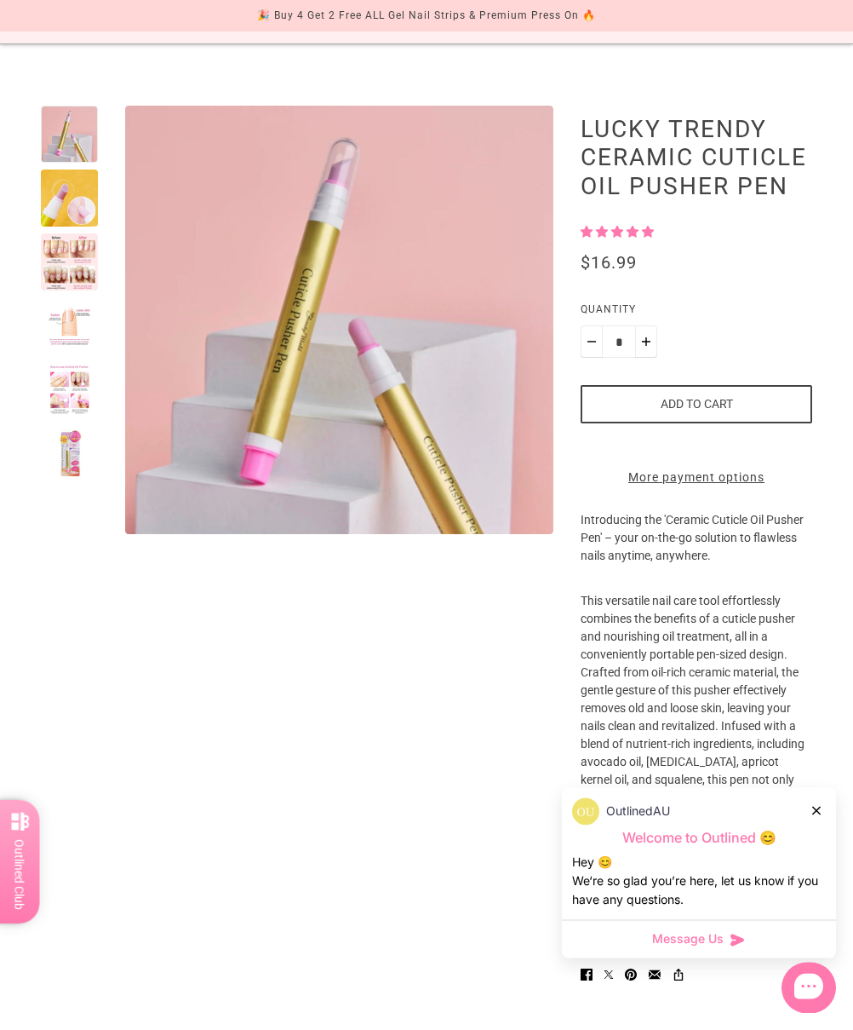
scroll to position [141, 0]
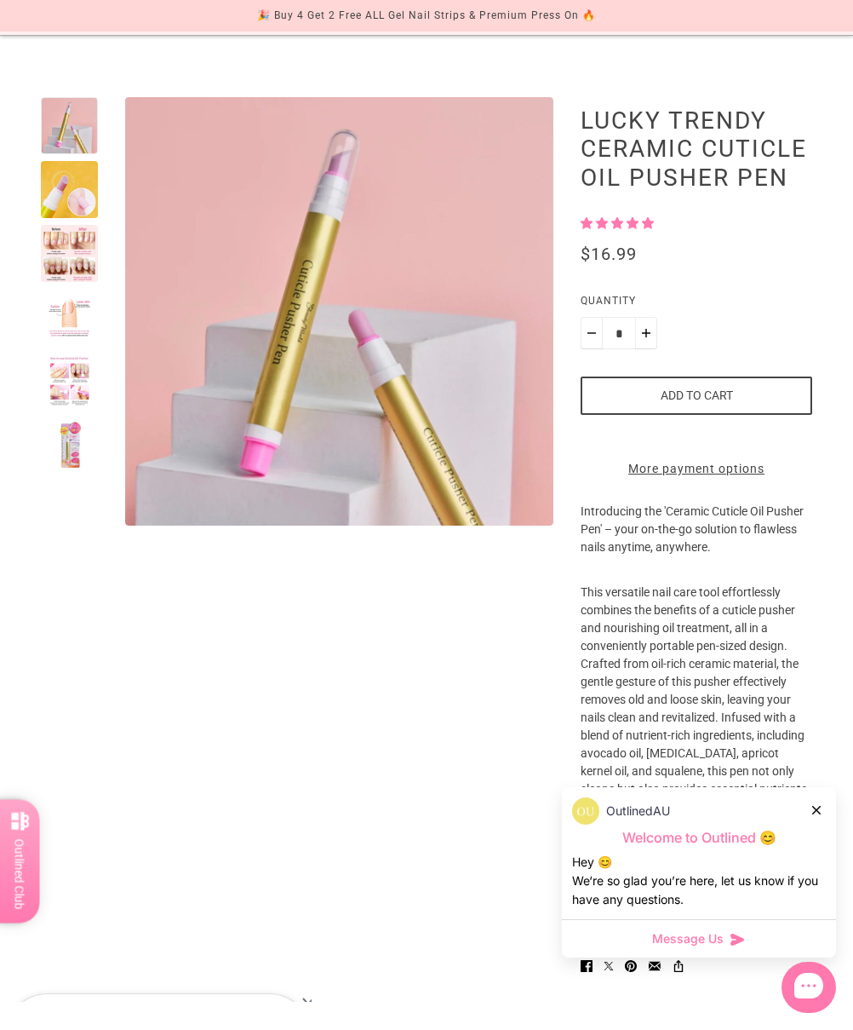
click at [798, 814] on icon at bounding box center [817, 810] width 9 height 9
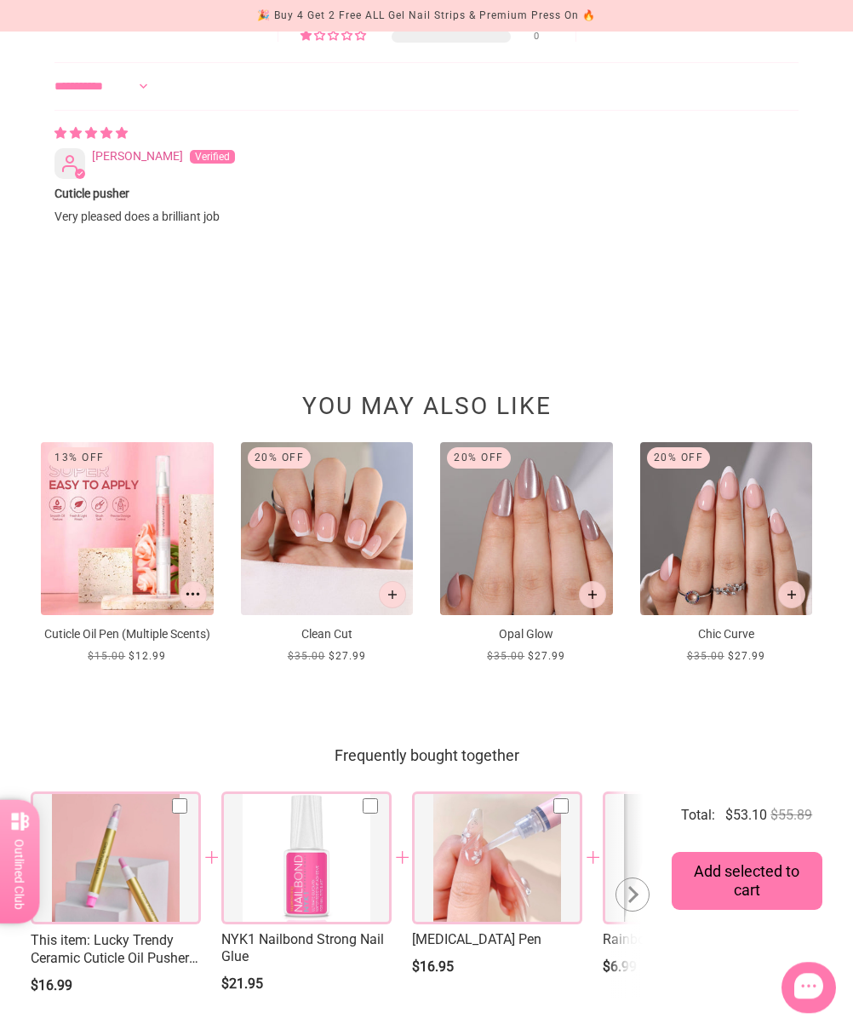
scroll to position [1357, 0]
click at [529, 615] on img at bounding box center [526, 528] width 173 height 173
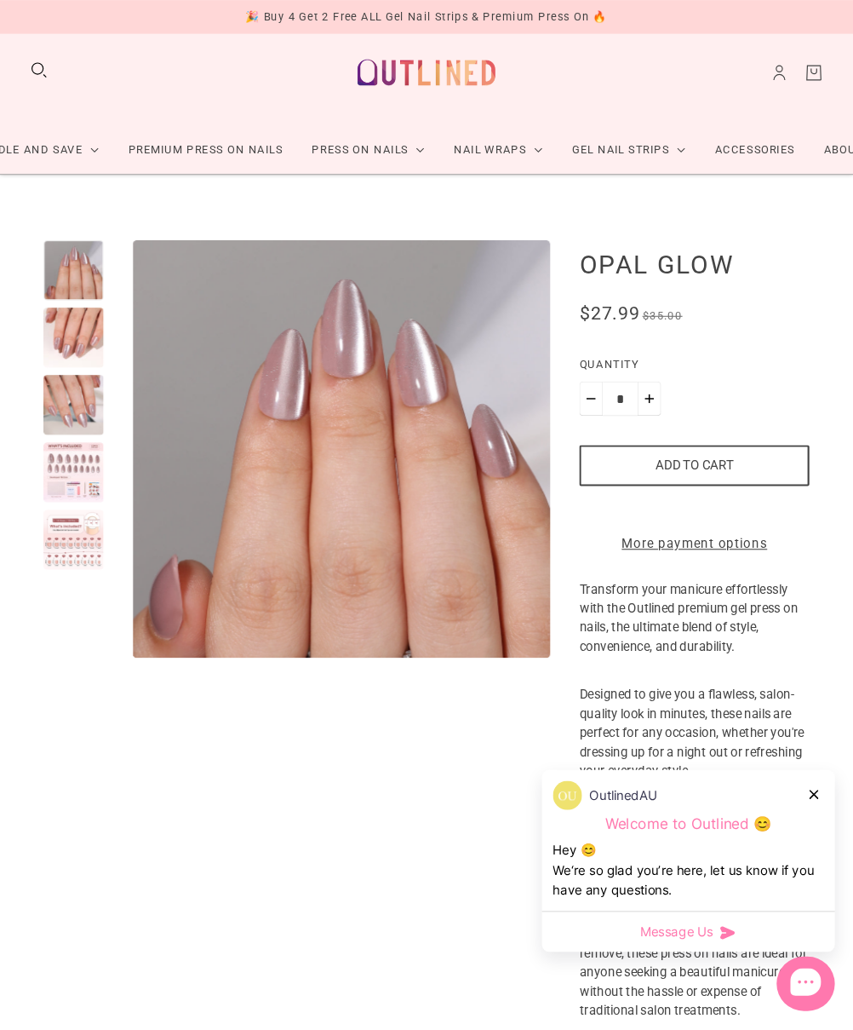
scroll to position [20, 0]
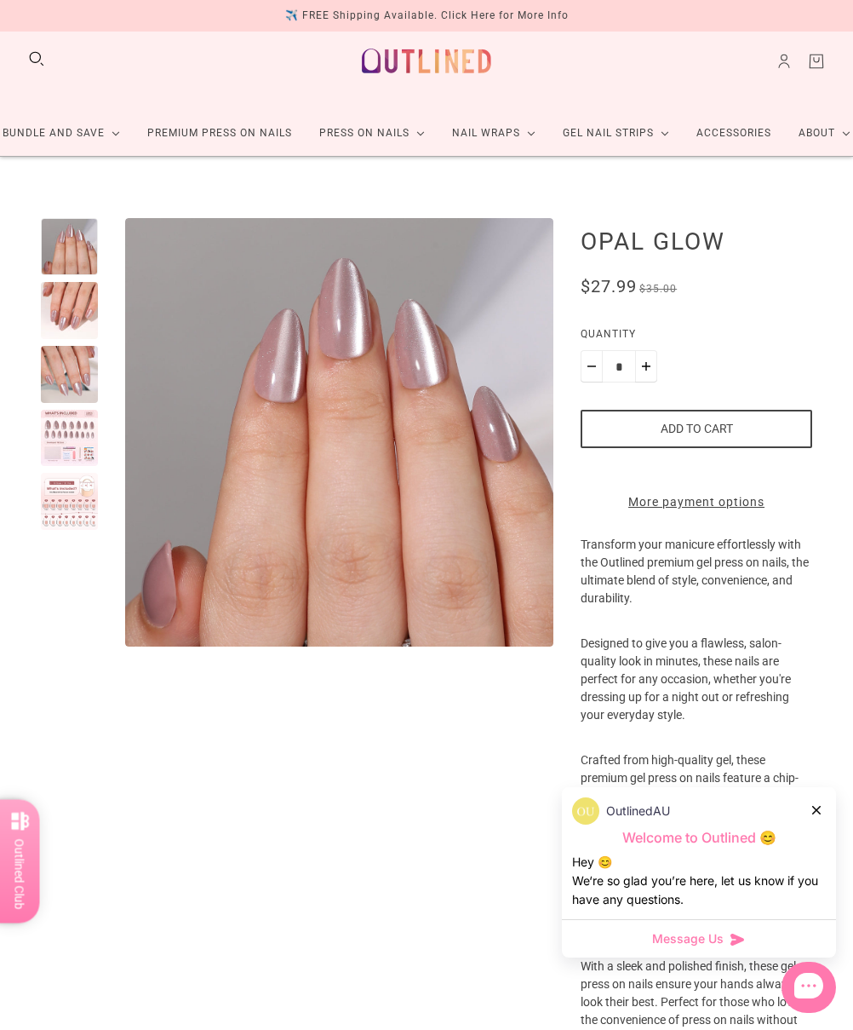
click at [798, 805] on div at bounding box center [818, 810] width 10 height 18
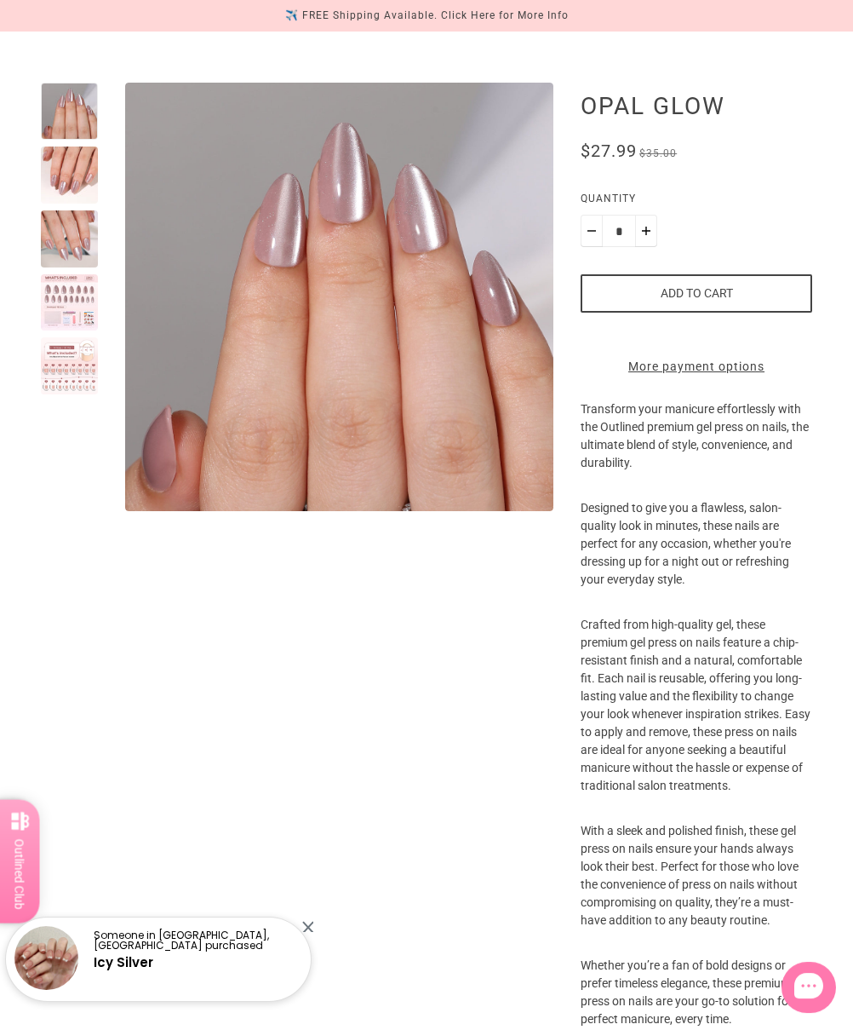
scroll to position [0, 0]
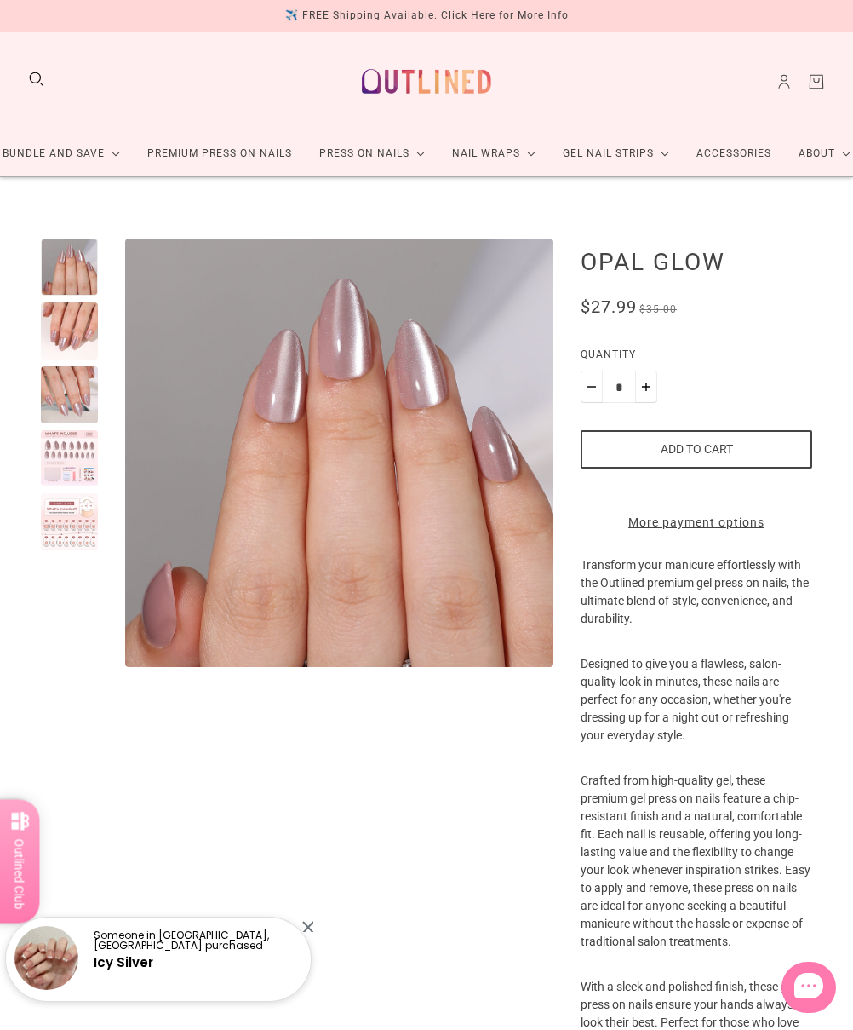
click at [72, 325] on div at bounding box center [69, 330] width 57 height 57
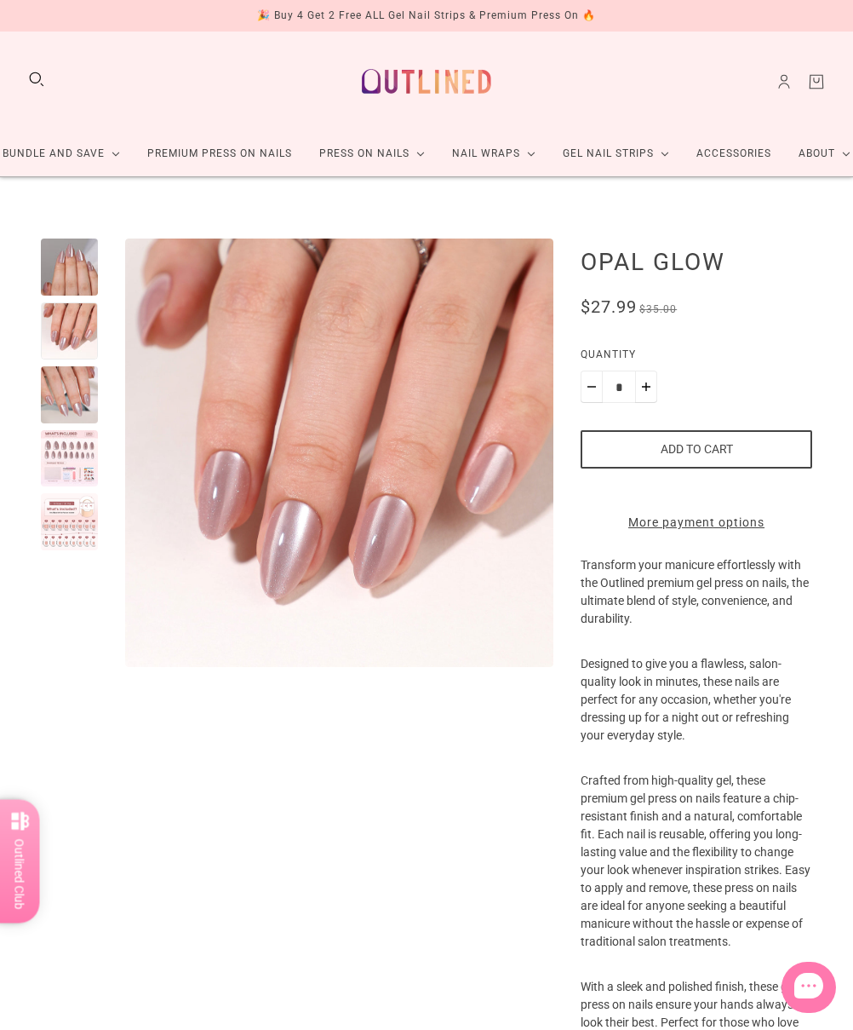
click at [69, 393] on div at bounding box center [69, 394] width 57 height 57
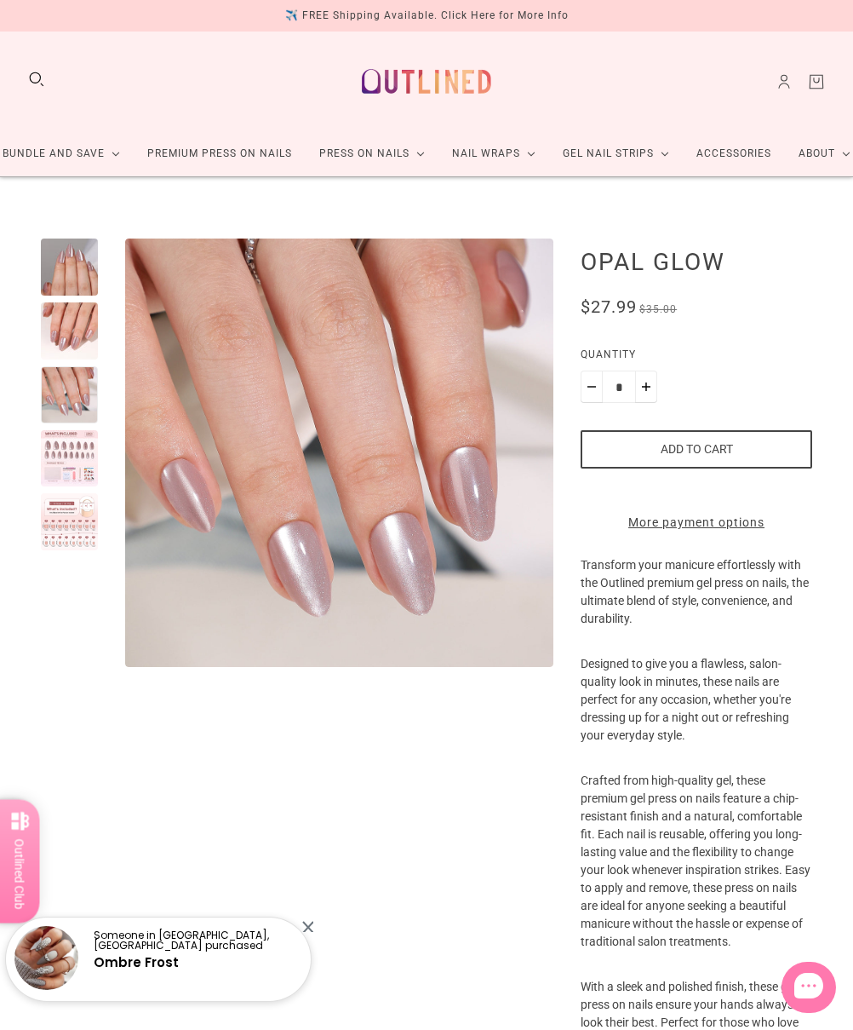
click at [70, 454] on div at bounding box center [69, 458] width 57 height 57
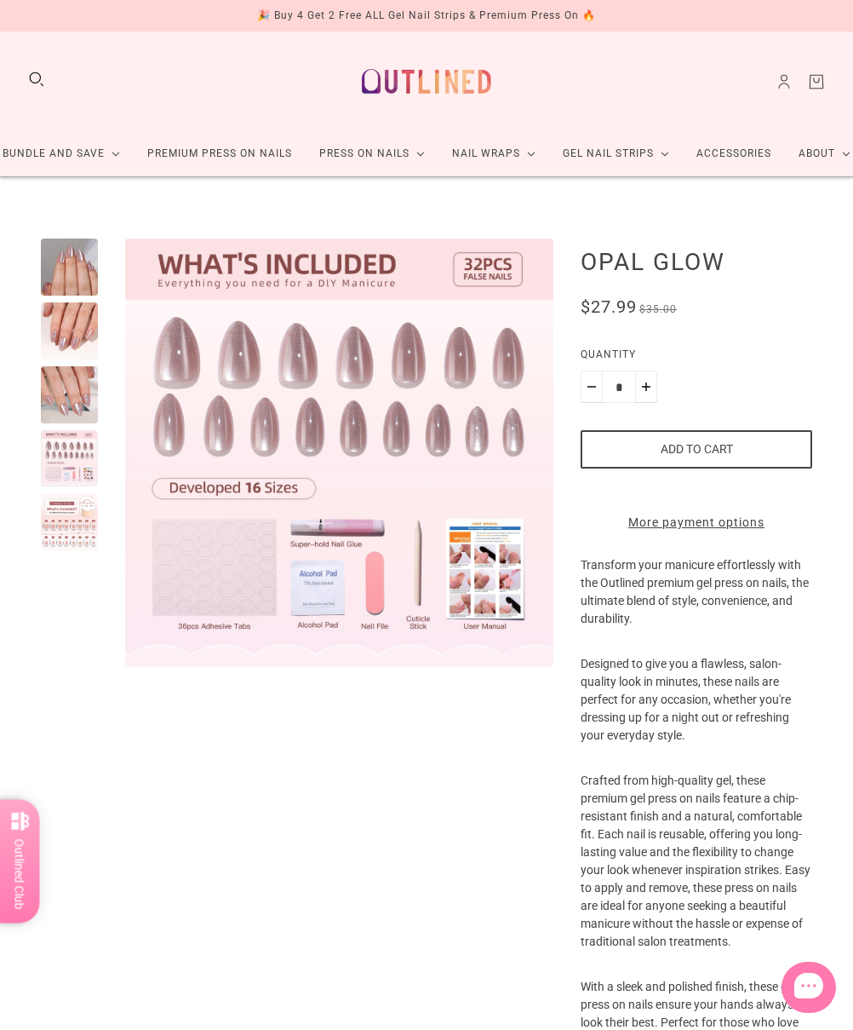
click at [63, 520] on div at bounding box center [69, 521] width 57 height 57
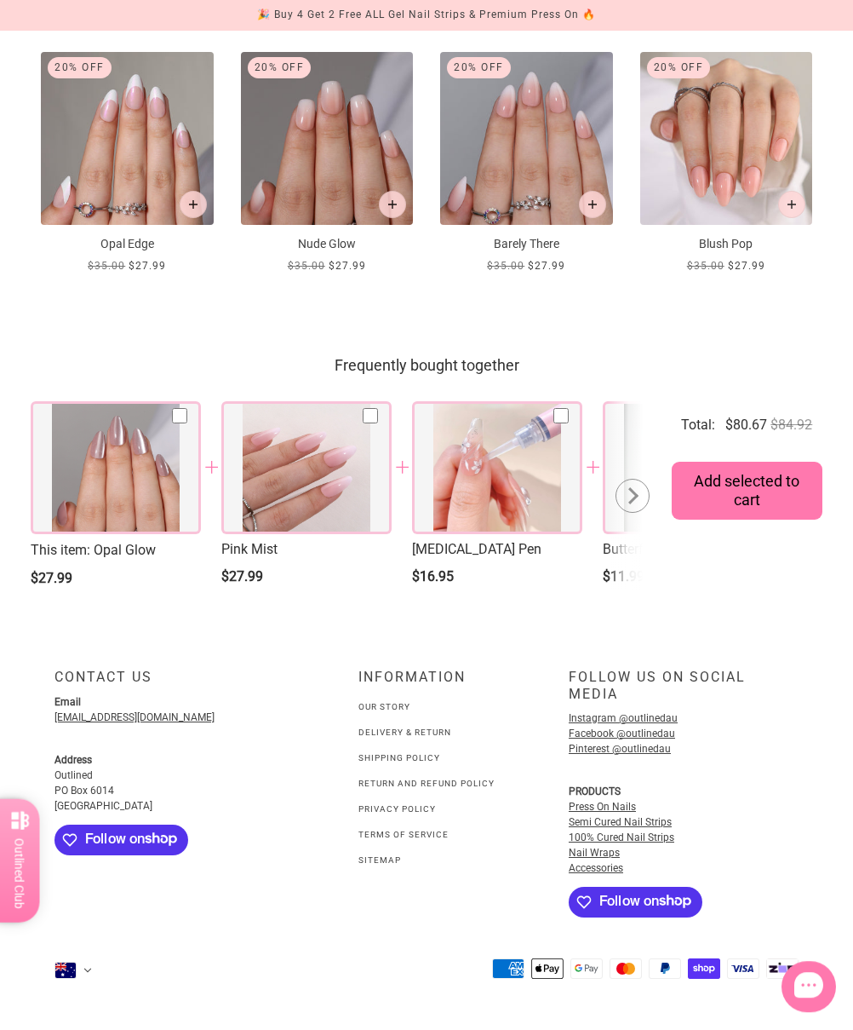
scroll to position [1721, 0]
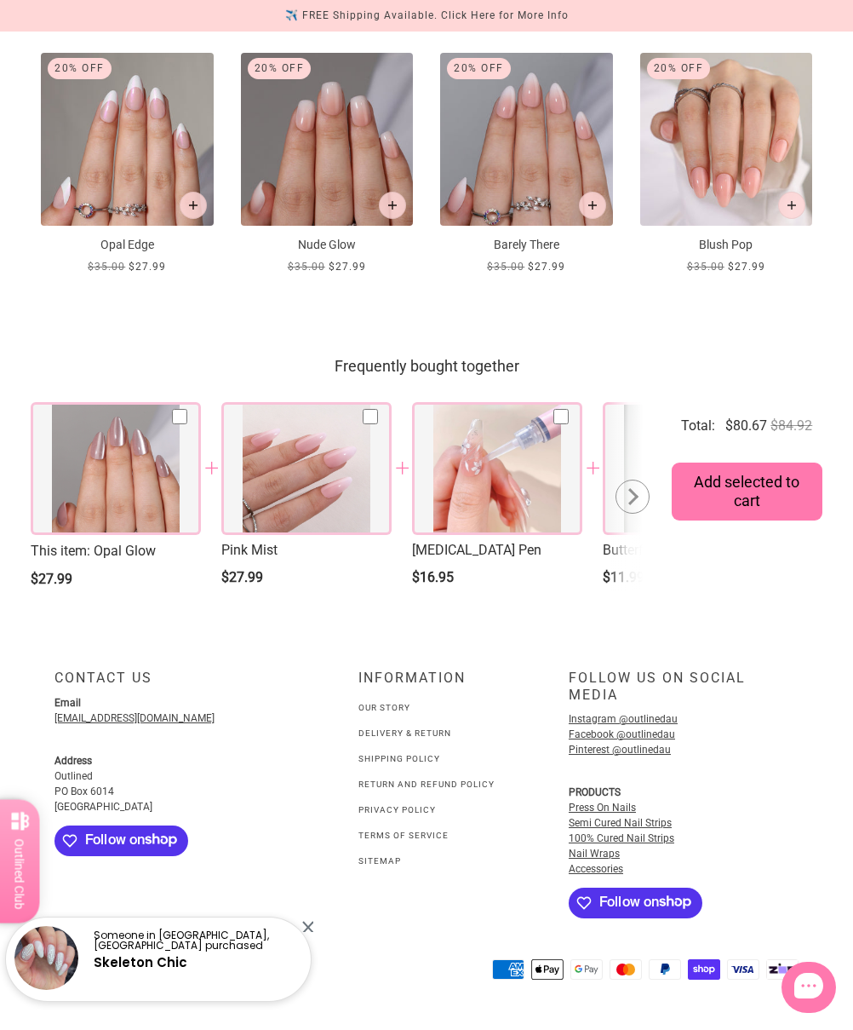
click at [600, 859] on link "Nail Wraps" at bounding box center [594, 853] width 51 height 12
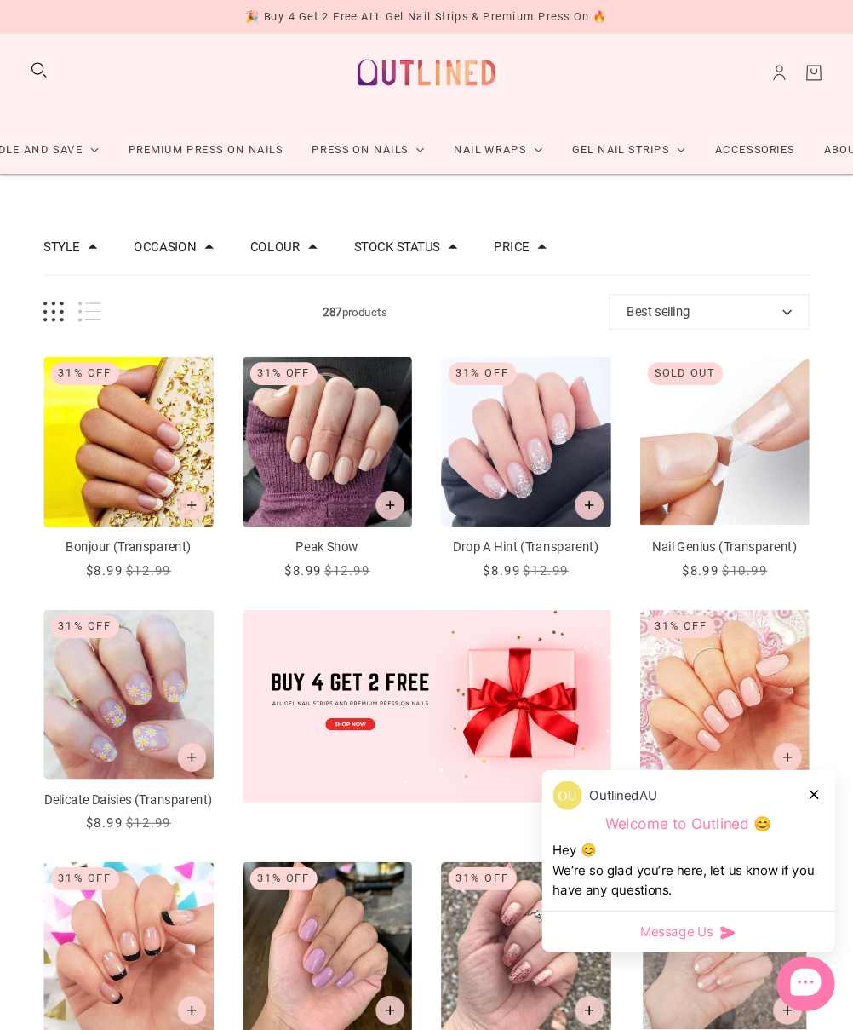
scroll to position [20, 0]
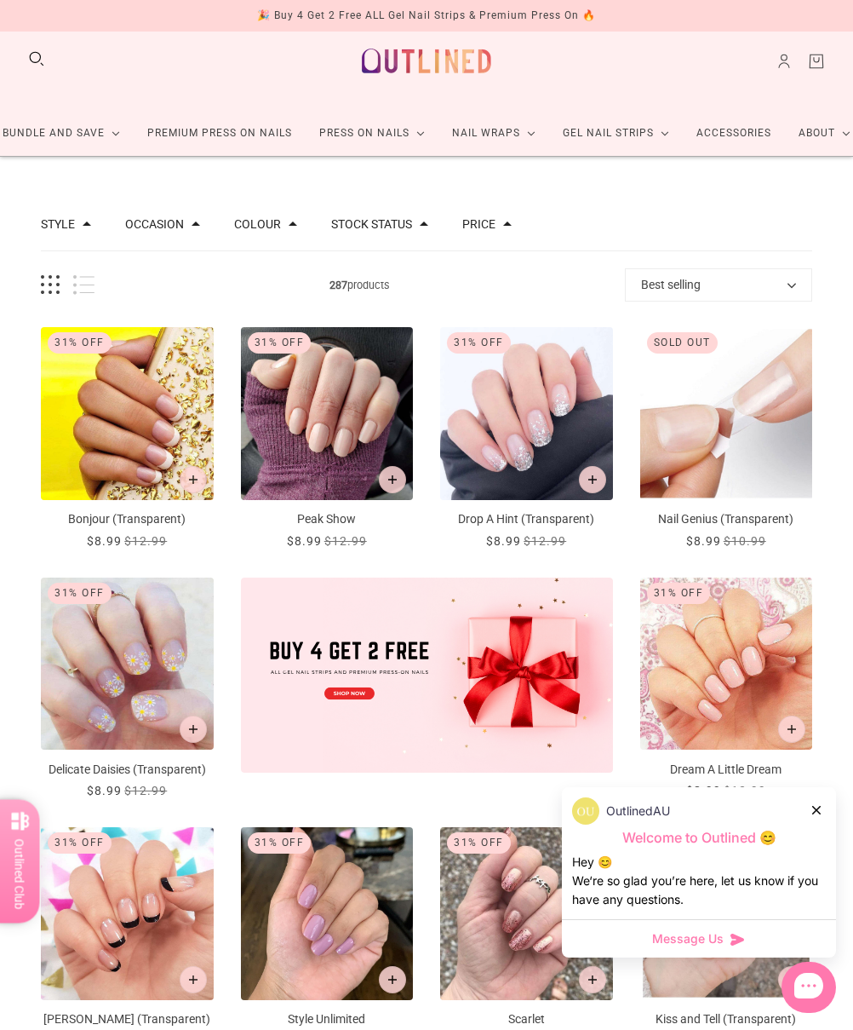
click at [798, 806] on icon at bounding box center [817, 810] width 9 height 9
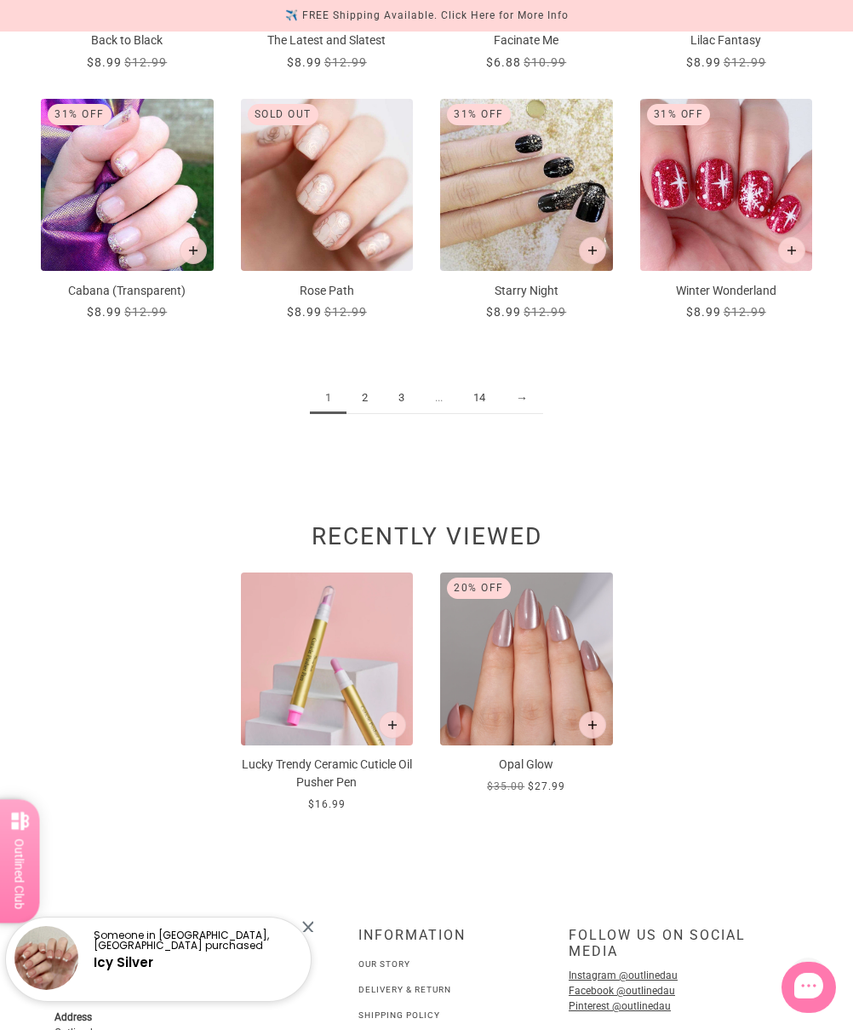
scroll to position [1500, 0]
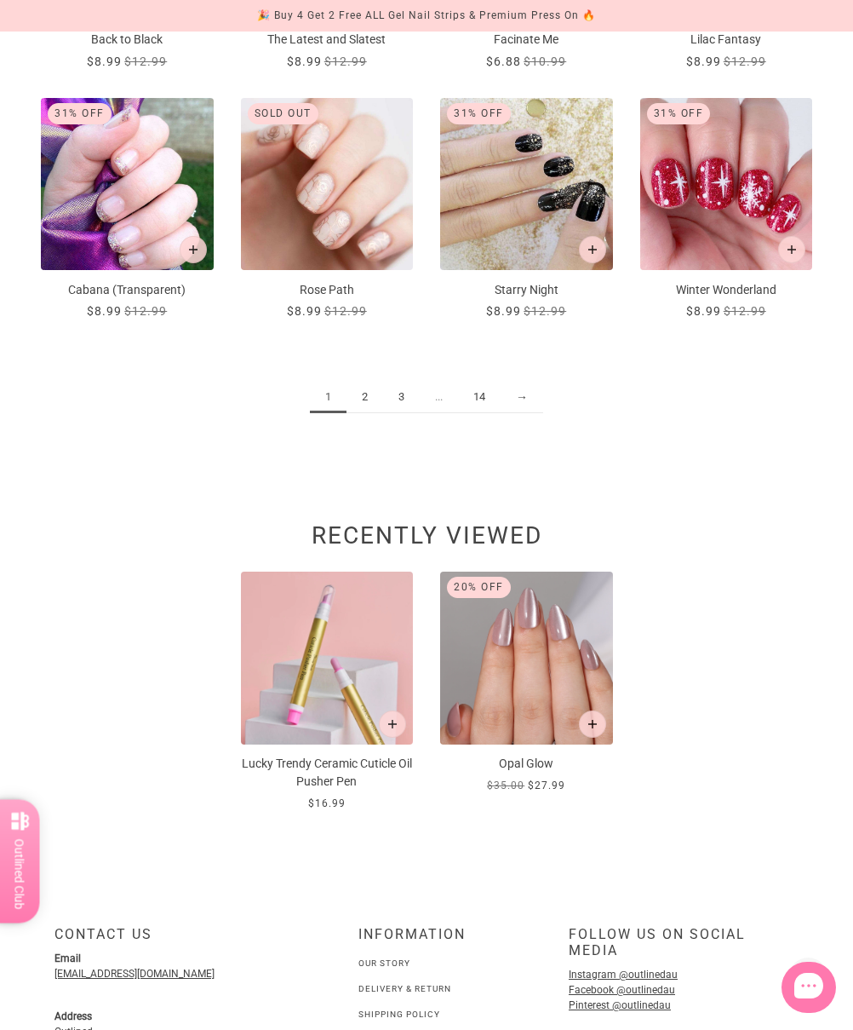
click at [327, 675] on img at bounding box center [327, 657] width 173 height 173
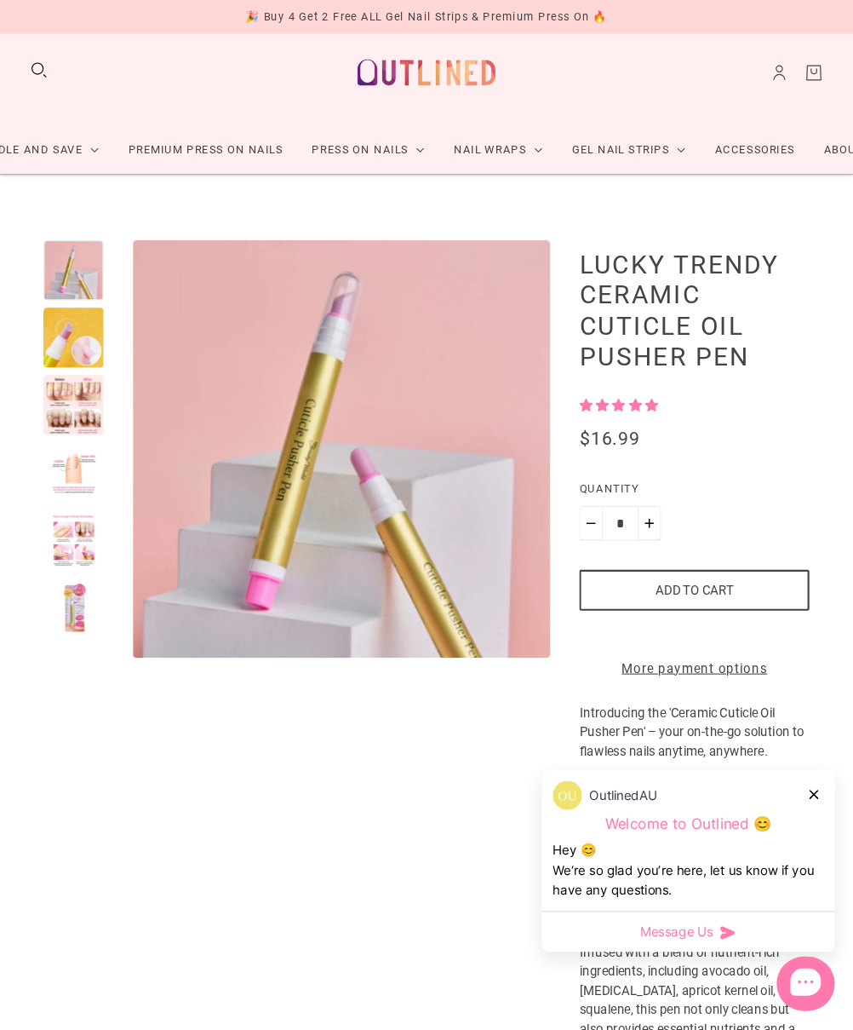
scroll to position [20, 0]
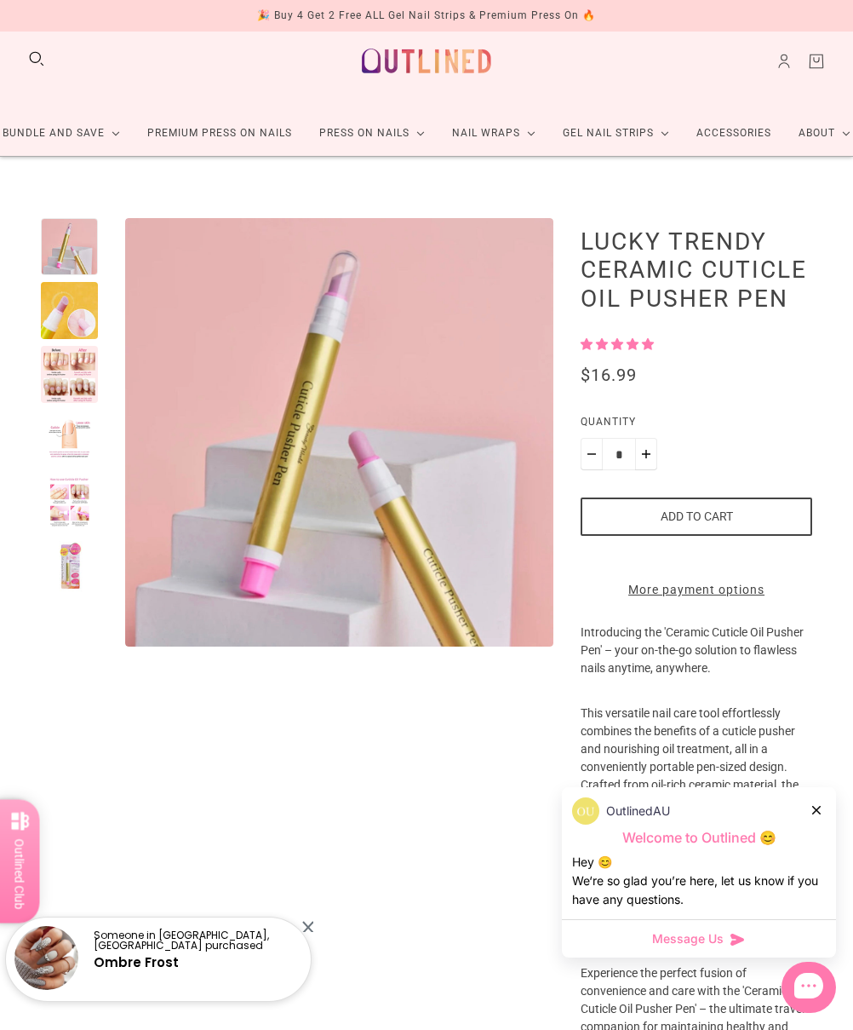
click at [755, 141] on link "Accessories" at bounding box center [734, 133] width 102 height 45
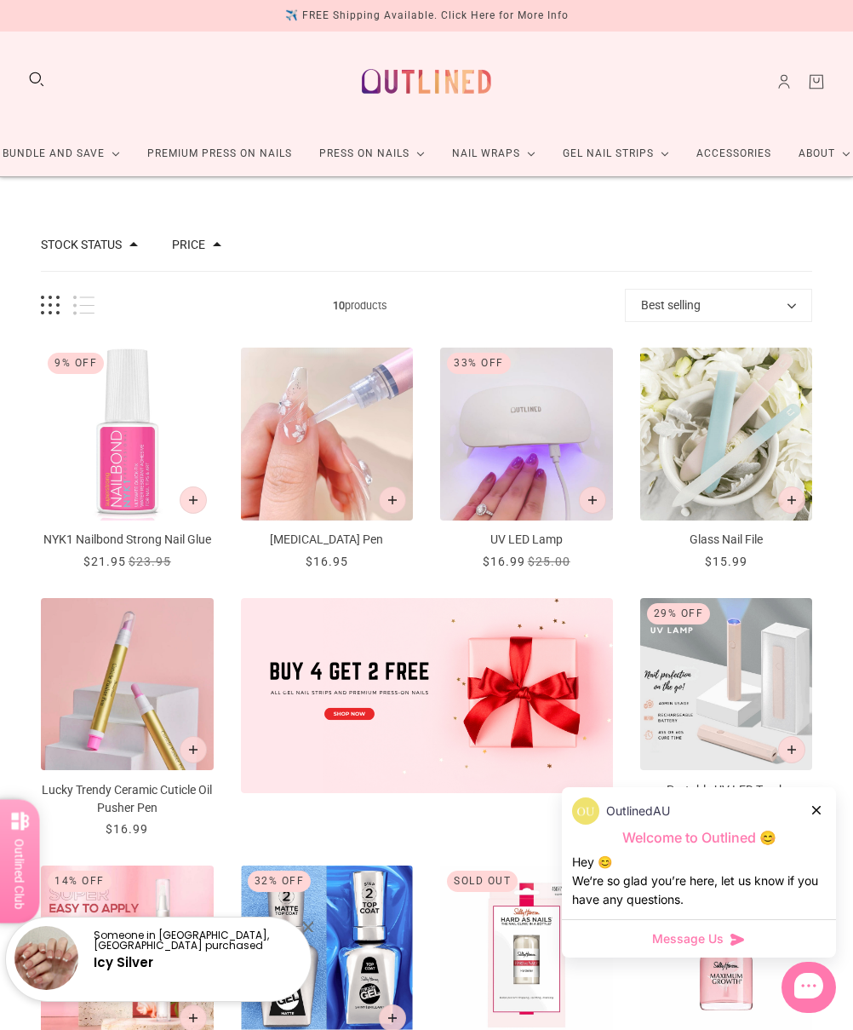
click at [798, 807] on icon at bounding box center [817, 810] width 9 height 9
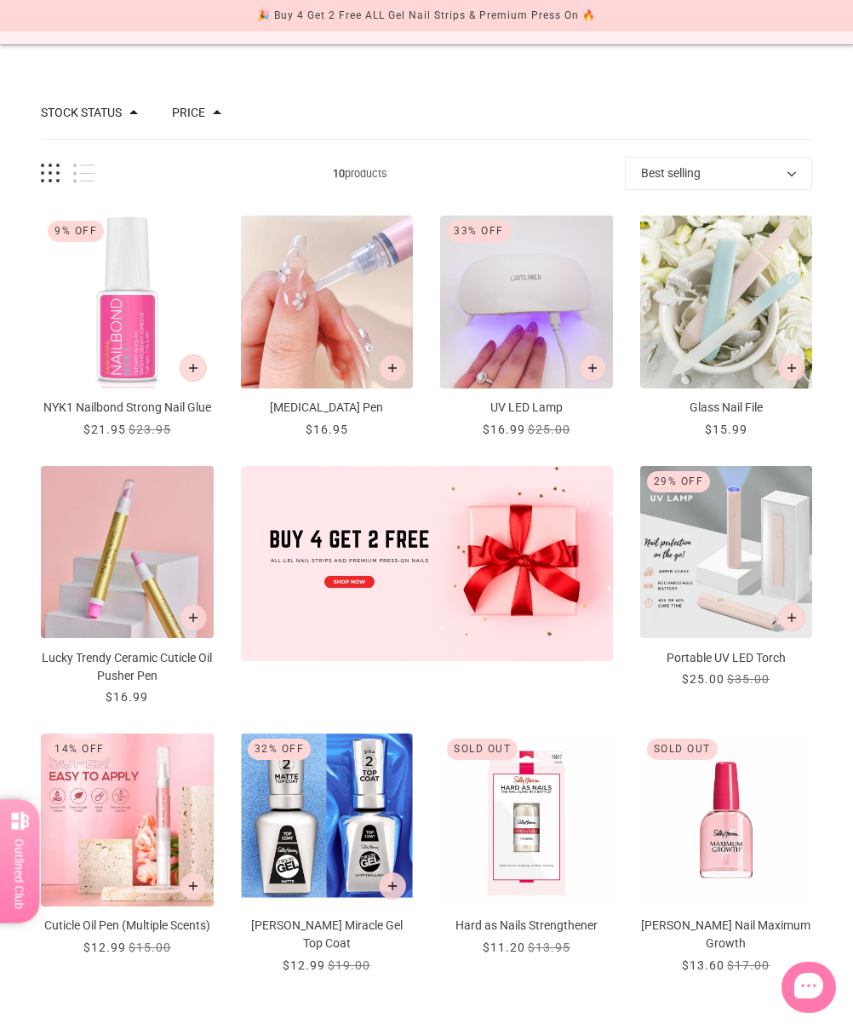
scroll to position [133, 0]
click at [738, 666] on p "Portable UV LED Torch" at bounding box center [726, 657] width 173 height 18
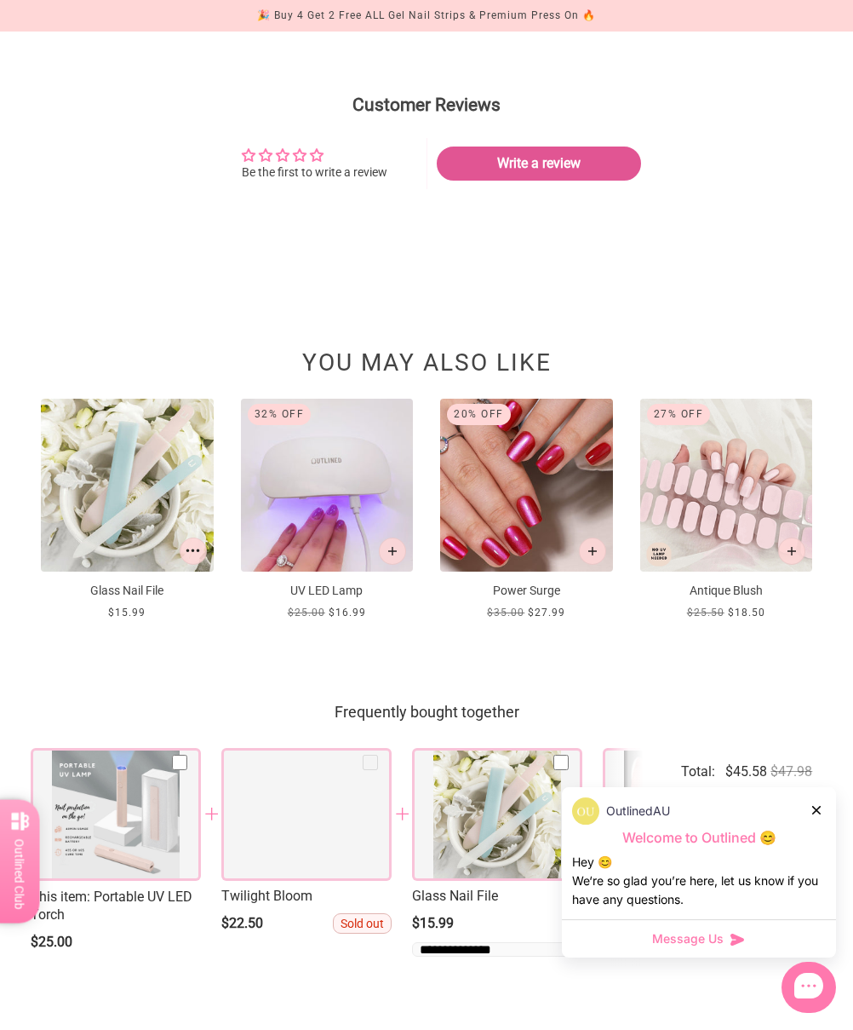
scroll to position [1647, 0]
click at [798, 814] on icon at bounding box center [817, 810] width 9 height 9
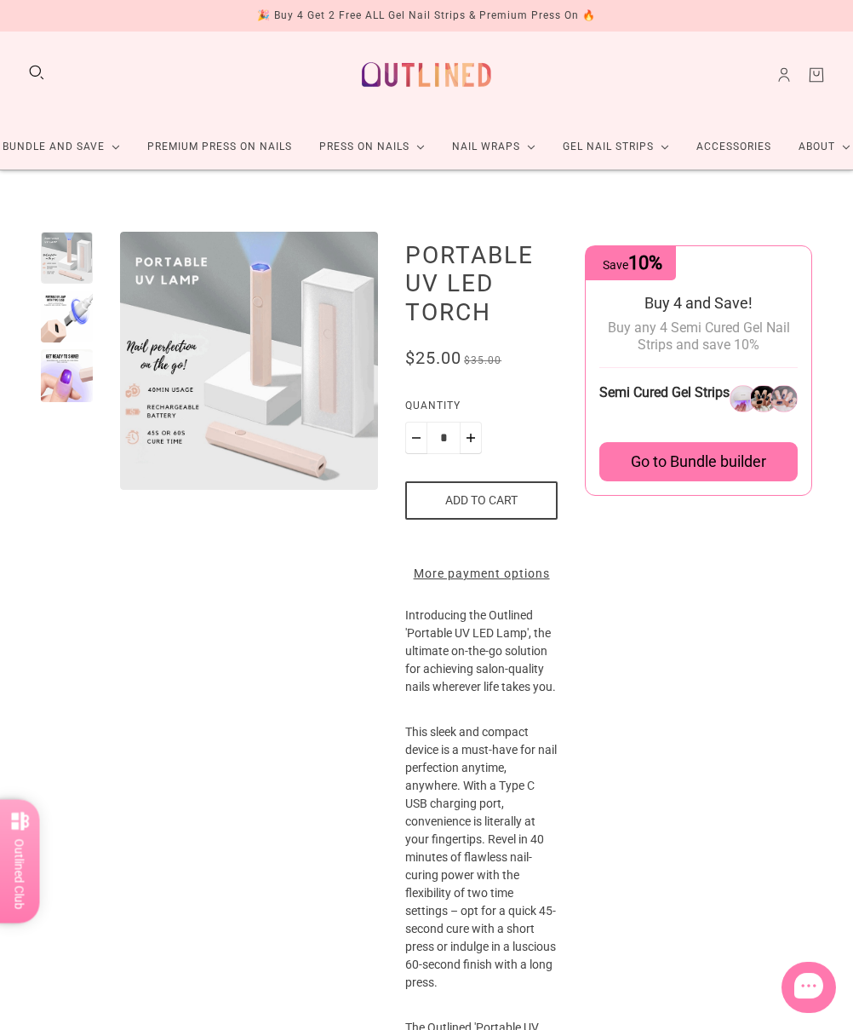
scroll to position [0, 0]
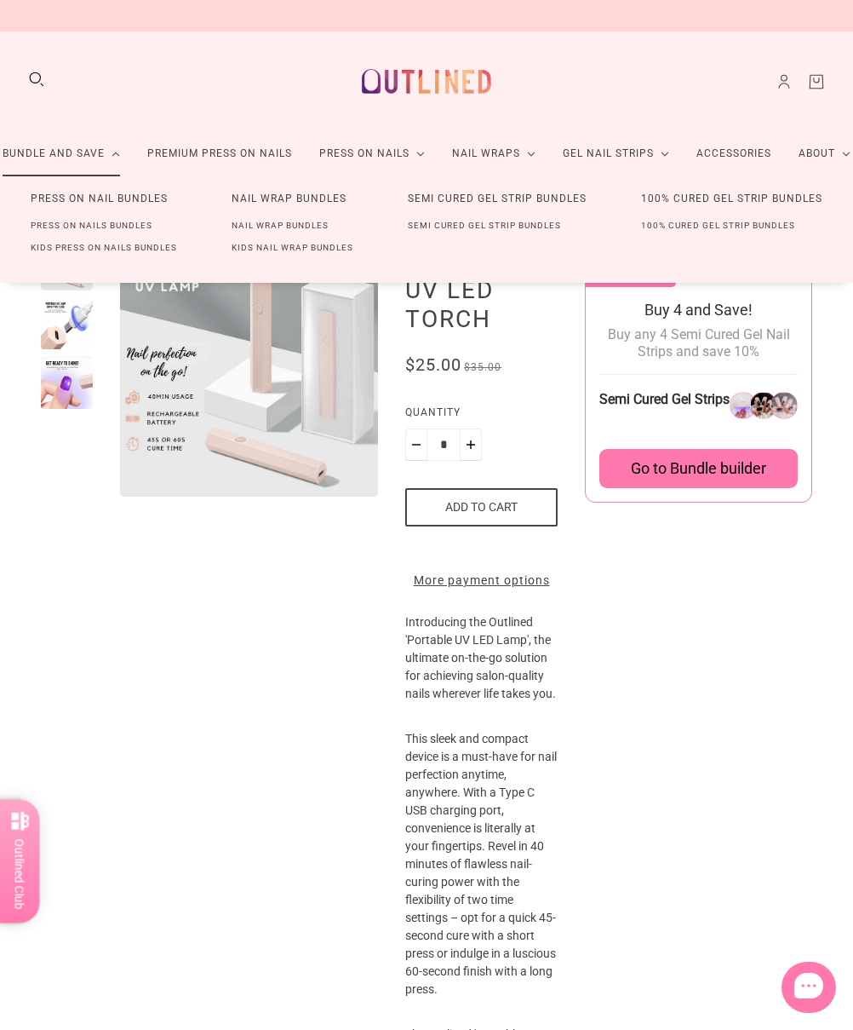
click at [597, 196] on link "Semi Cured Gel Strip Bundles" at bounding box center [497, 199] width 233 height 32
click at [593, 198] on link "Semi Cured Gel Strip Bundles" at bounding box center [497, 199] width 233 height 32
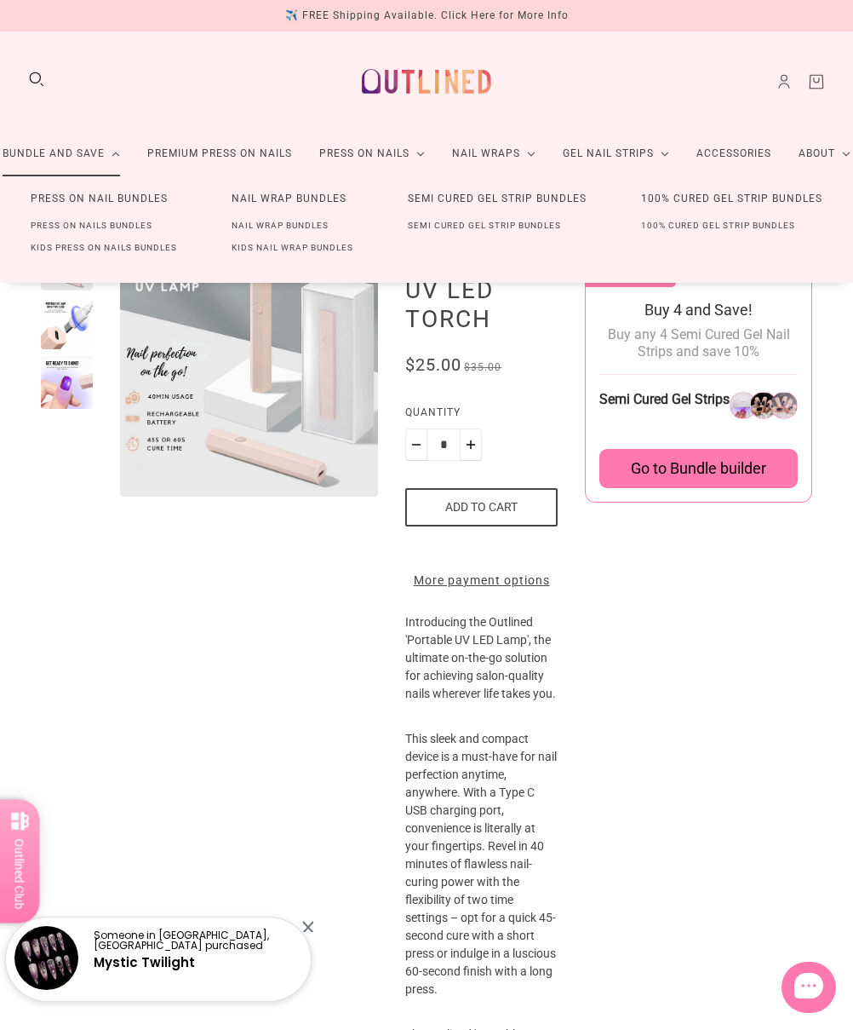
click at [520, 226] on link "Semi Cured Gel Strip Bundles" at bounding box center [485, 226] width 208 height 22
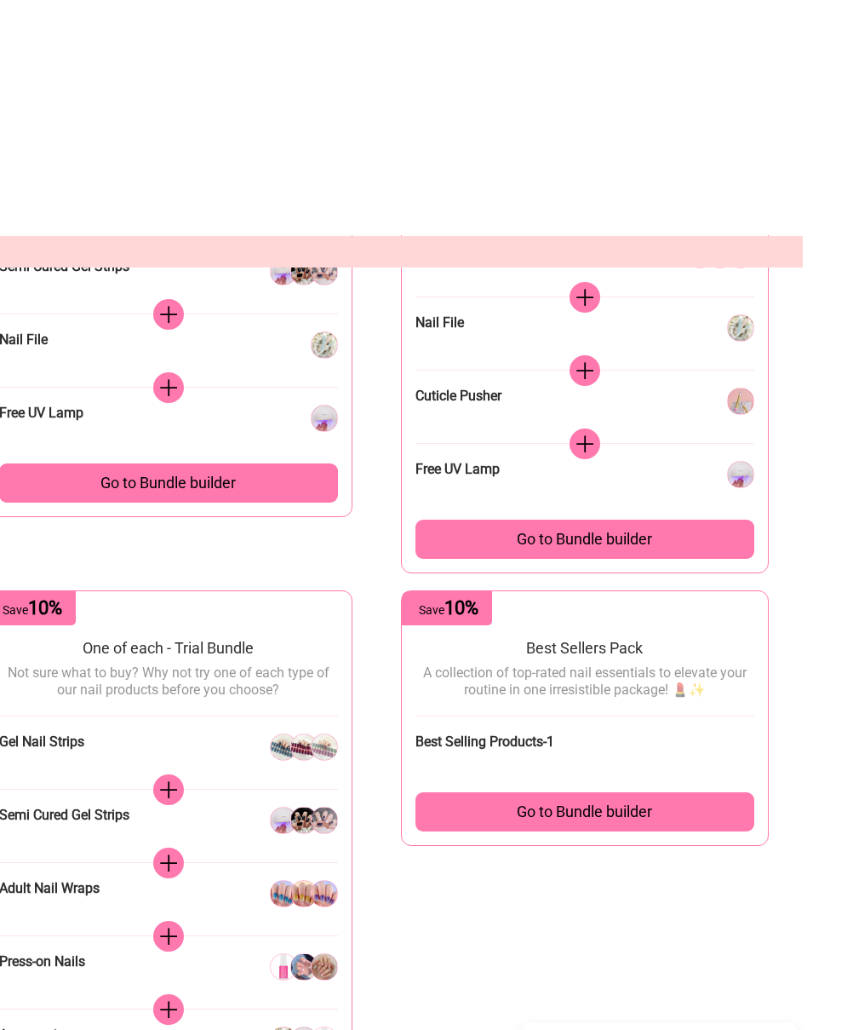
scroll to position [0, 27]
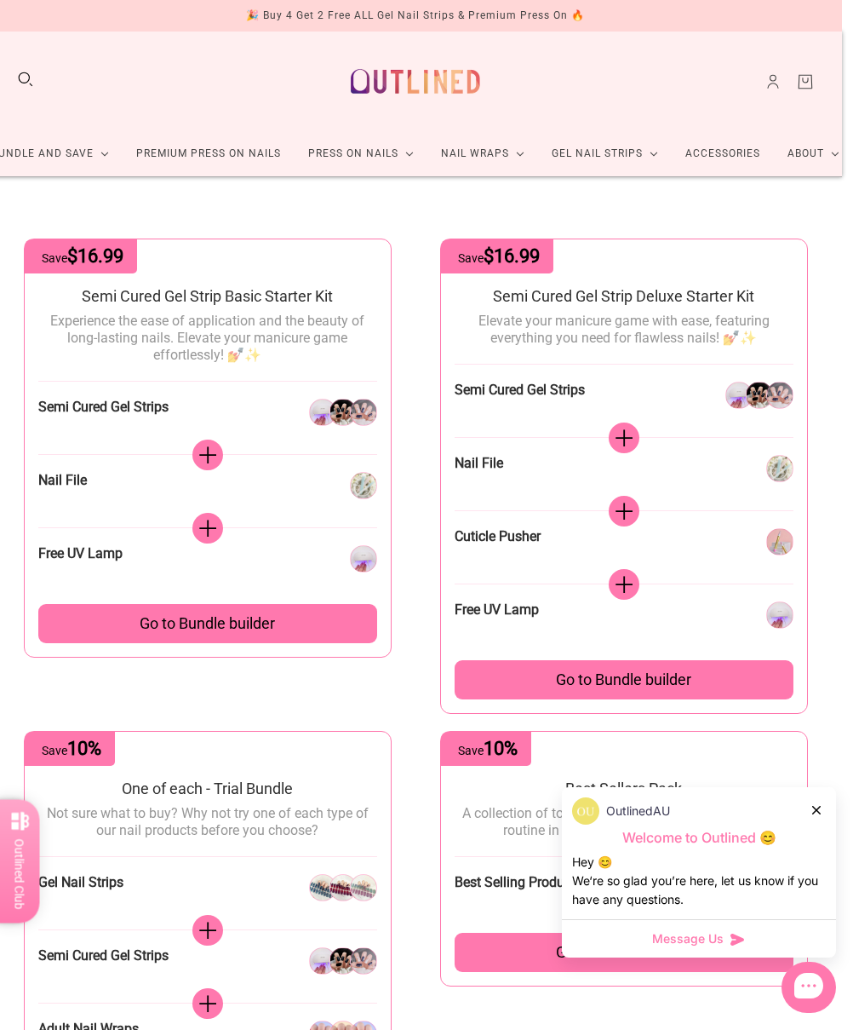
click at [214, 152] on link "Premium Press On Nails" at bounding box center [209, 153] width 172 height 45
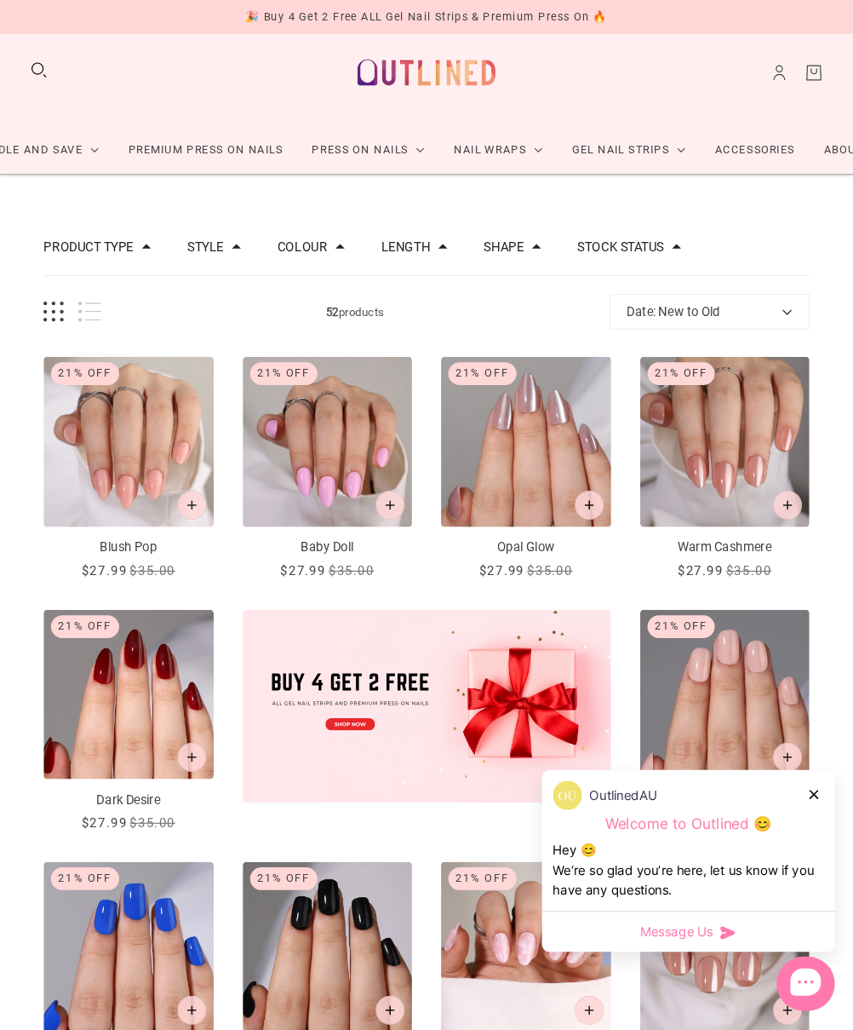
scroll to position [20, 0]
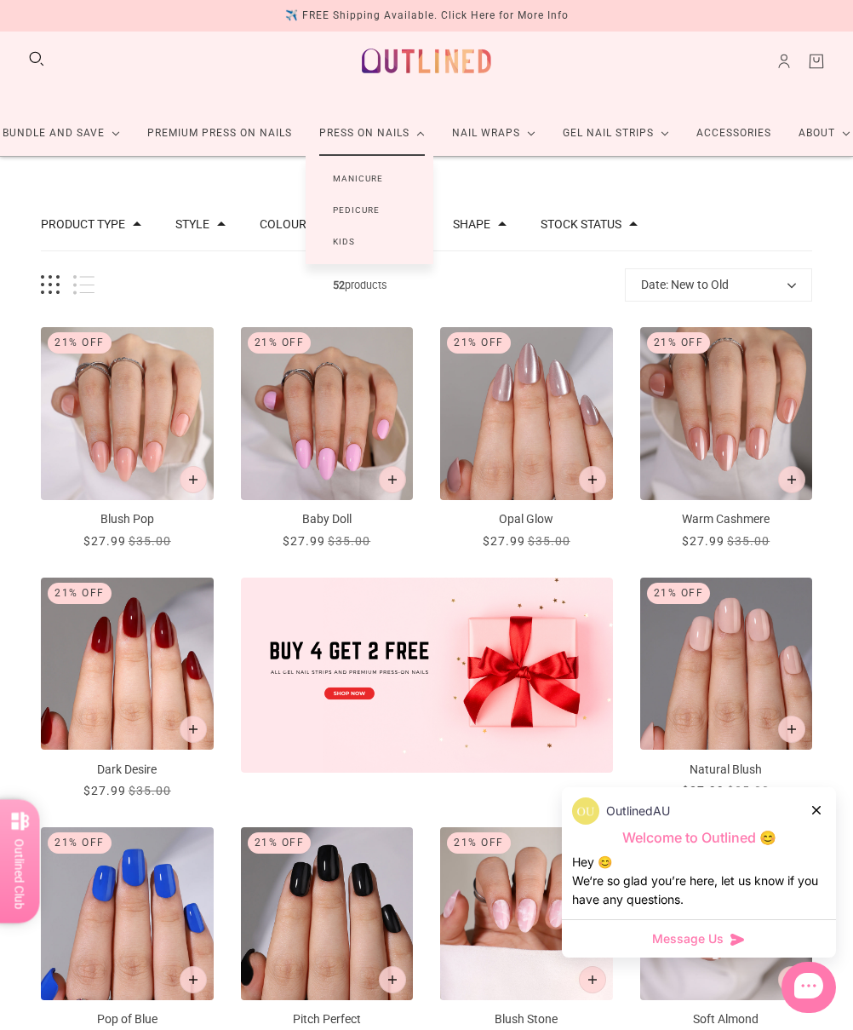
click at [359, 169] on link "Manicure" at bounding box center [358, 179] width 105 height 32
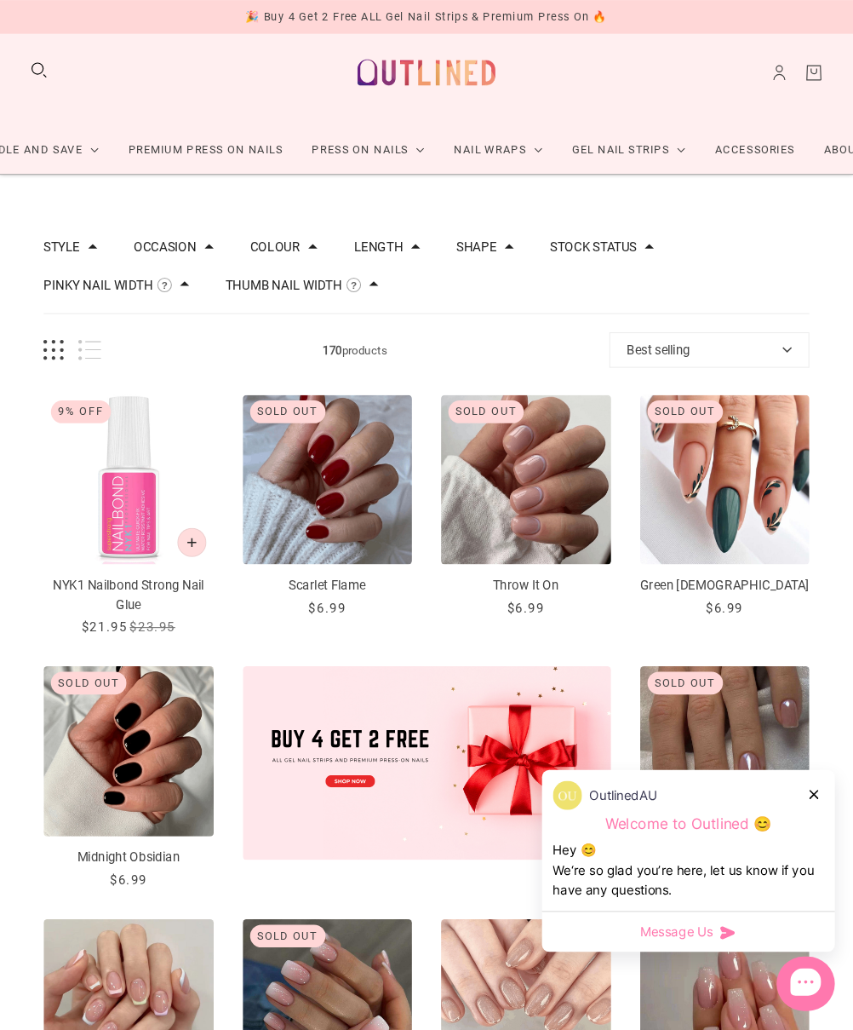
scroll to position [20, 0]
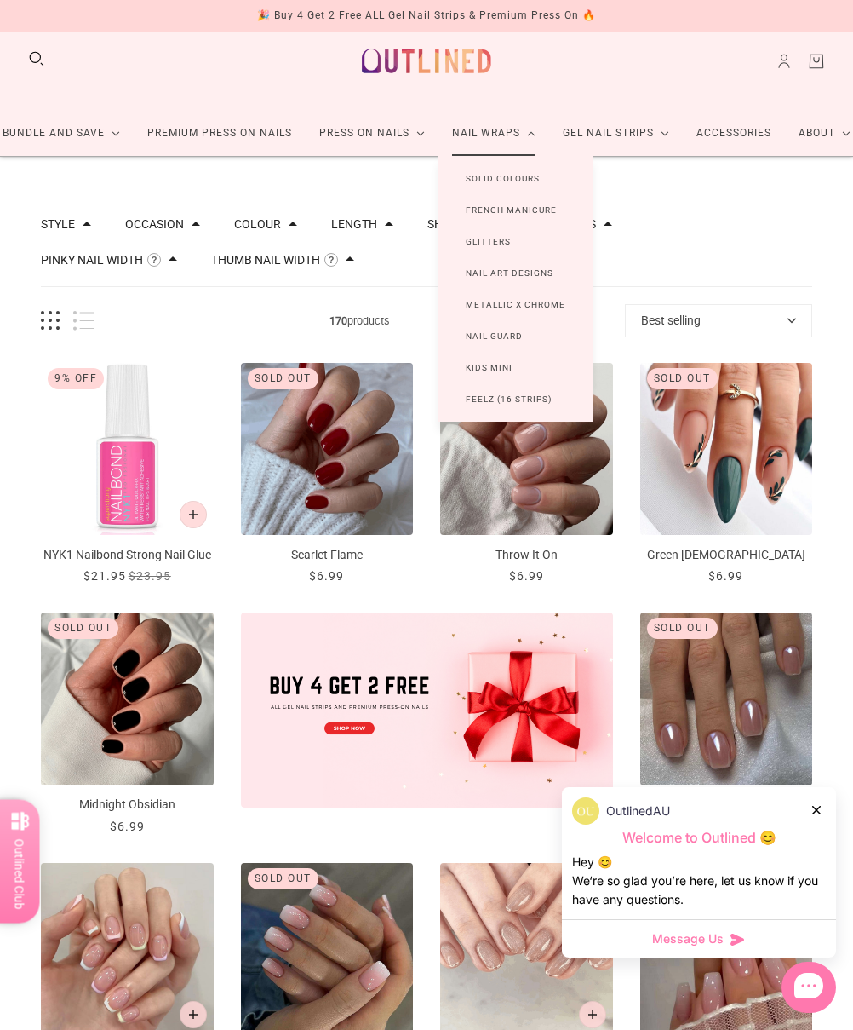
click at [519, 173] on link "Solid Colours" at bounding box center [503, 179] width 129 height 32
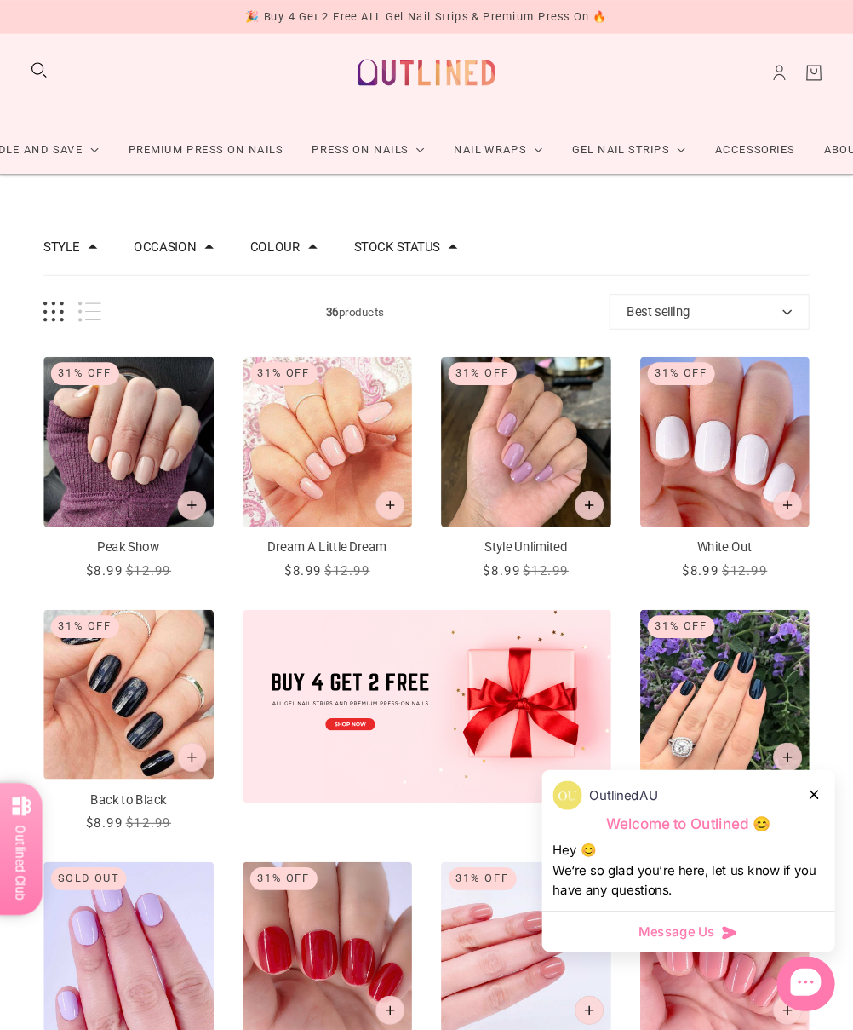
scroll to position [20, 0]
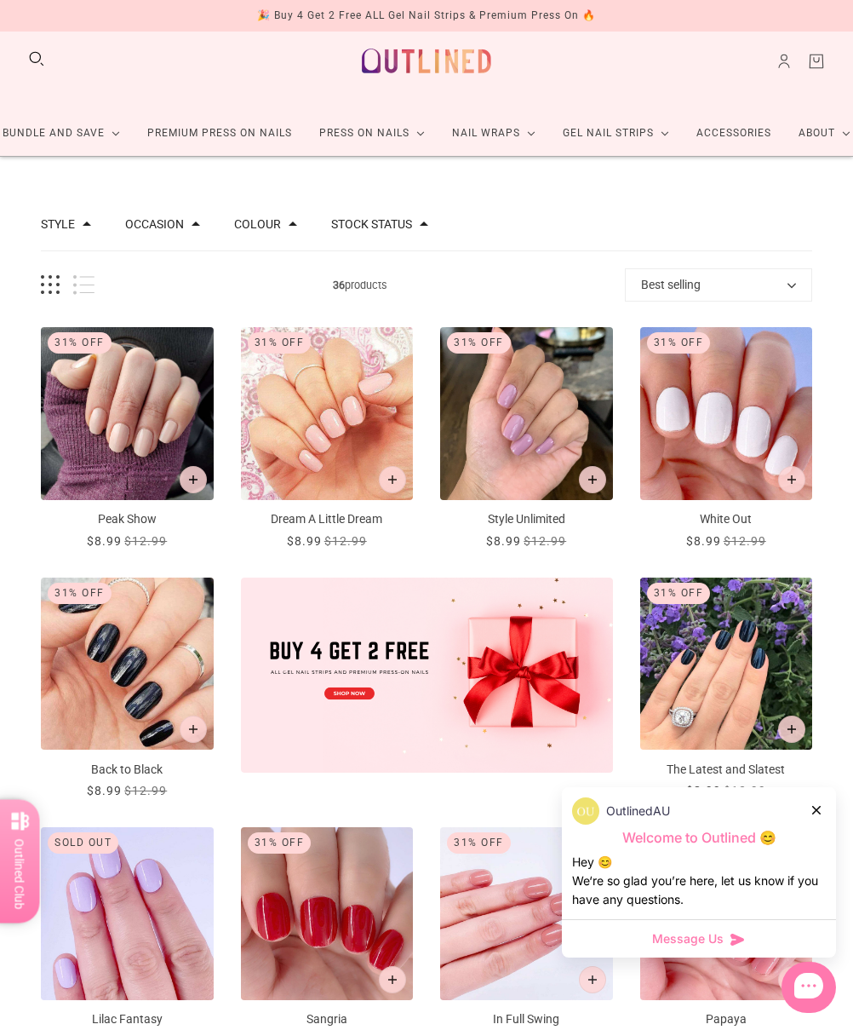
click at [798, 809] on icon at bounding box center [817, 810] width 9 height 9
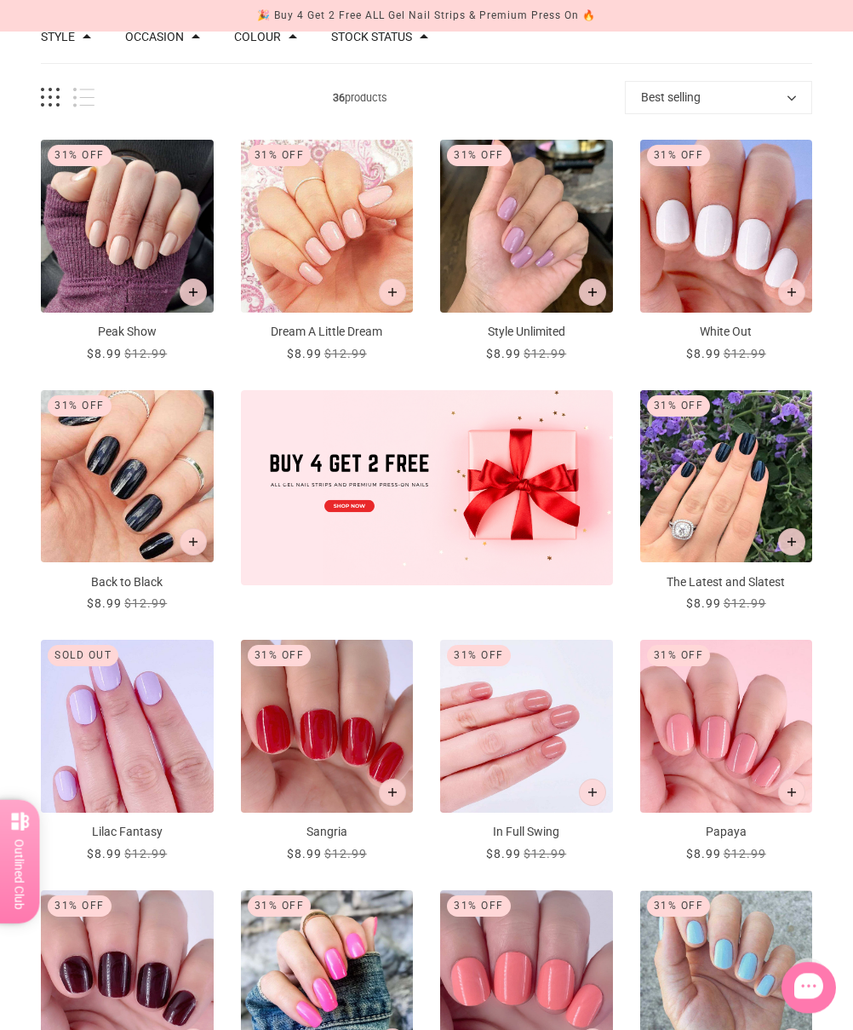
scroll to position [208, 0]
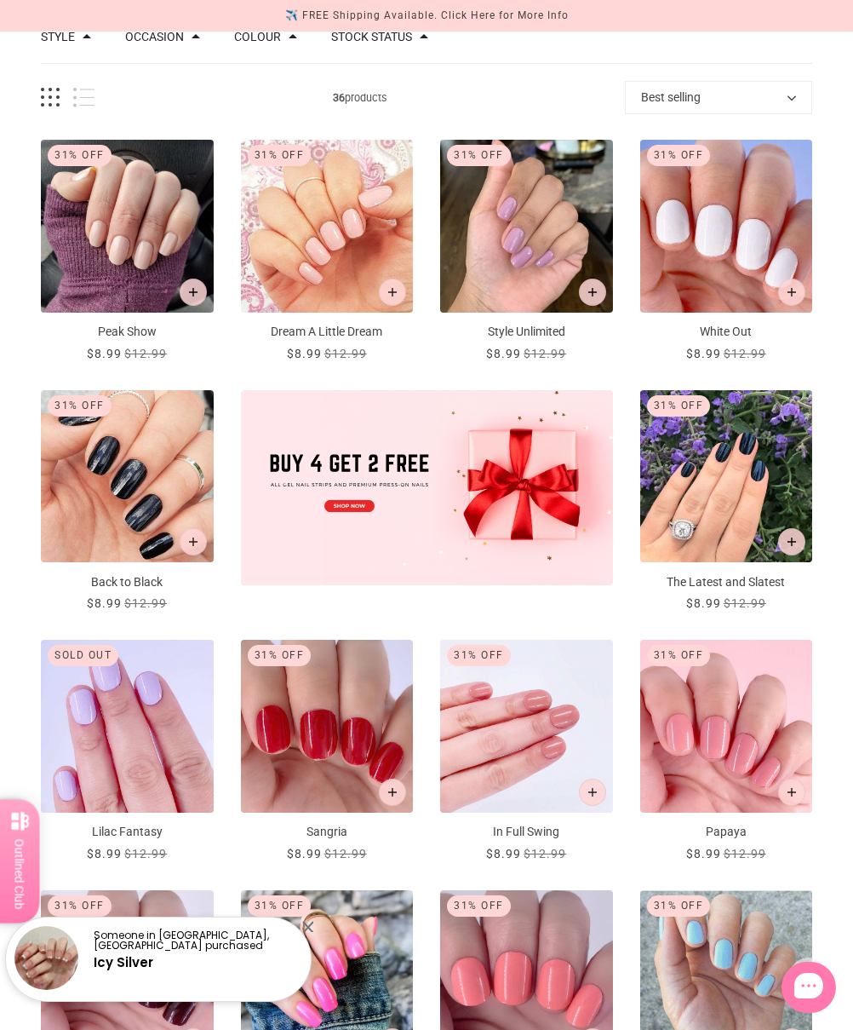
click at [124, 477] on img "Back to Black" at bounding box center [127, 476] width 173 height 173
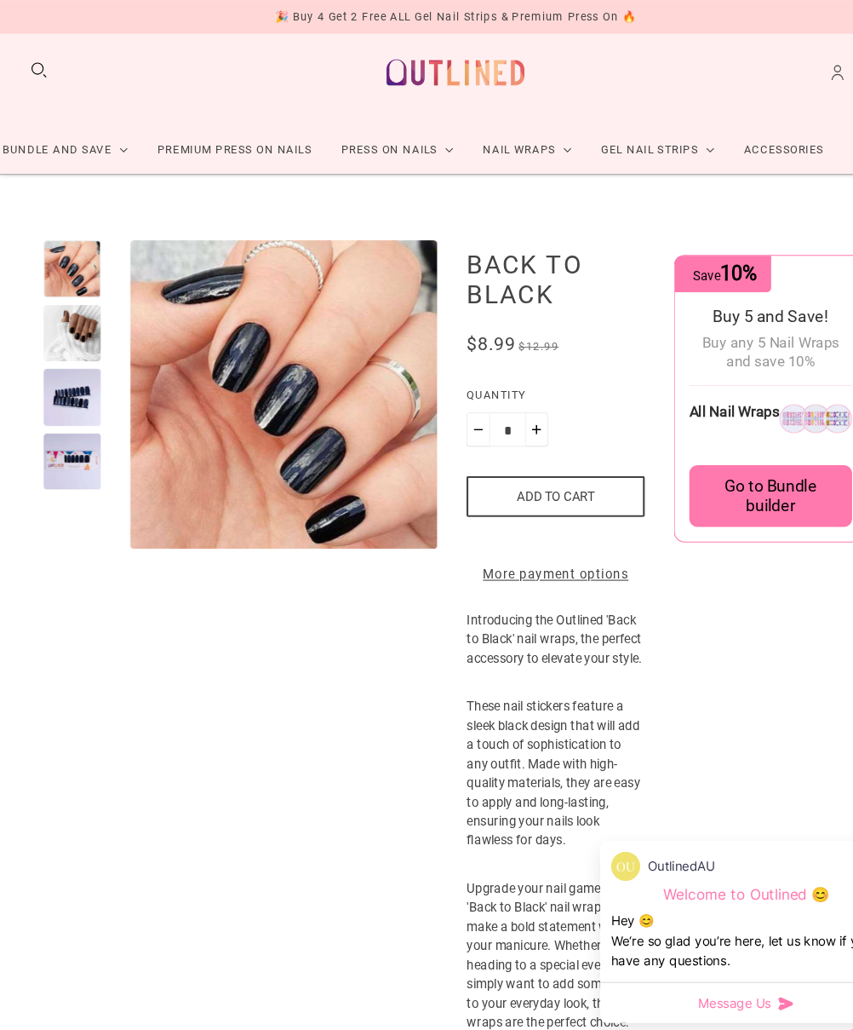
scroll to position [20, 0]
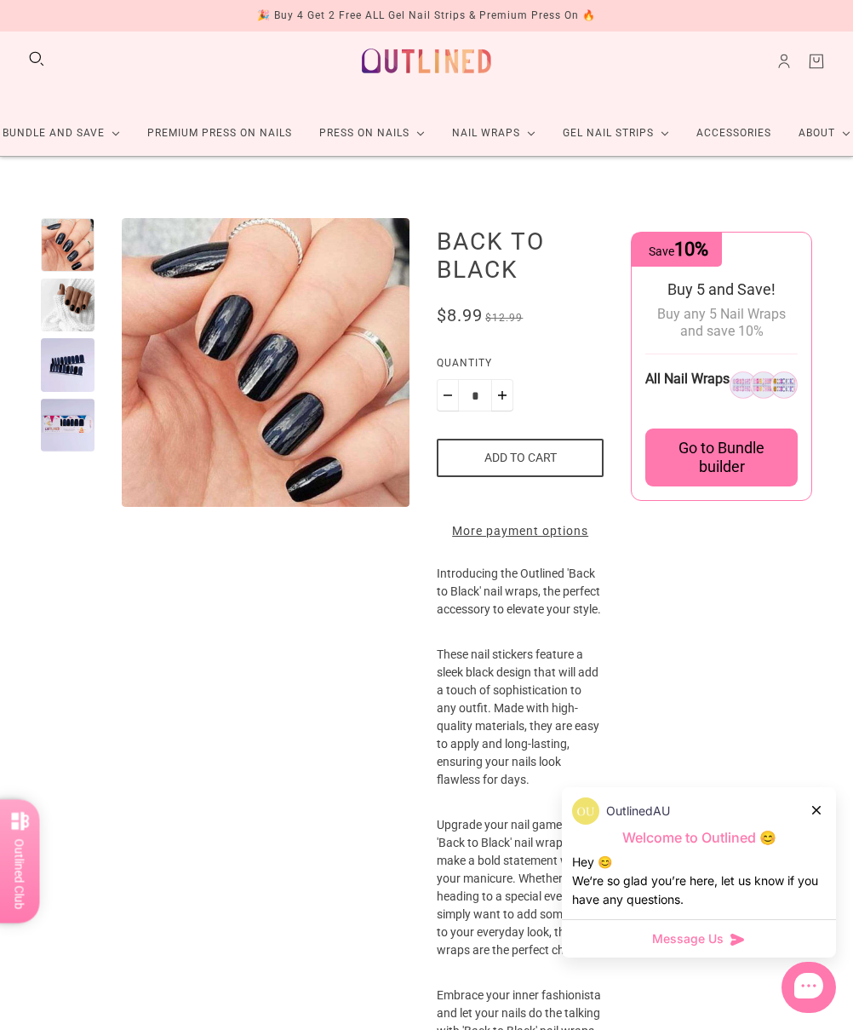
click at [70, 358] on div at bounding box center [68, 365] width 54 height 54
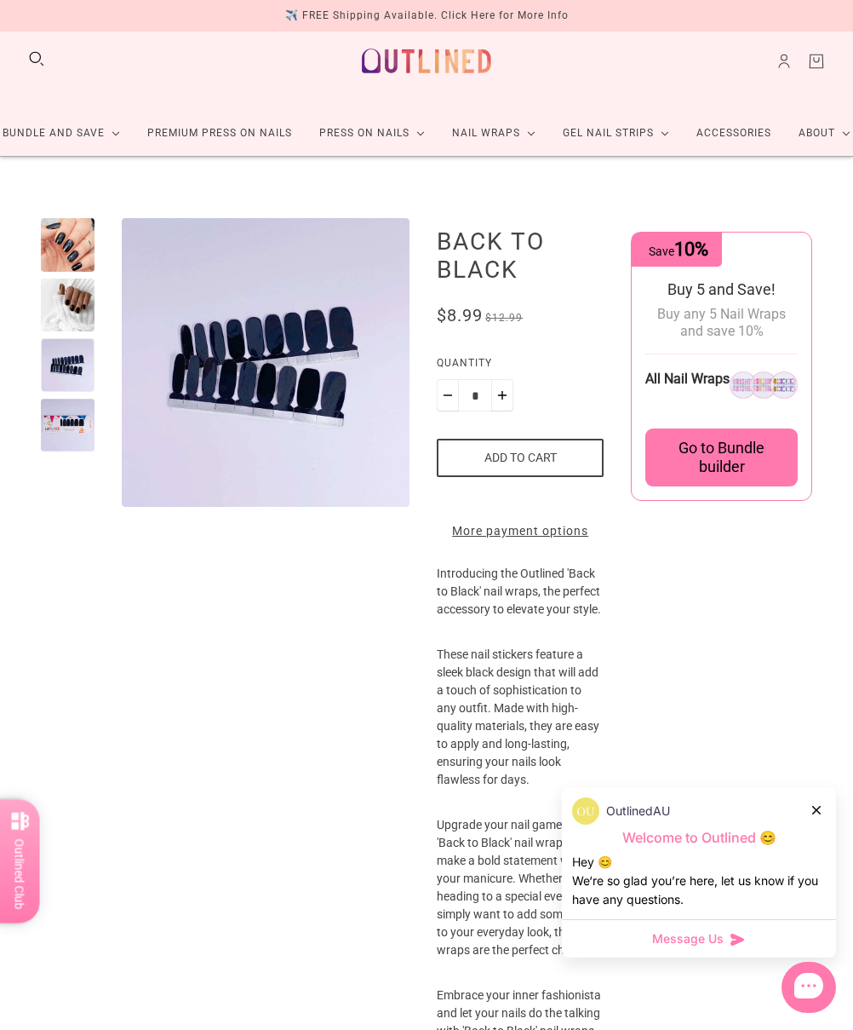
click at [68, 416] on div at bounding box center [68, 426] width 54 height 54
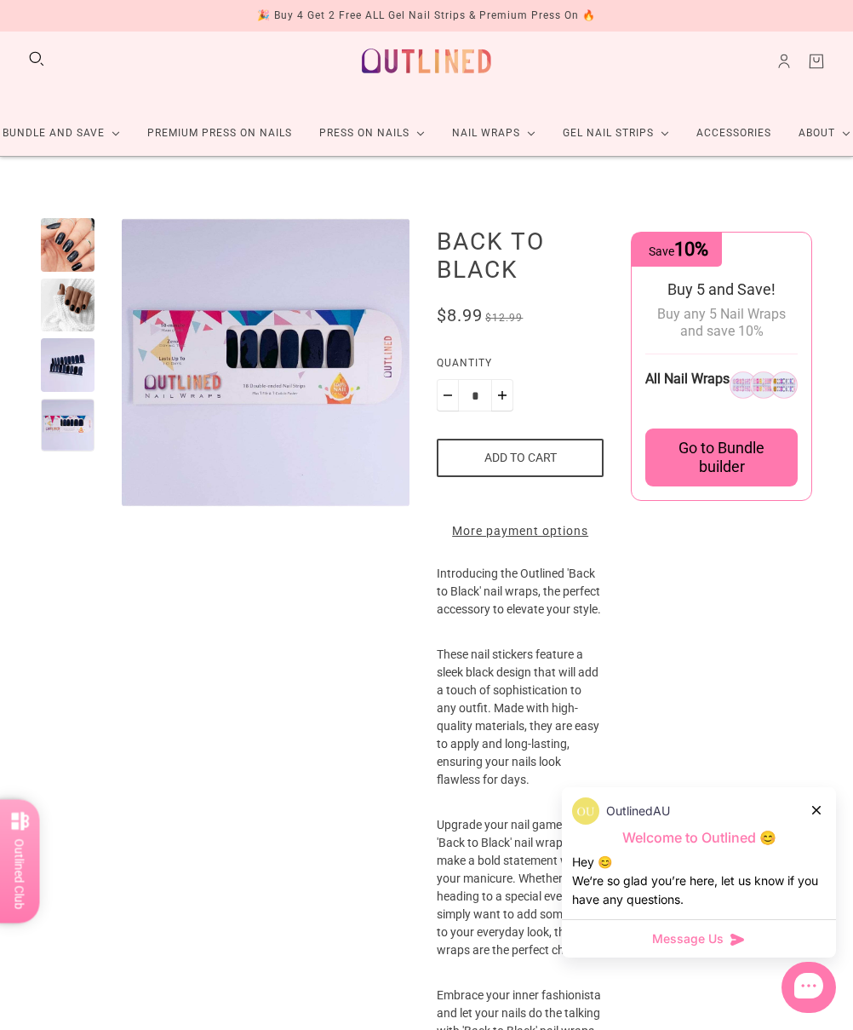
click at [56, 348] on div at bounding box center [68, 365] width 54 height 54
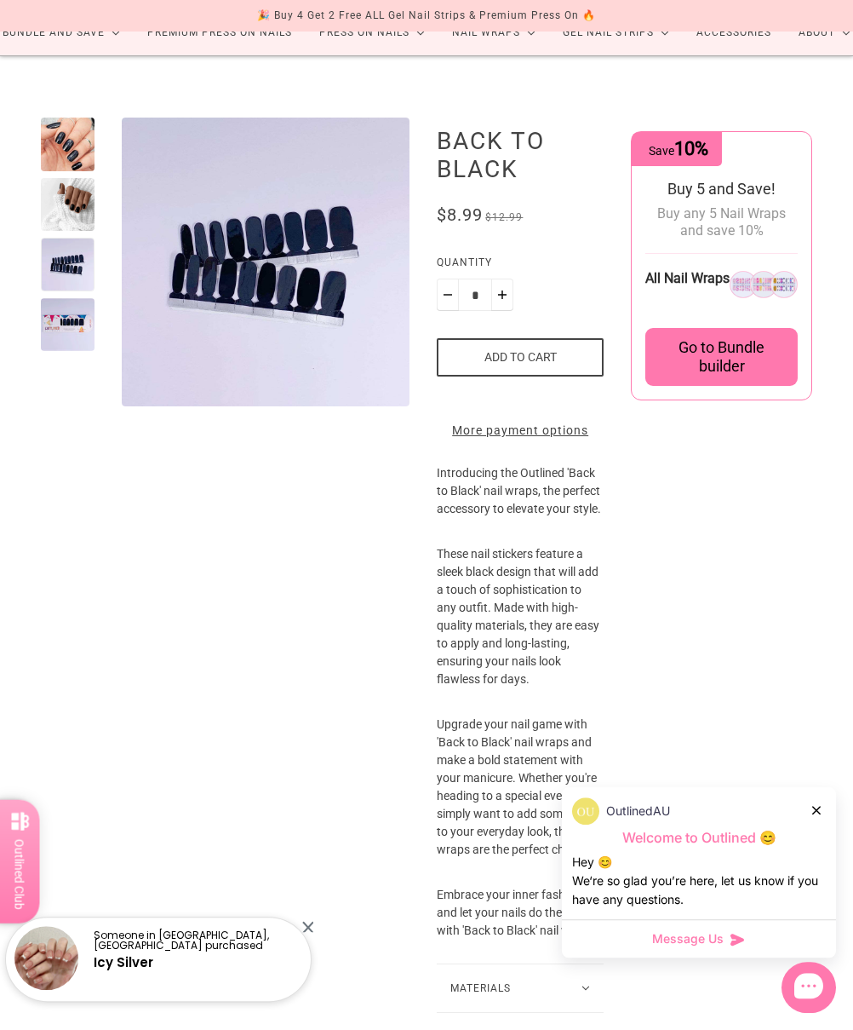
scroll to position [123, 0]
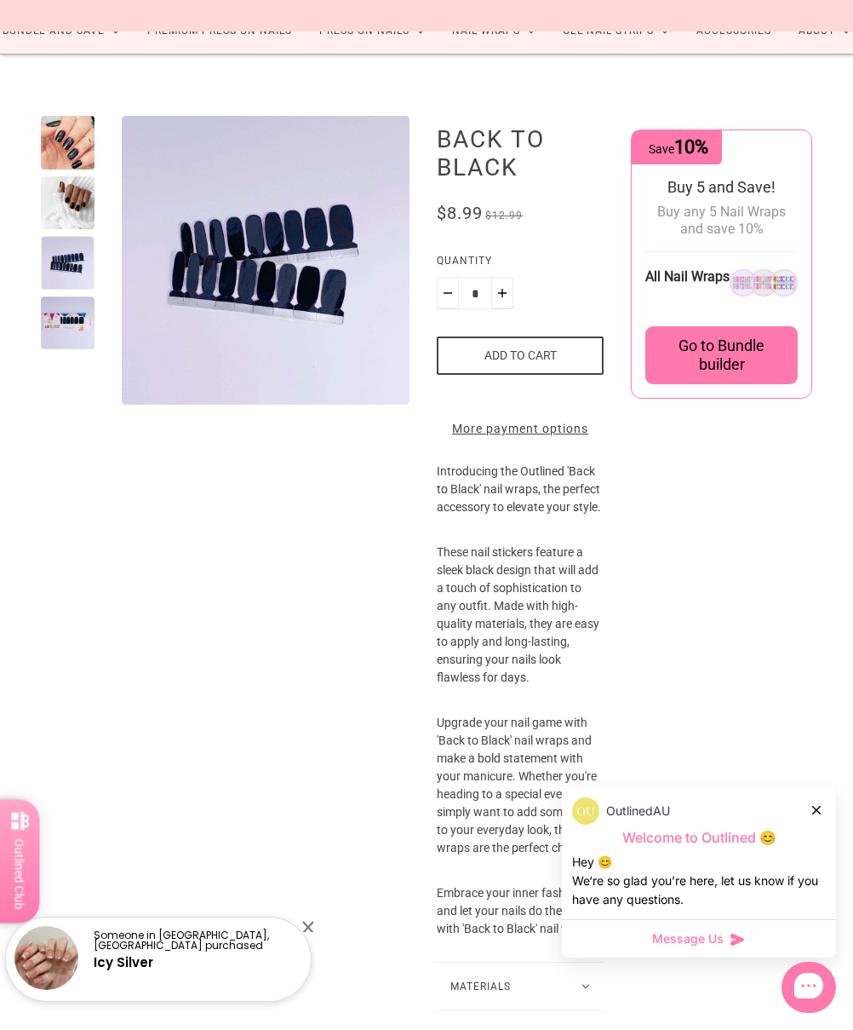
click at [798, 818] on div at bounding box center [818, 810] width 10 height 18
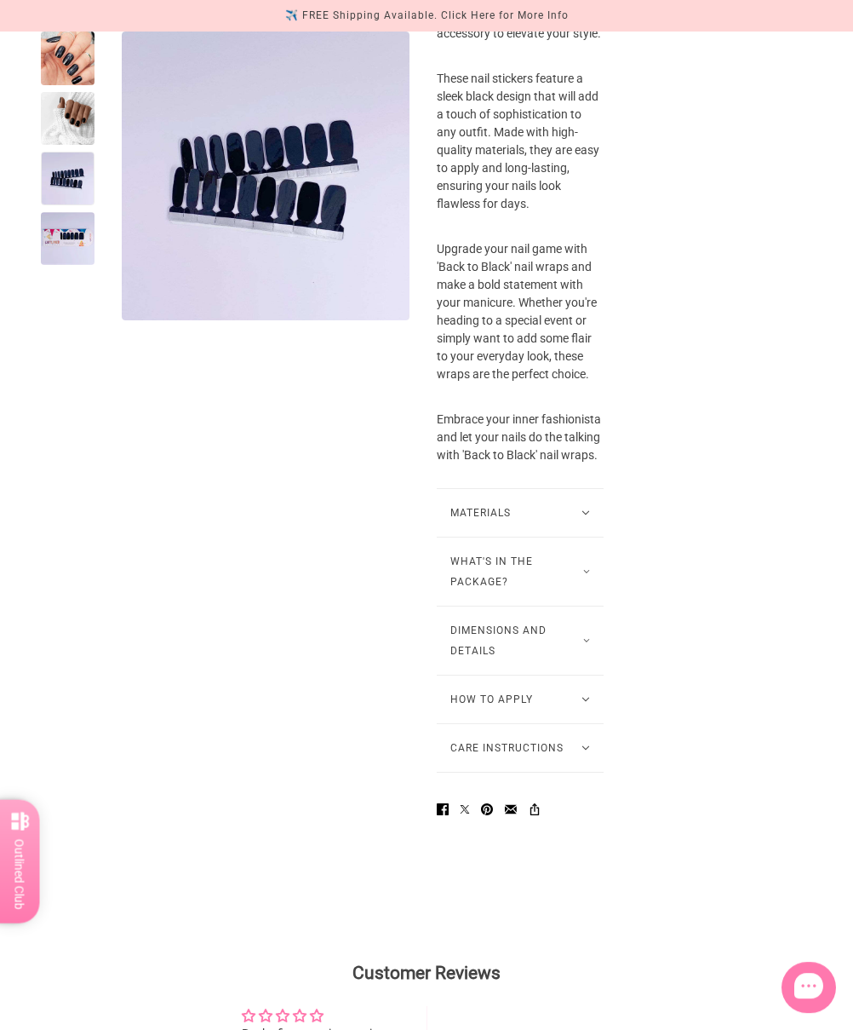
click at [554, 723] on button "How to Apply" at bounding box center [520, 699] width 167 height 48
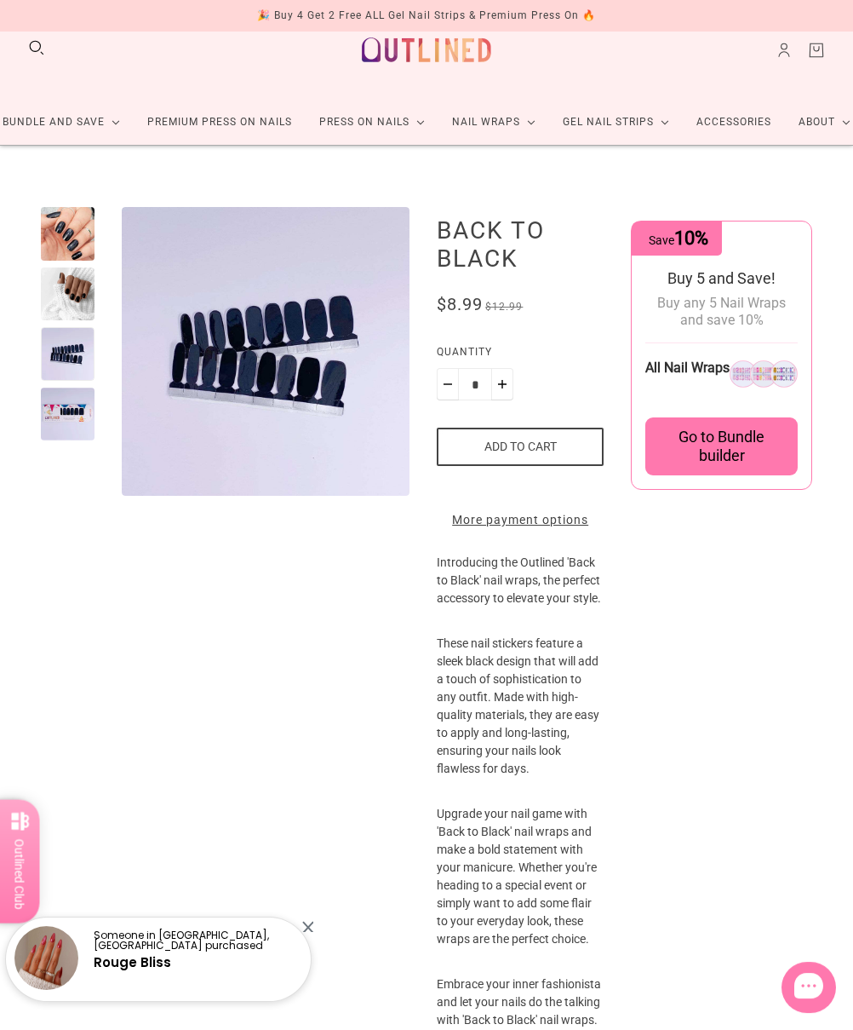
scroll to position [0, 0]
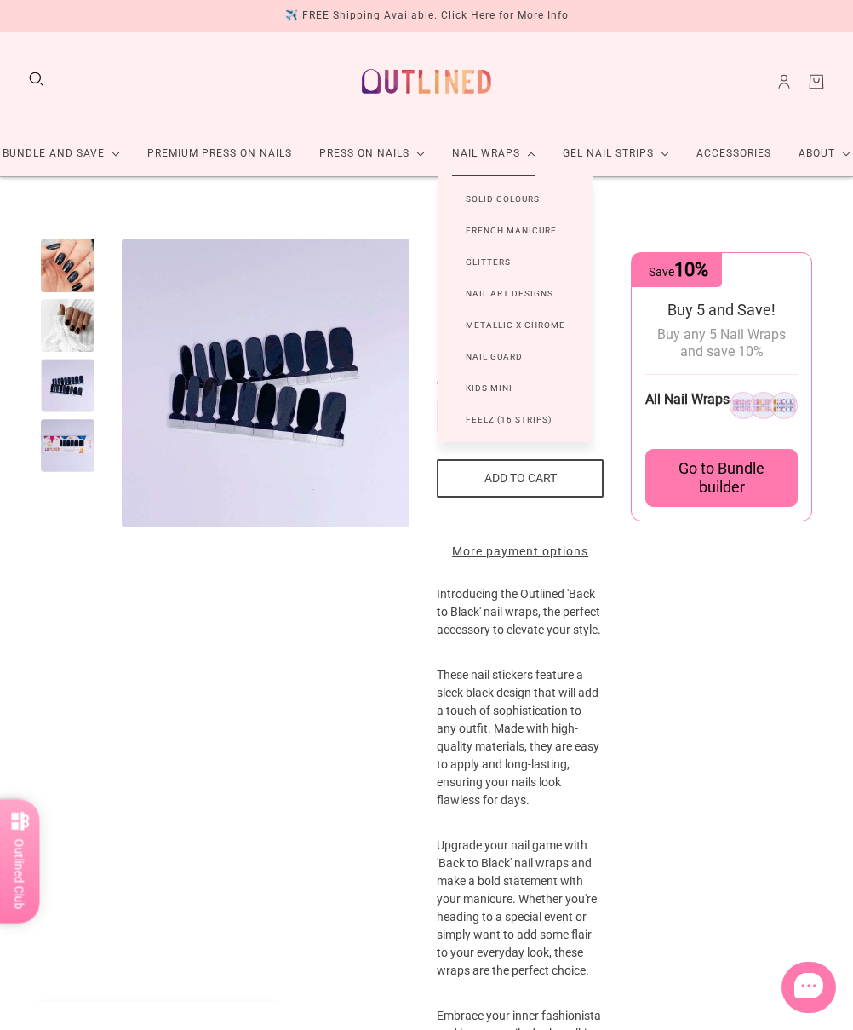
click at [538, 233] on link "French Manicure" at bounding box center [512, 231] width 146 height 32
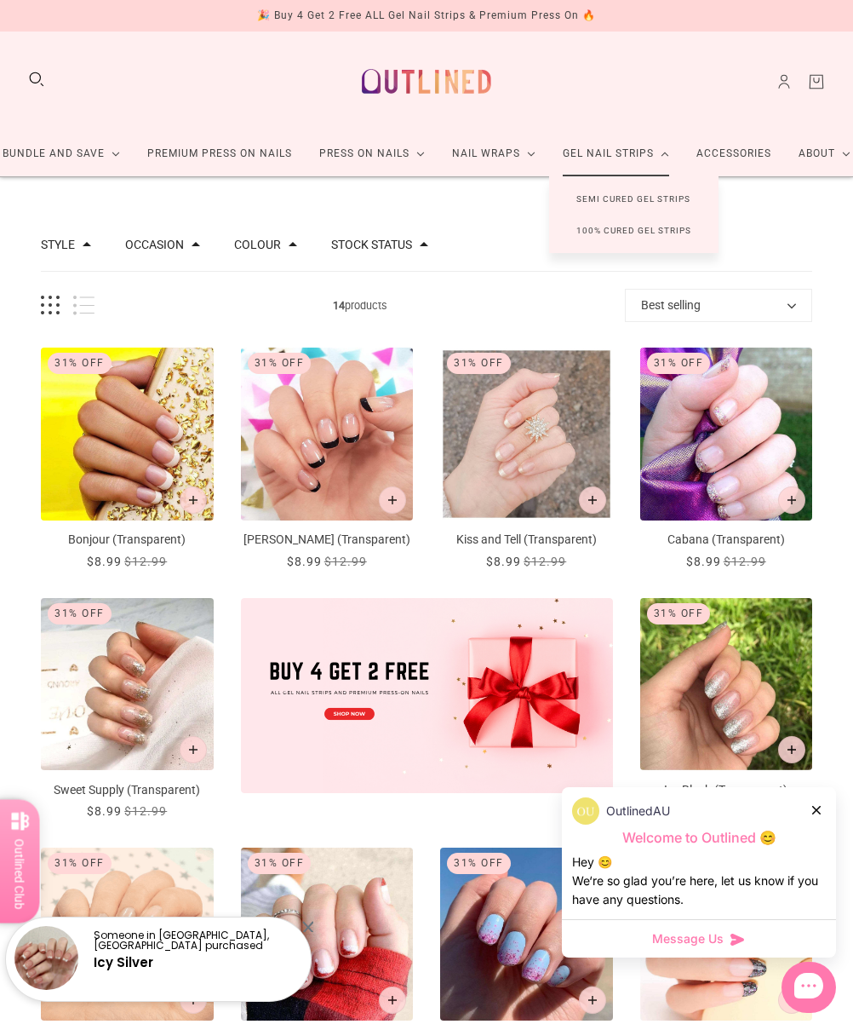
click at [666, 227] on link "100% Cured Gel Strips" at bounding box center [633, 231] width 169 height 32
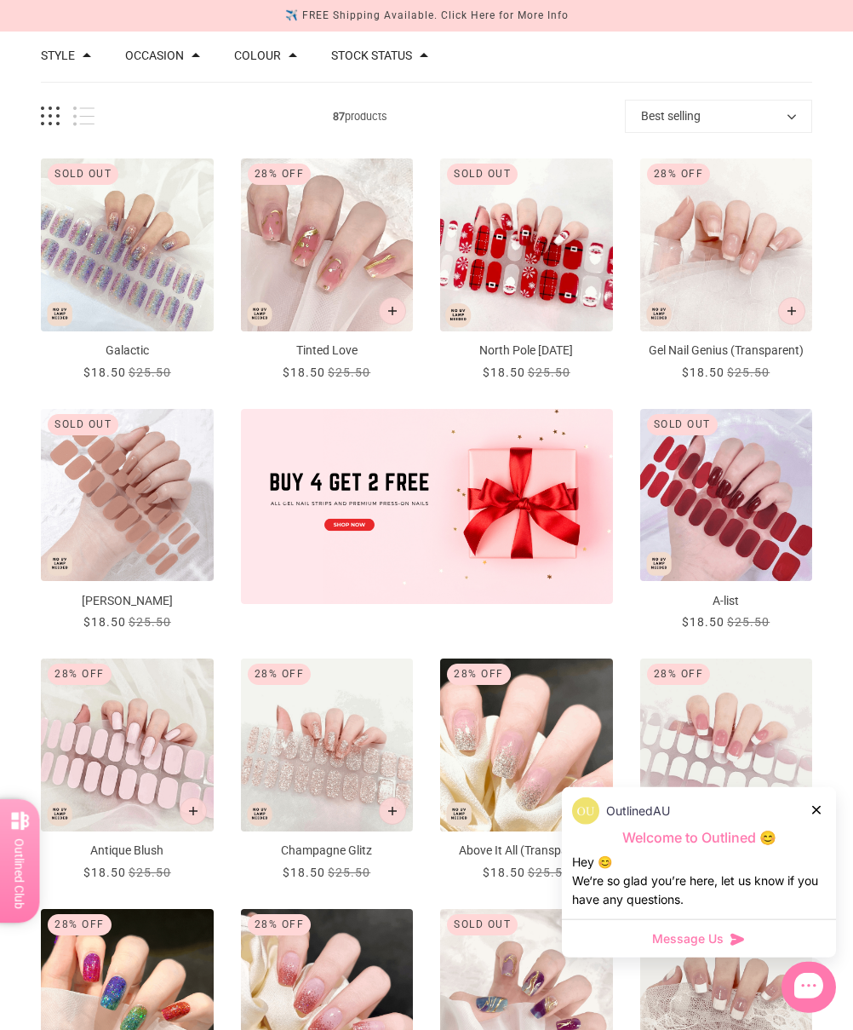
scroll to position [191, 0]
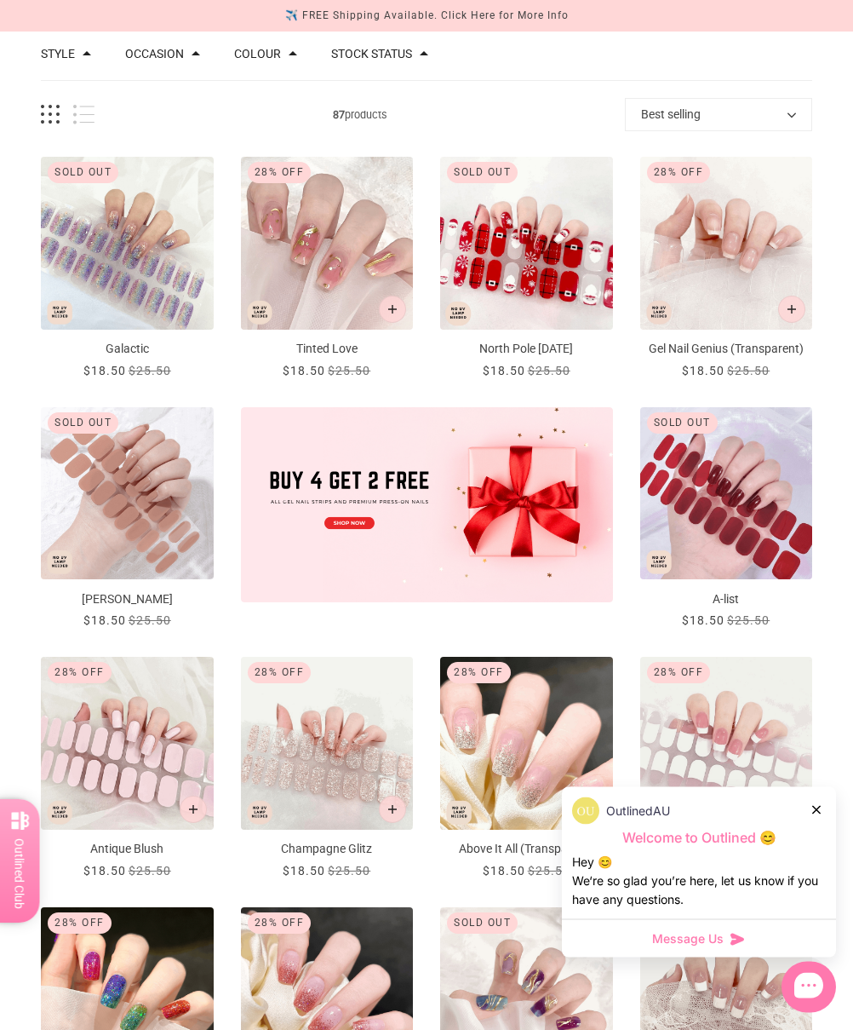
click at [748, 543] on img "A-list" at bounding box center [726, 493] width 173 height 173
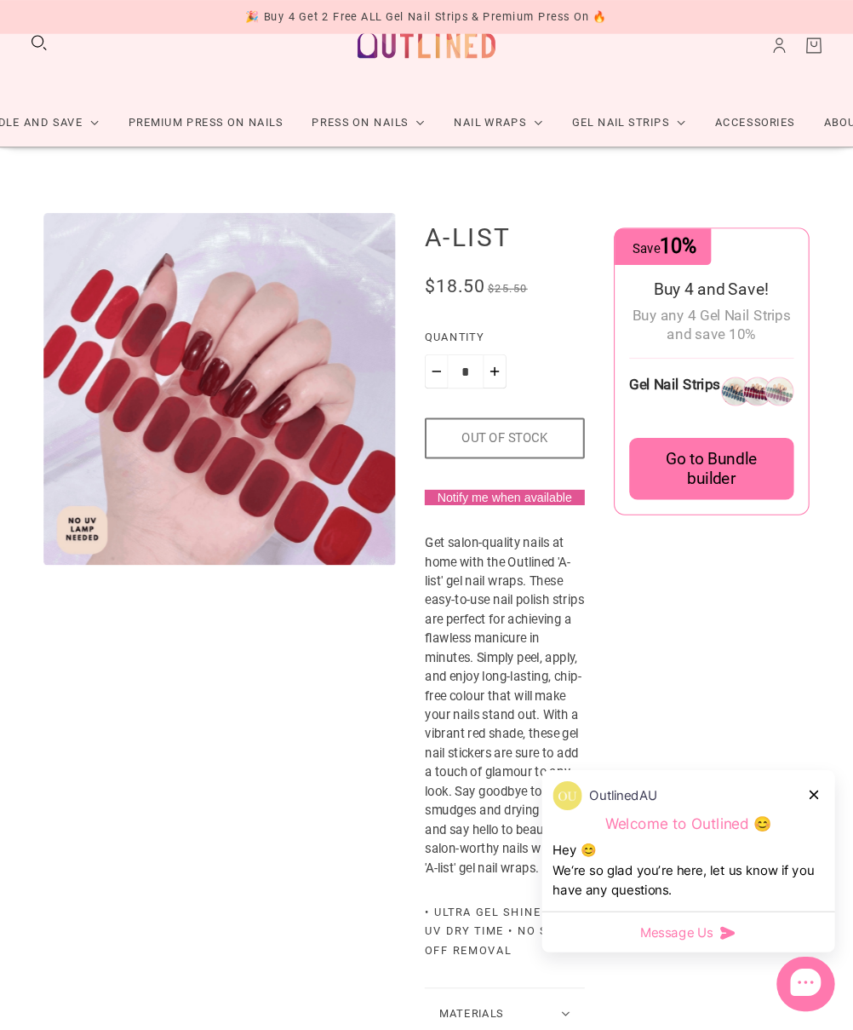
scroll to position [57, 0]
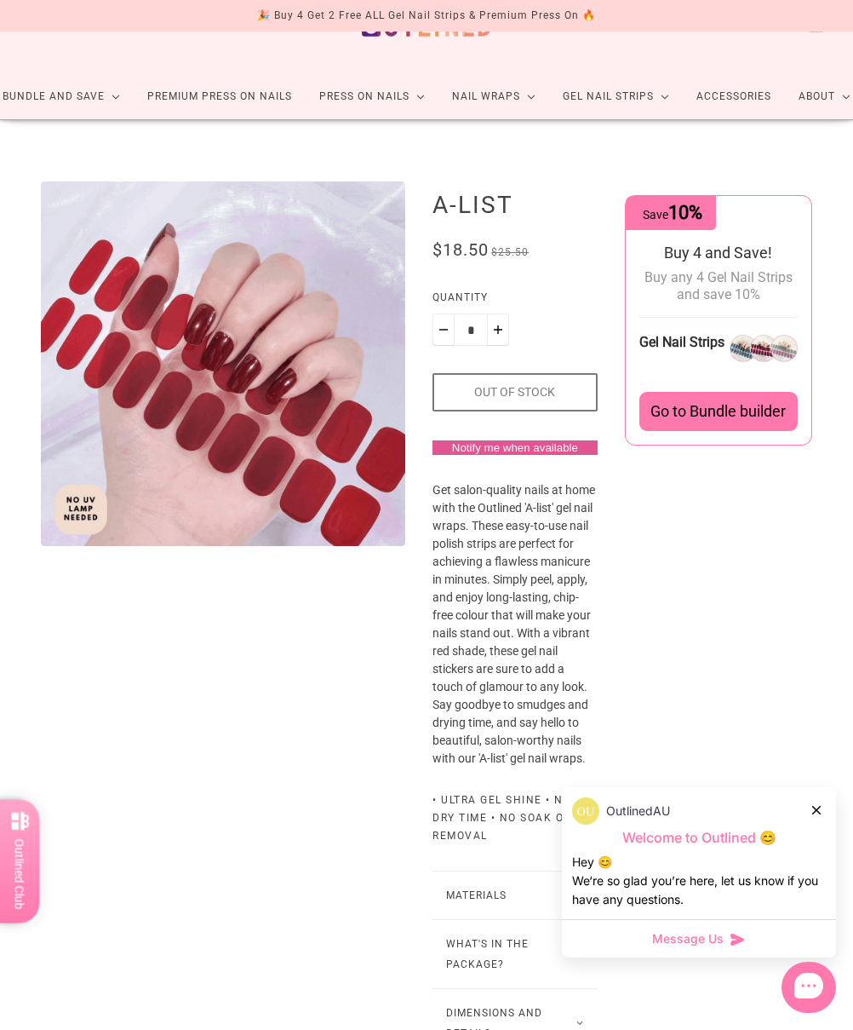
click at [798, 818] on div at bounding box center [818, 810] width 10 height 18
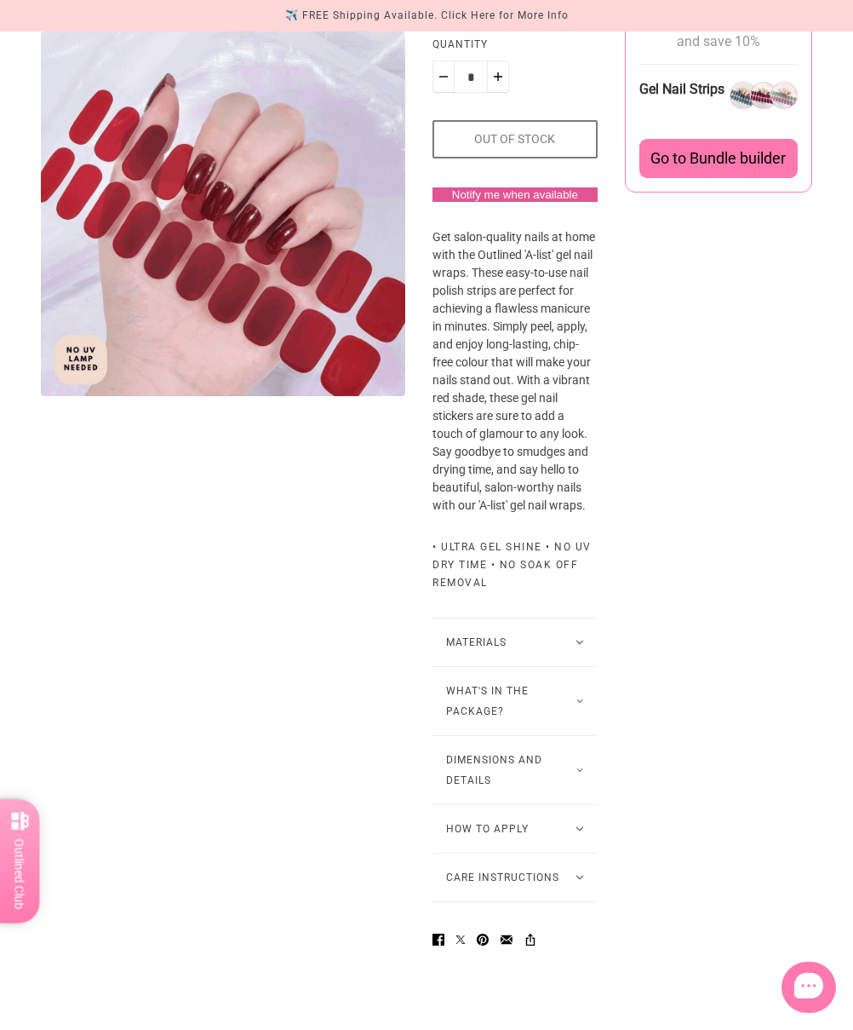
scroll to position [319, 0]
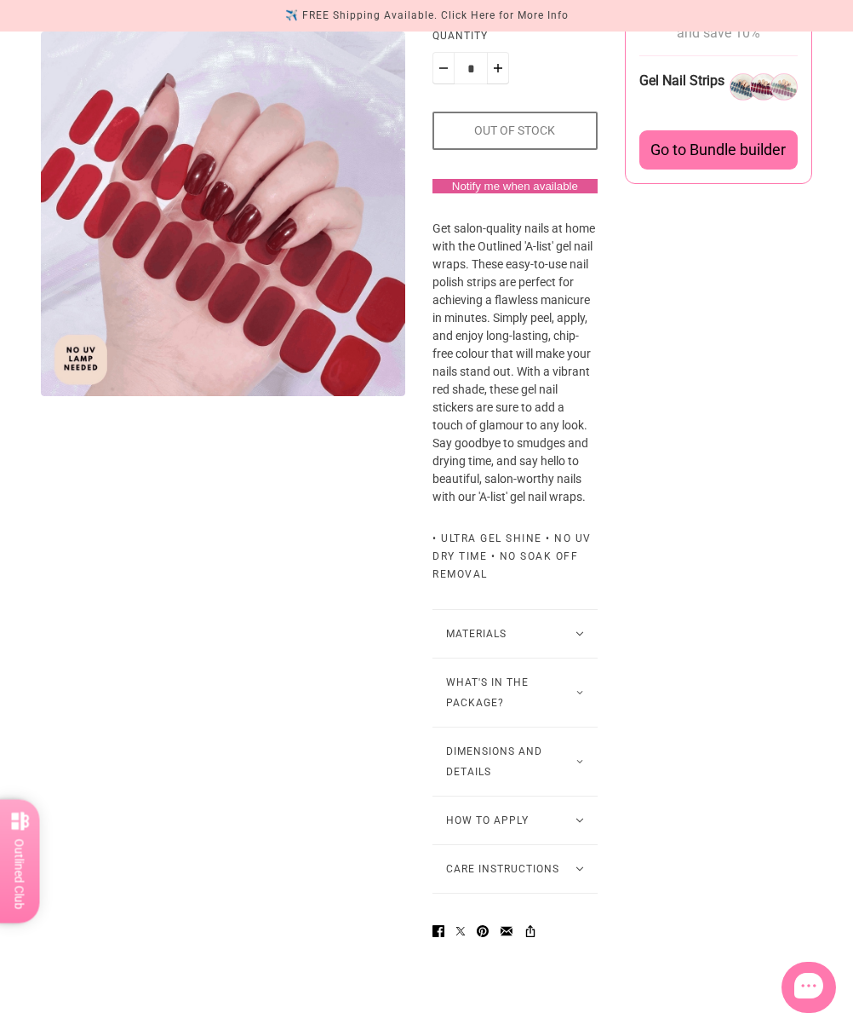
click at [550, 844] on button "How to Apply" at bounding box center [515, 820] width 164 height 48
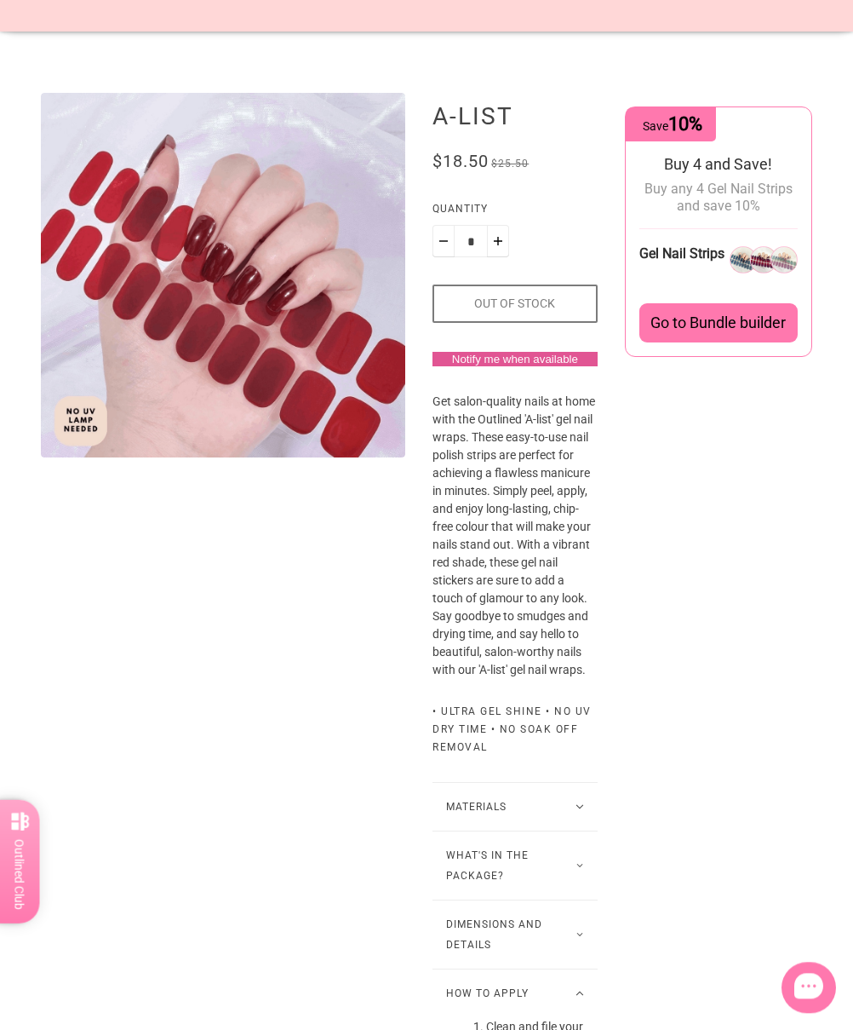
scroll to position [0, 0]
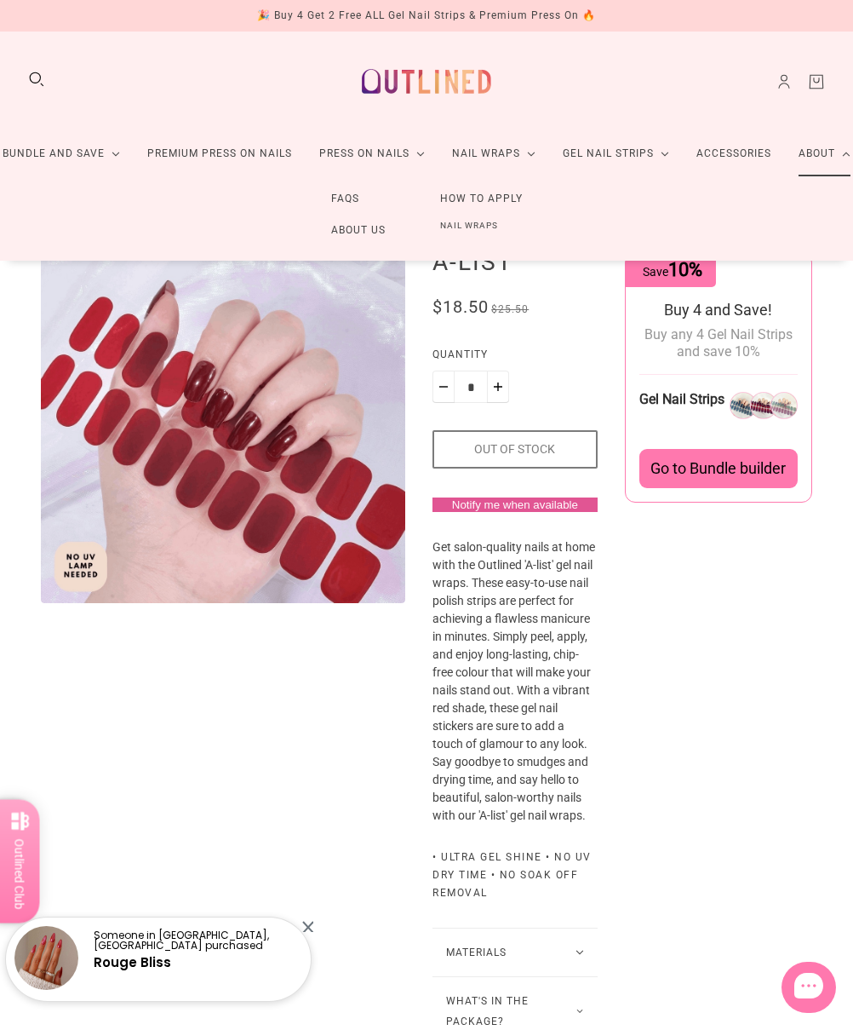
click at [337, 203] on link "FAQs" at bounding box center [345, 199] width 83 height 32
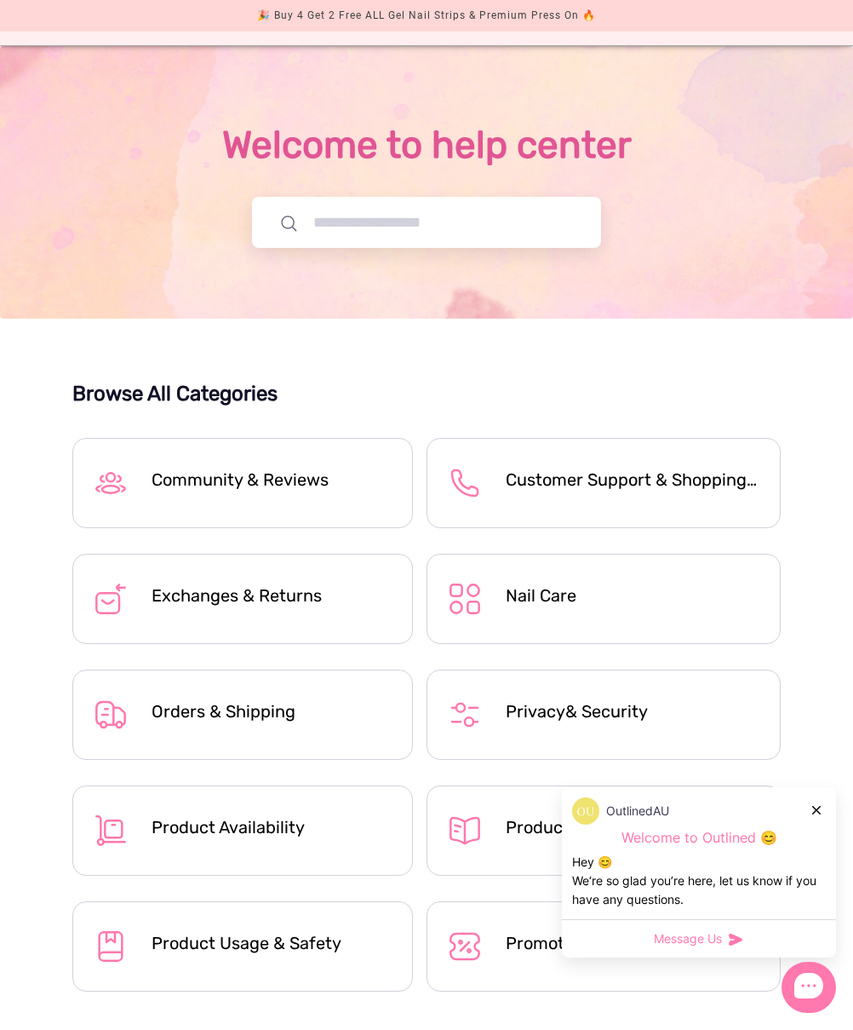
scroll to position [141, 0]
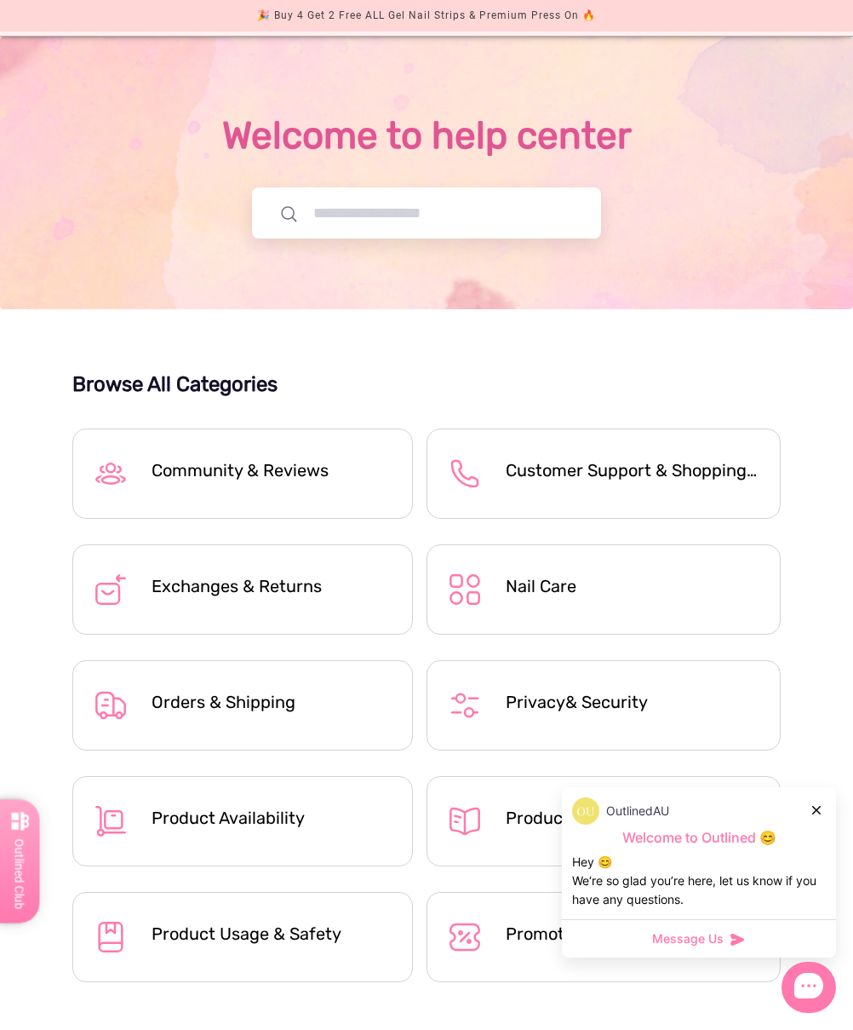
click at [689, 818] on div at bounding box center [818, 810] width 10 height 18
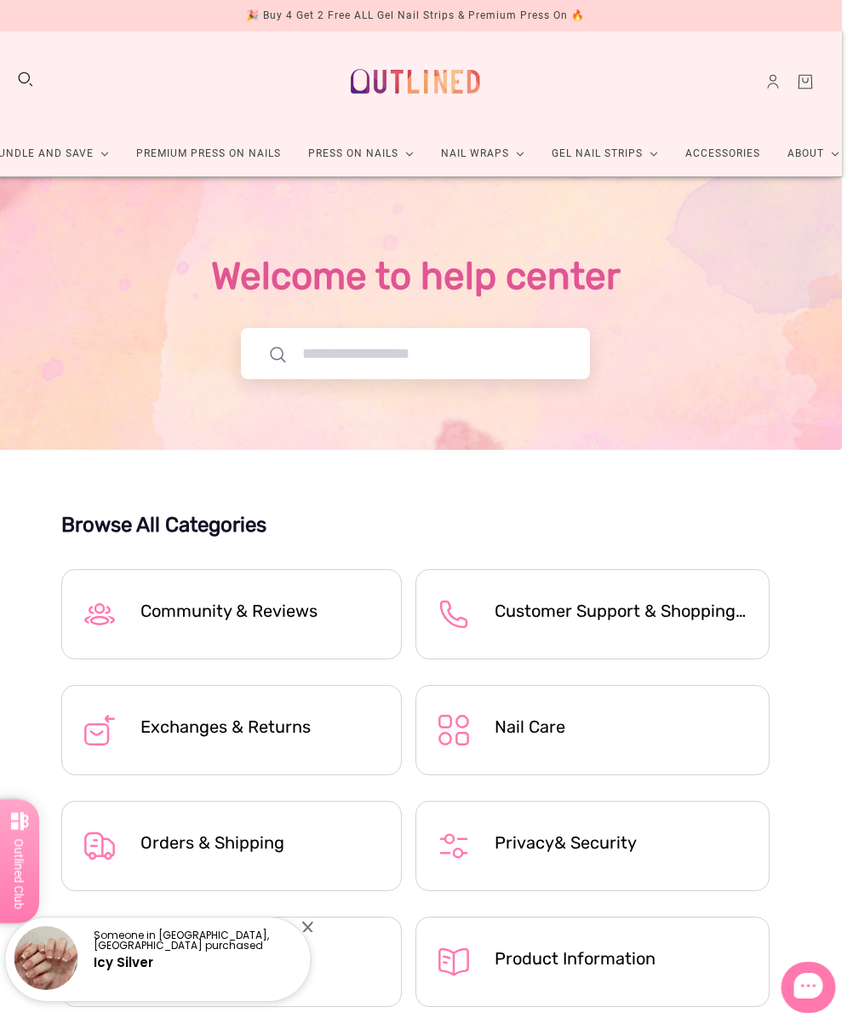
scroll to position [0, 27]
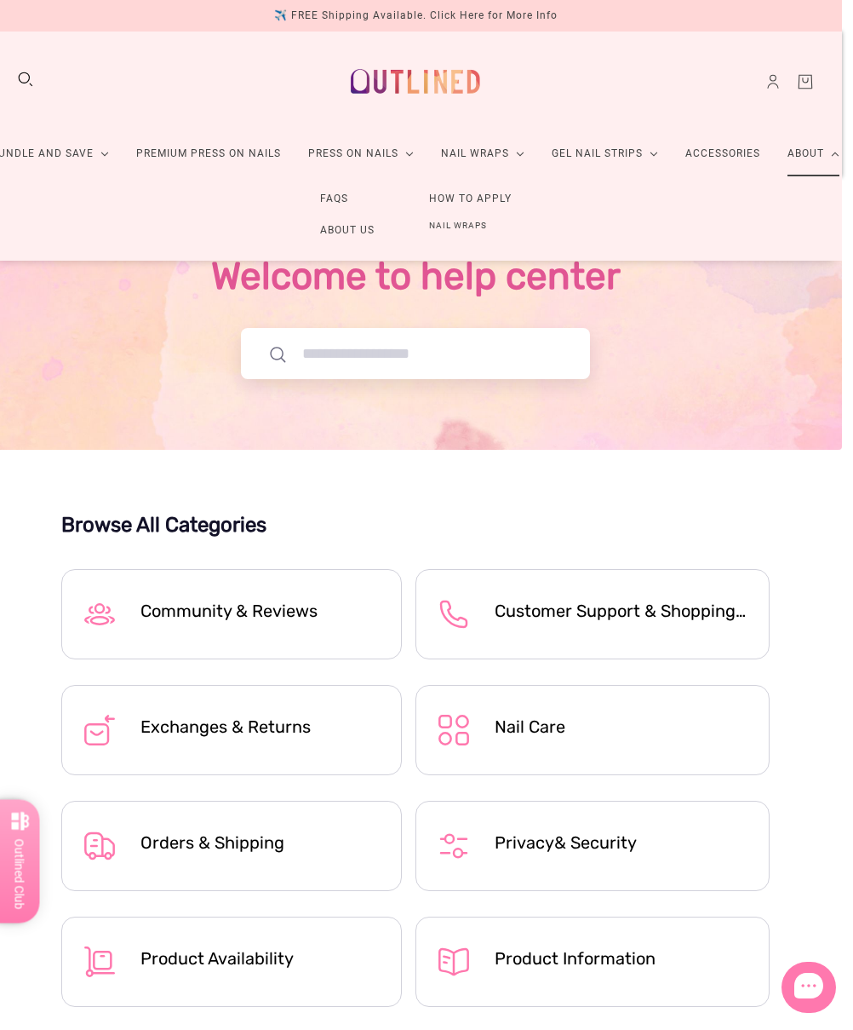
click at [474, 197] on link "How to Apply" at bounding box center [470, 199] width 137 height 32
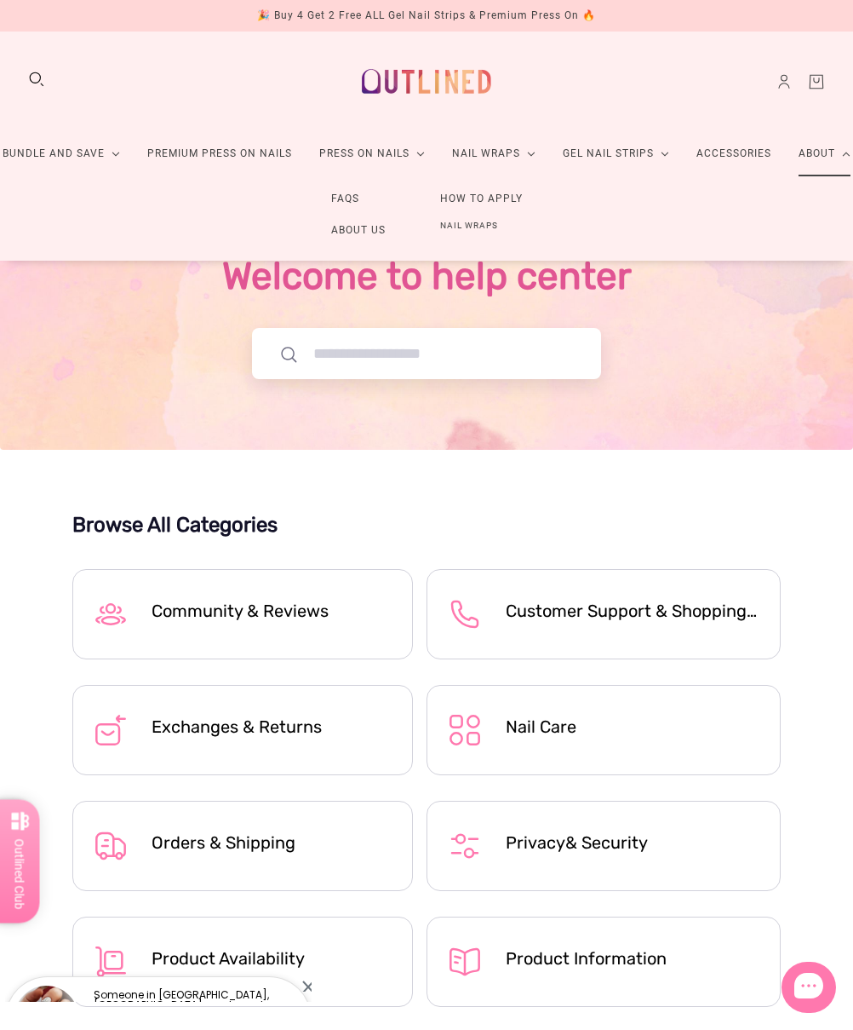
click at [466, 222] on link "Nail Wraps" at bounding box center [469, 226] width 112 height 22
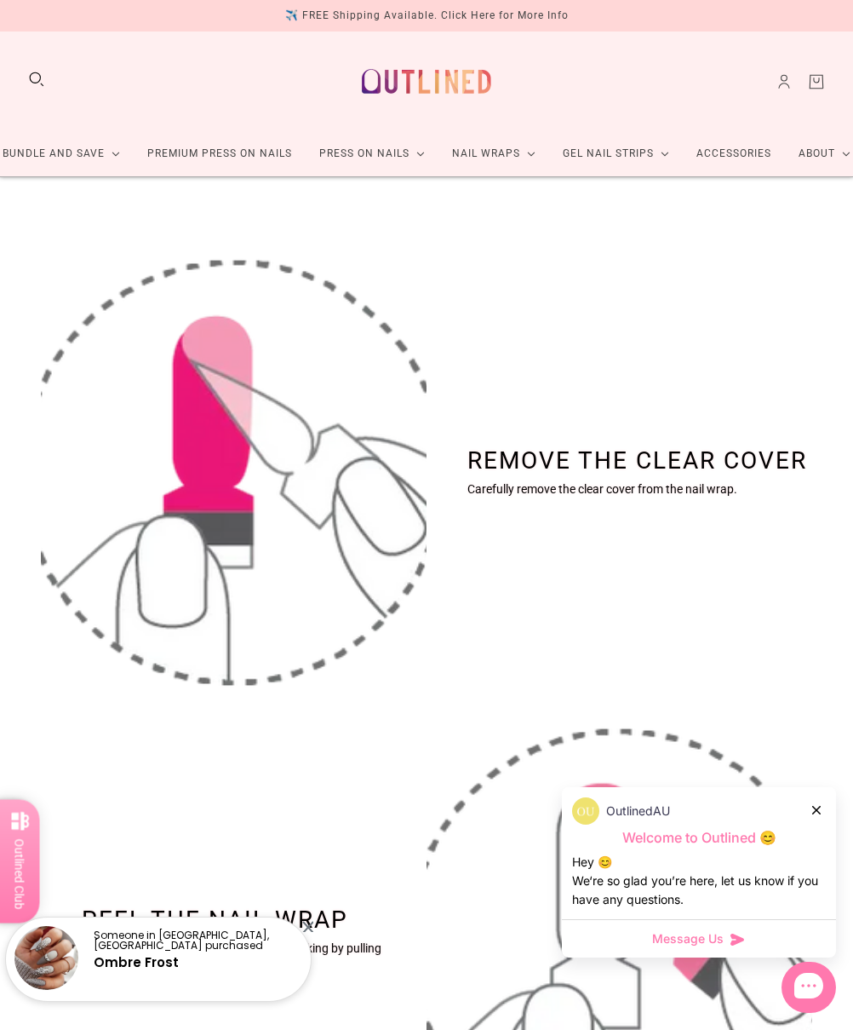
click at [356, 239] on img "Remove the clear cover" at bounding box center [234, 472] width 386 height 468
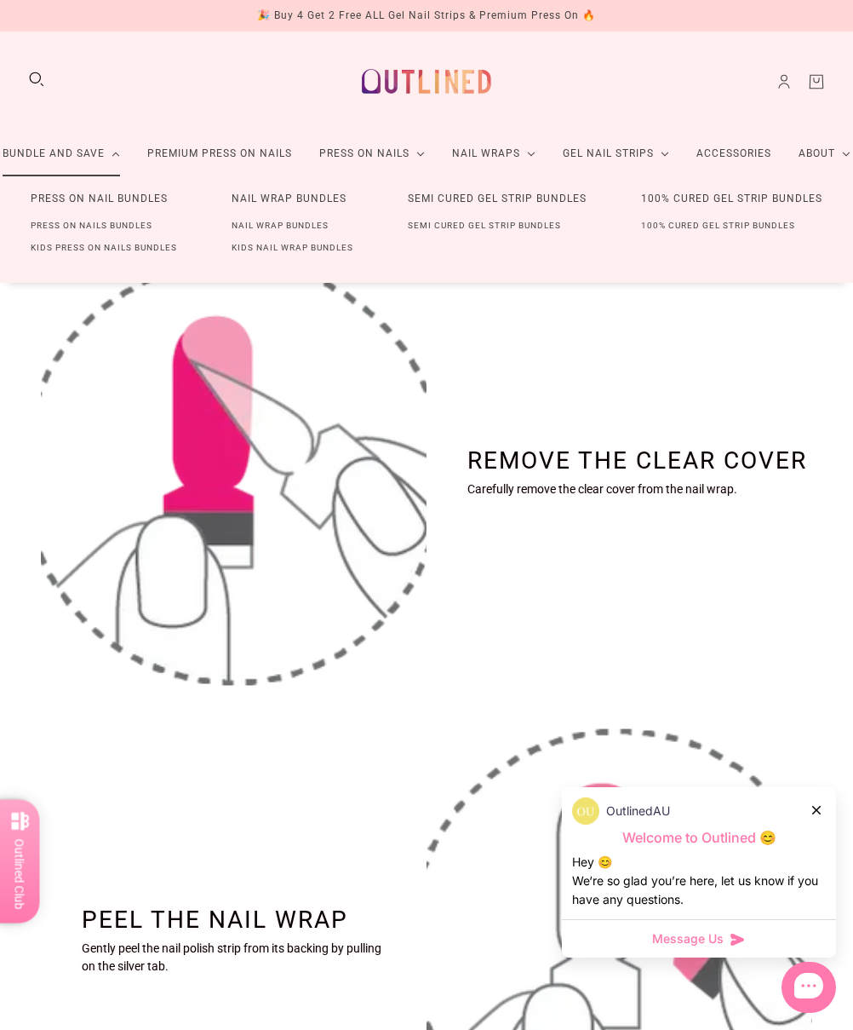
click at [534, 221] on link "Semi Cured Gel Strip Bundles" at bounding box center [485, 226] width 208 height 22
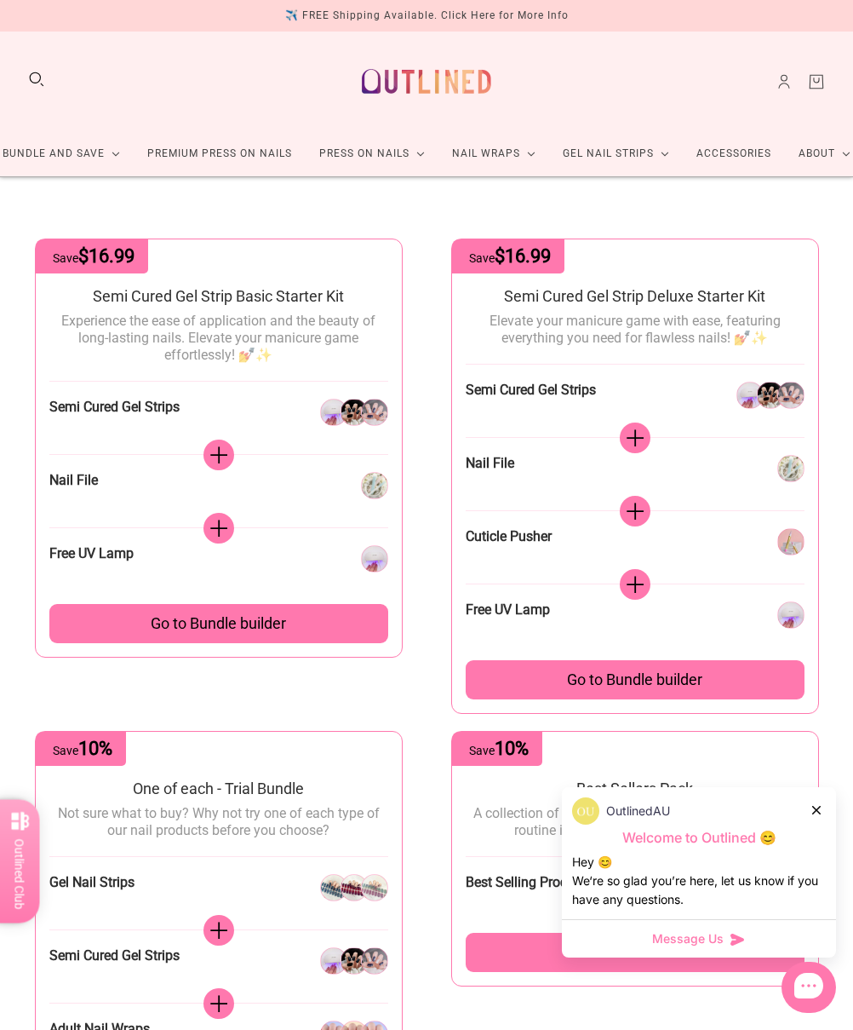
click at [739, 153] on link "Accessories" at bounding box center [734, 153] width 102 height 45
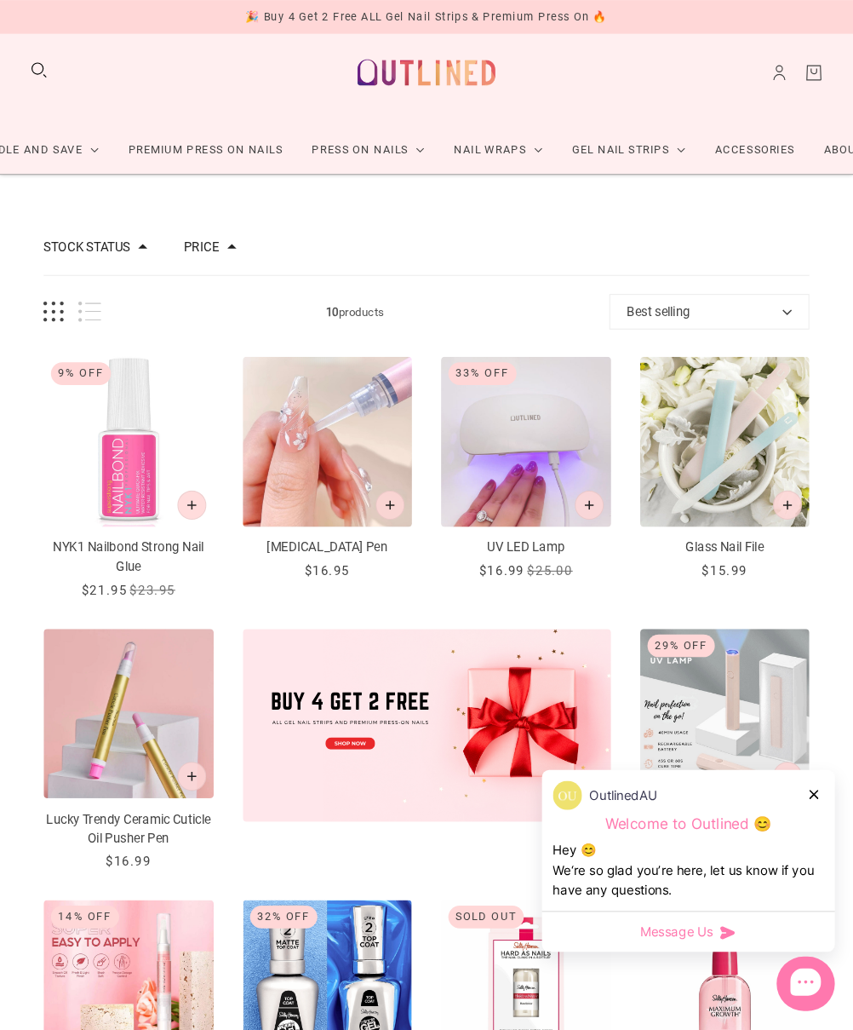
scroll to position [20, 0]
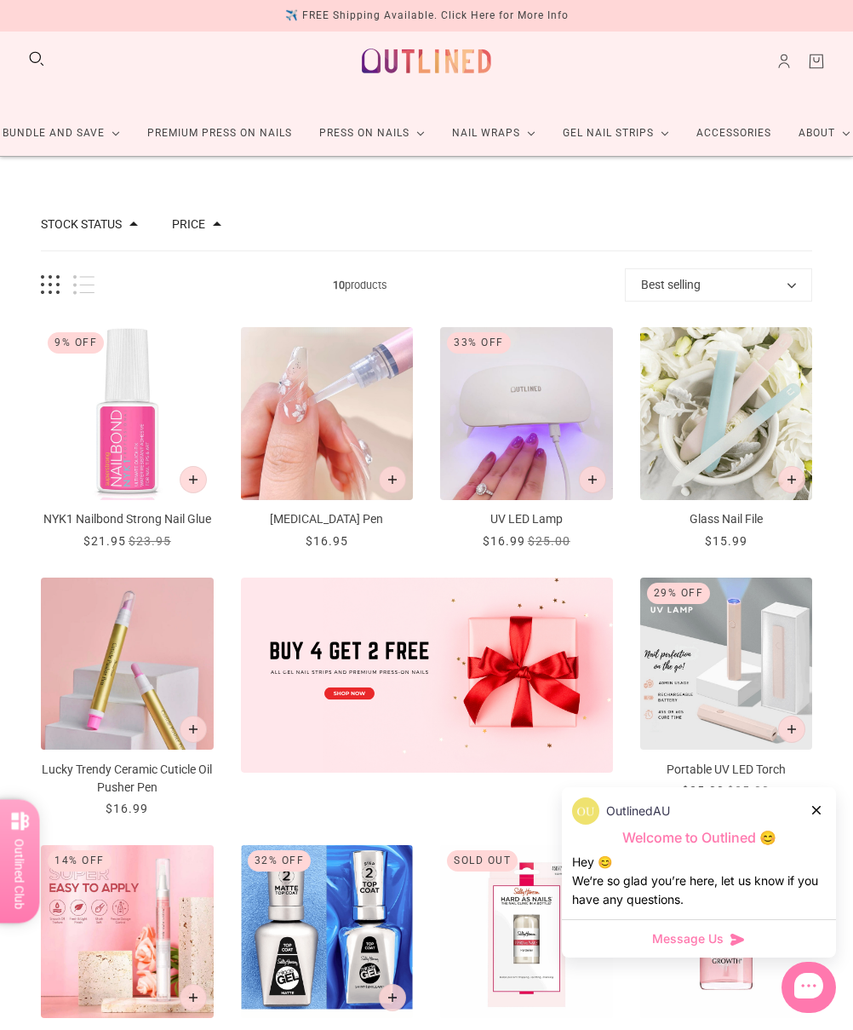
click at [122, 659] on img "Lucky Trendy Ceramic Cuticle Oil Pusher Pen" at bounding box center [127, 663] width 173 height 173
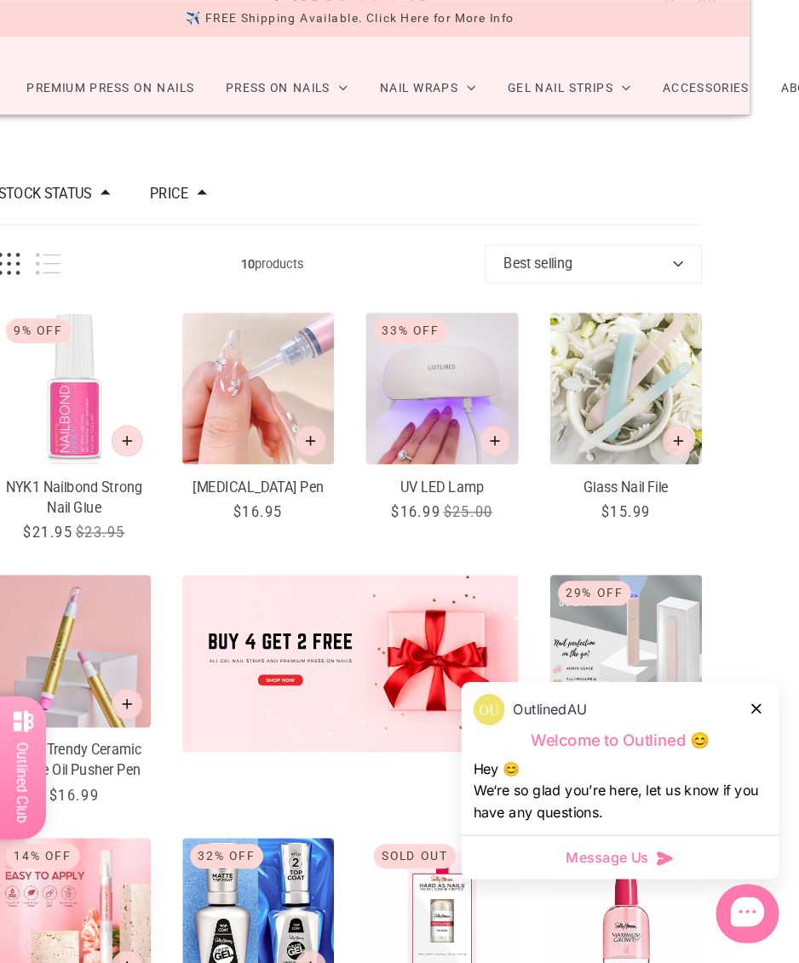
scroll to position [90, 0]
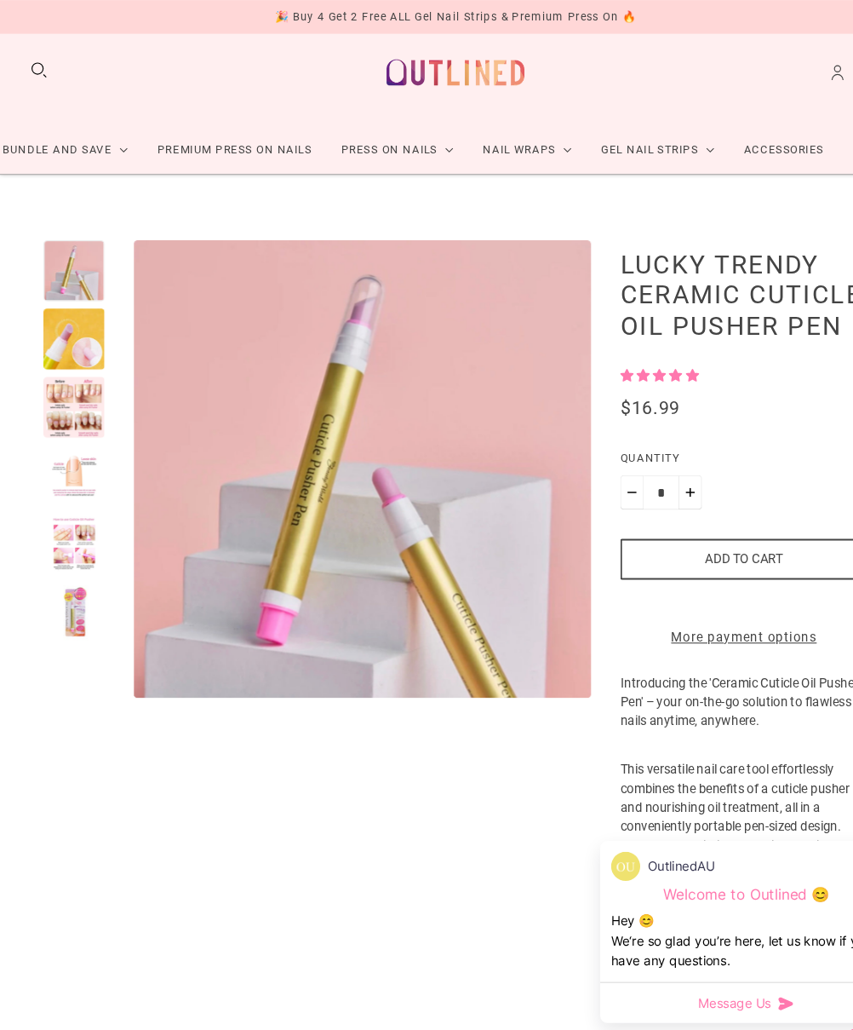
scroll to position [20, 0]
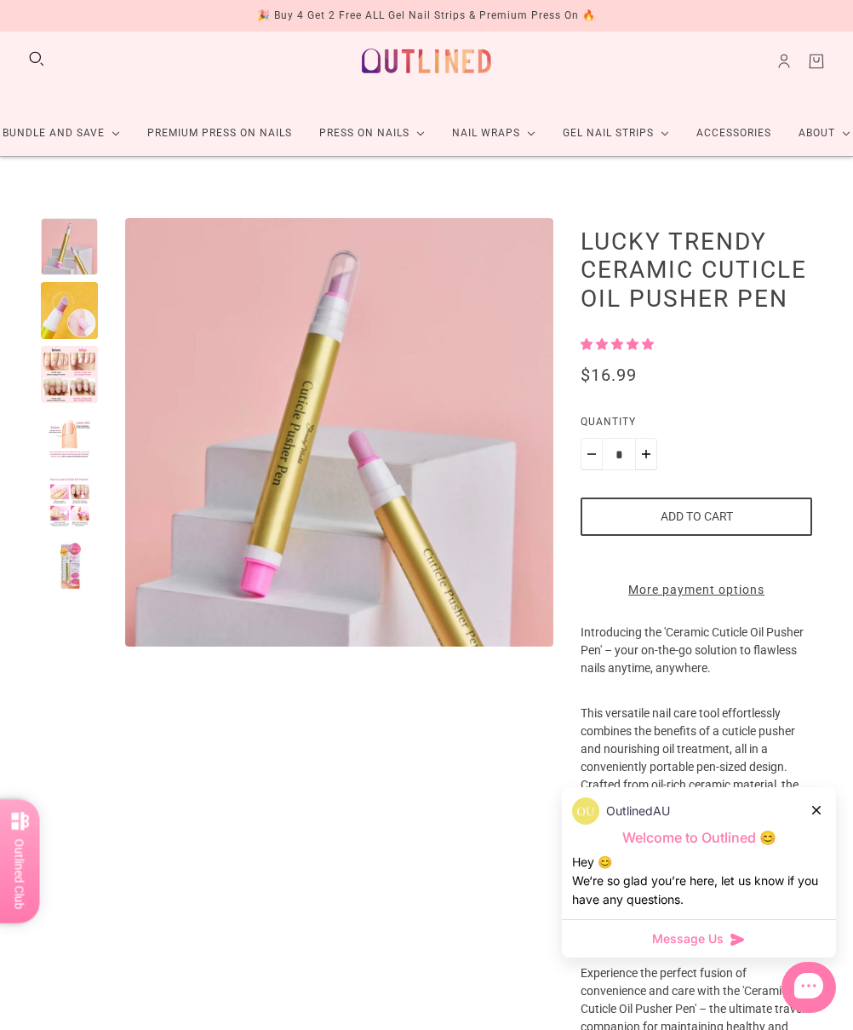
click at [68, 497] on div at bounding box center [69, 501] width 57 height 57
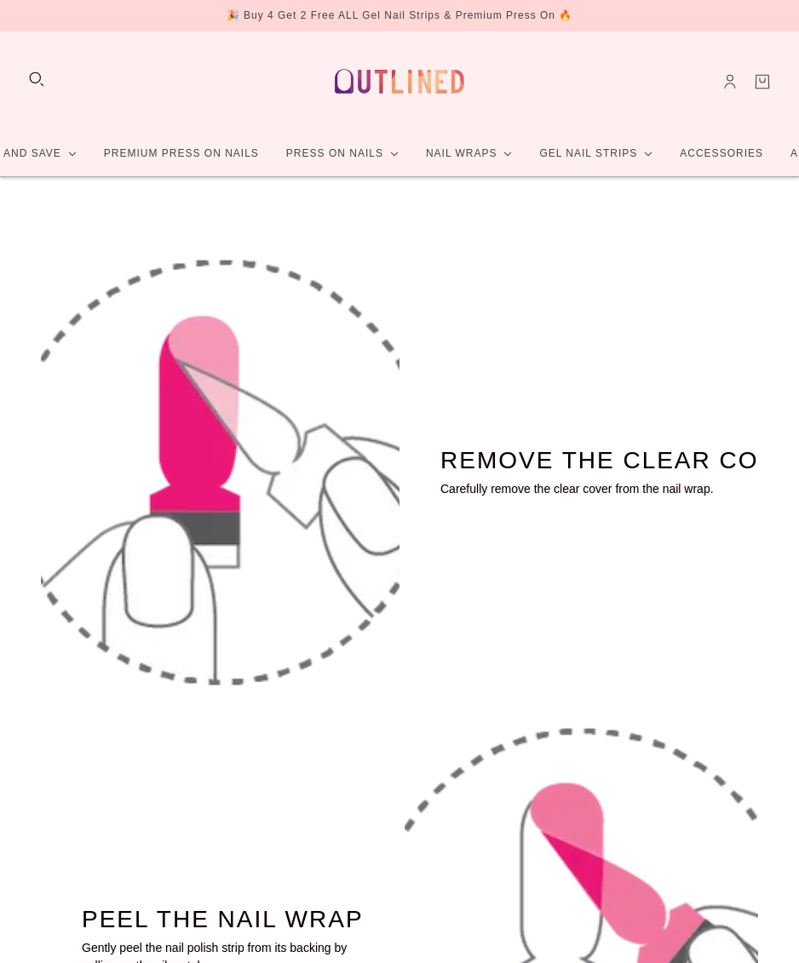
scroll to position [33, 14]
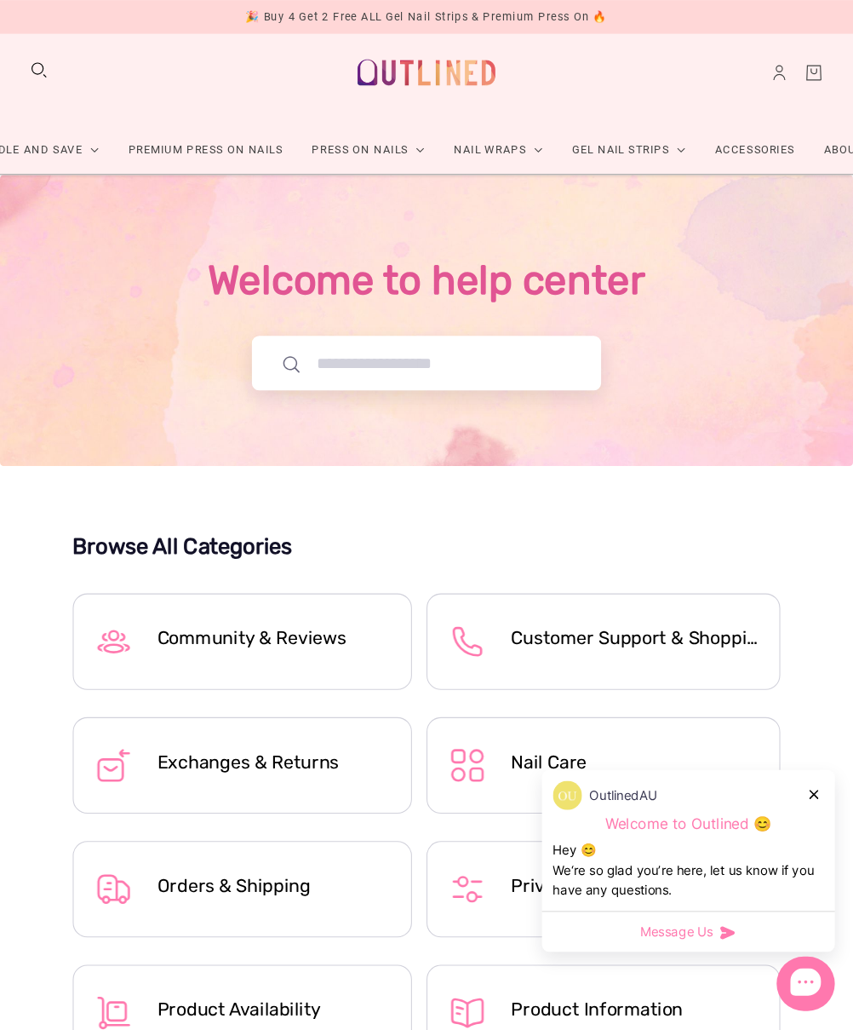
scroll to position [20, 0]
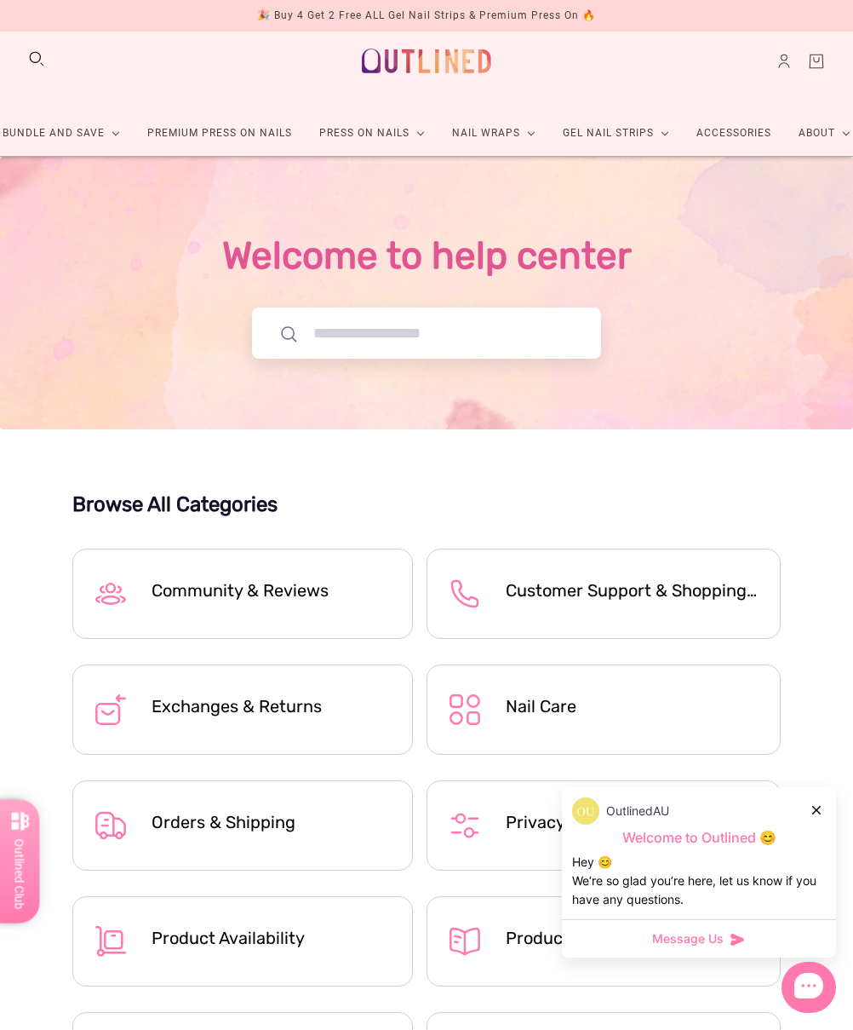
scroll to position [108, 27]
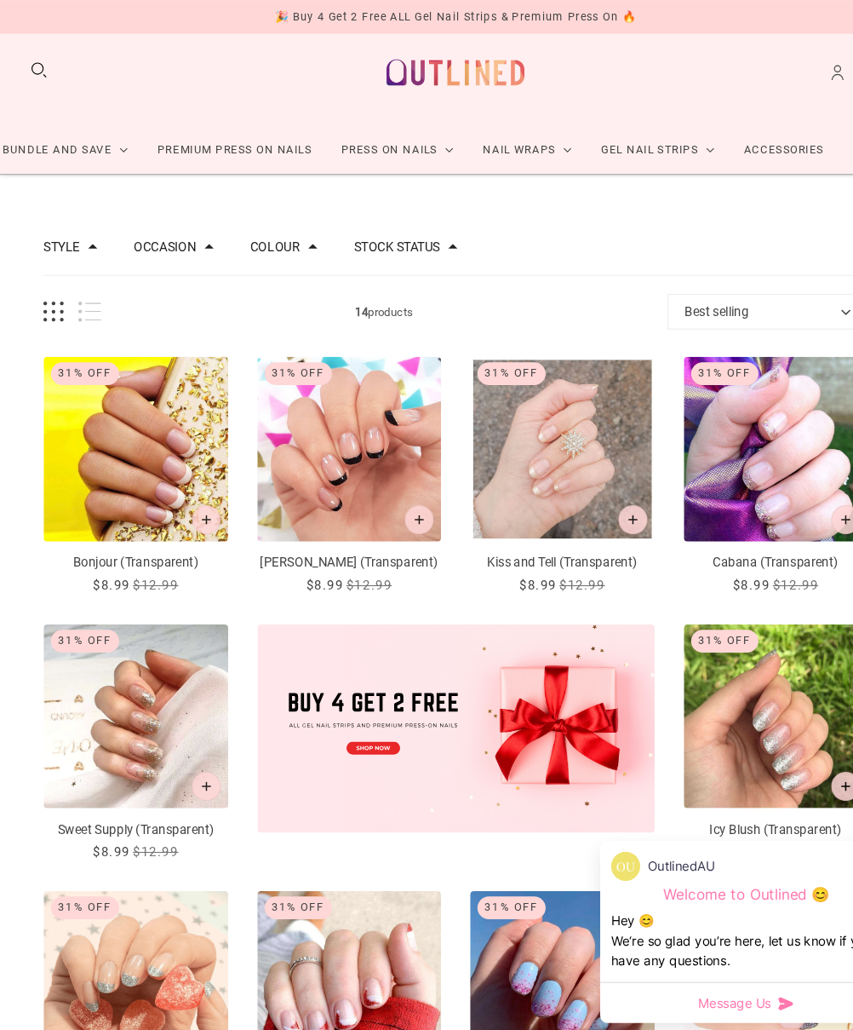
scroll to position [20, 0]
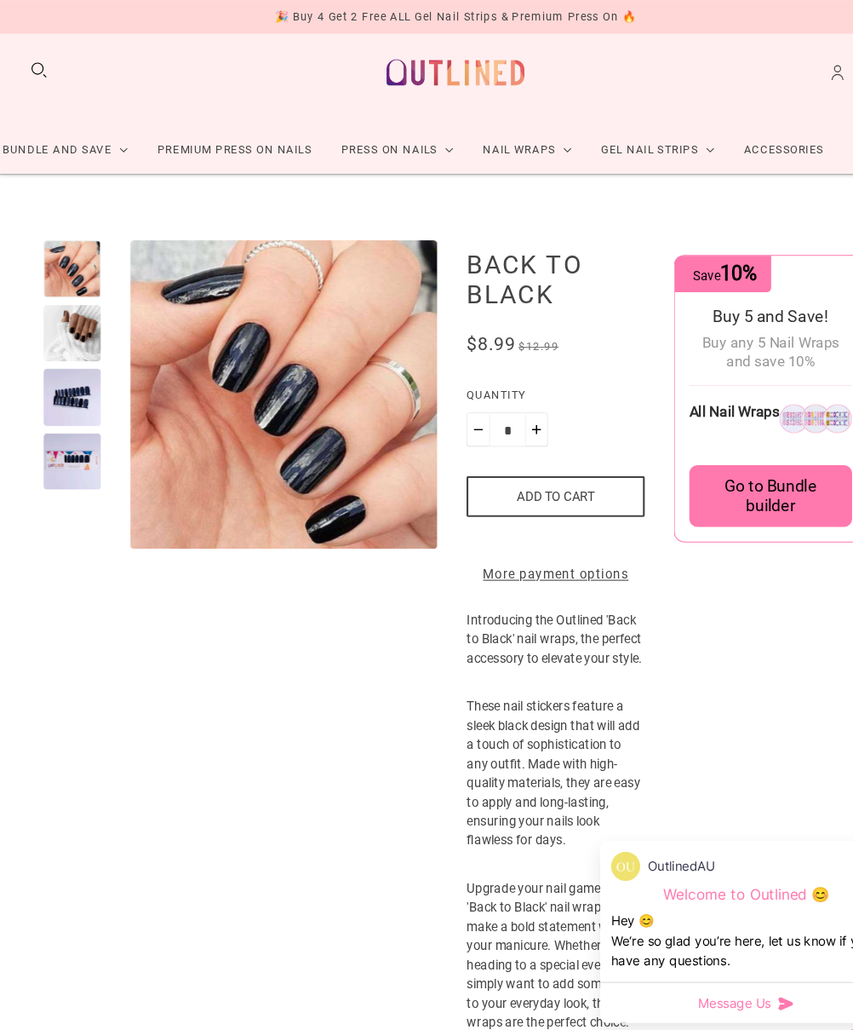
scroll to position [20, 0]
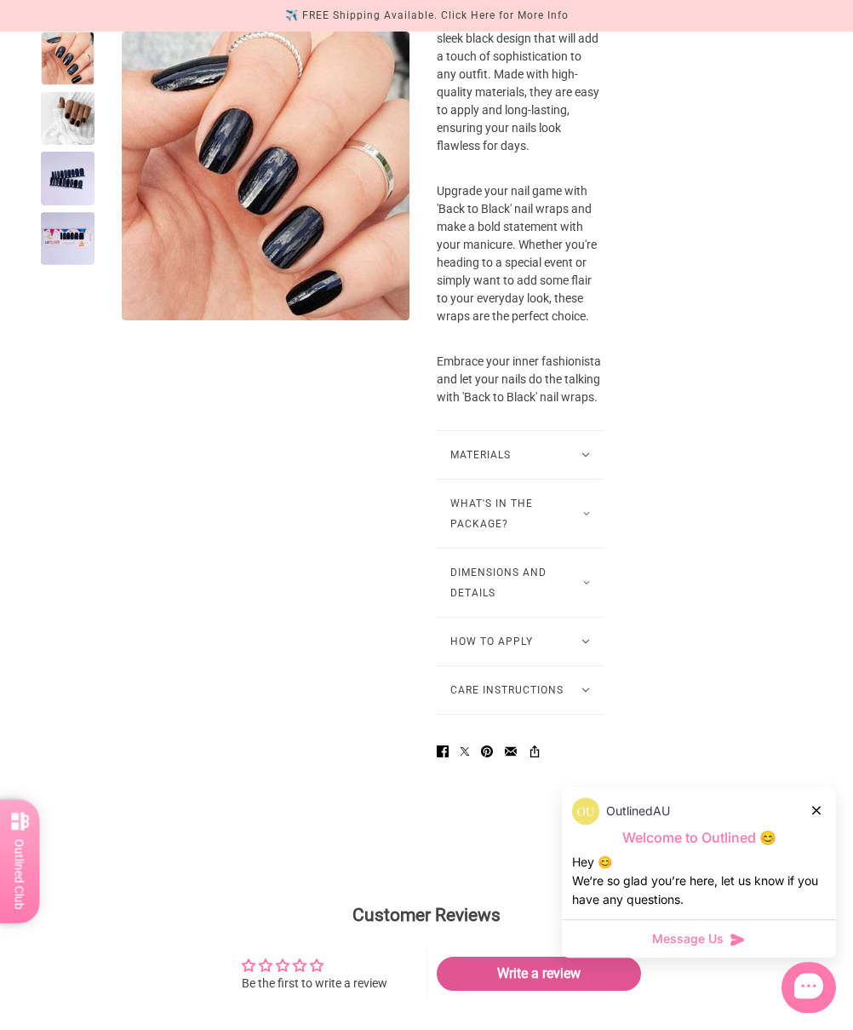
click at [520, 665] on button "How to Apply" at bounding box center [520, 641] width 167 height 48
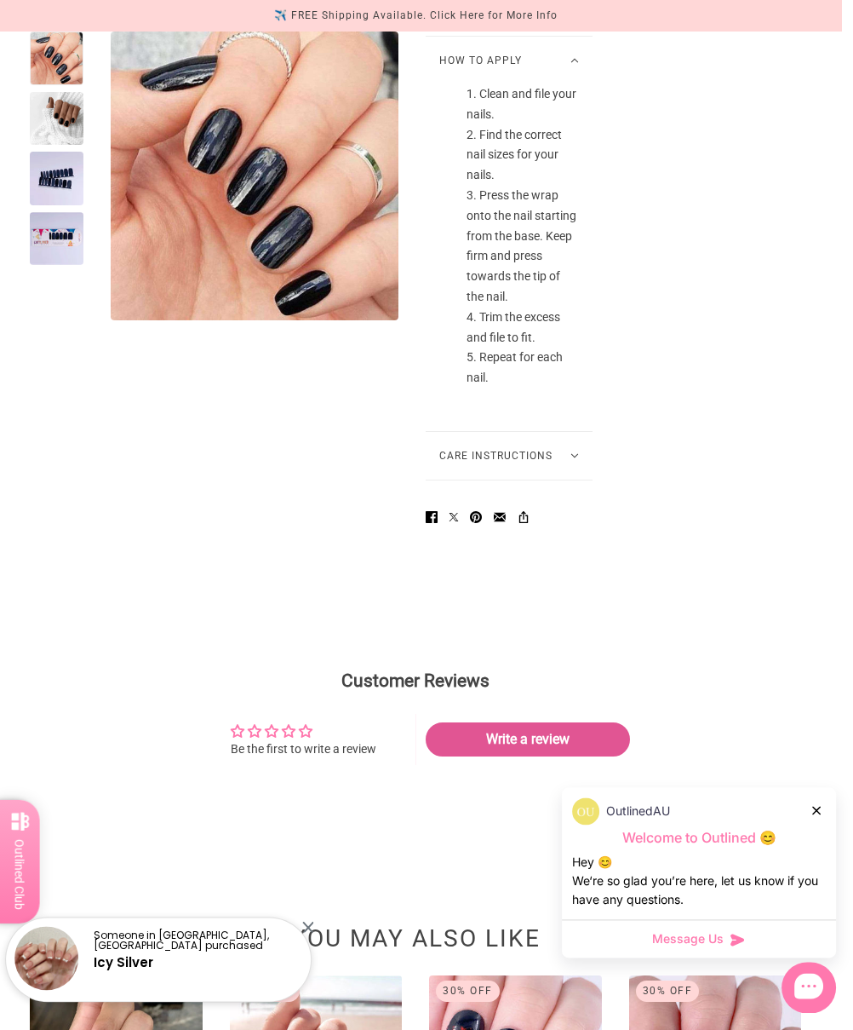
scroll to position [1238, 26]
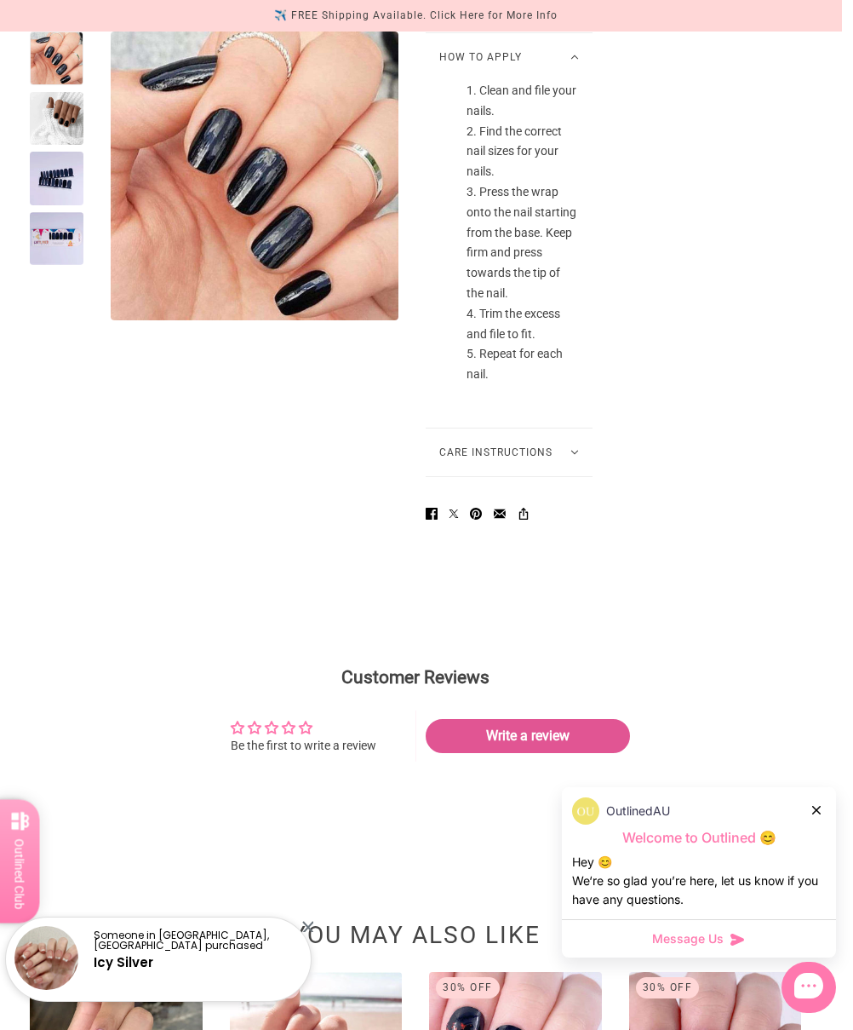
click at [522, 476] on button "Care Instructions" at bounding box center [509, 452] width 167 height 48
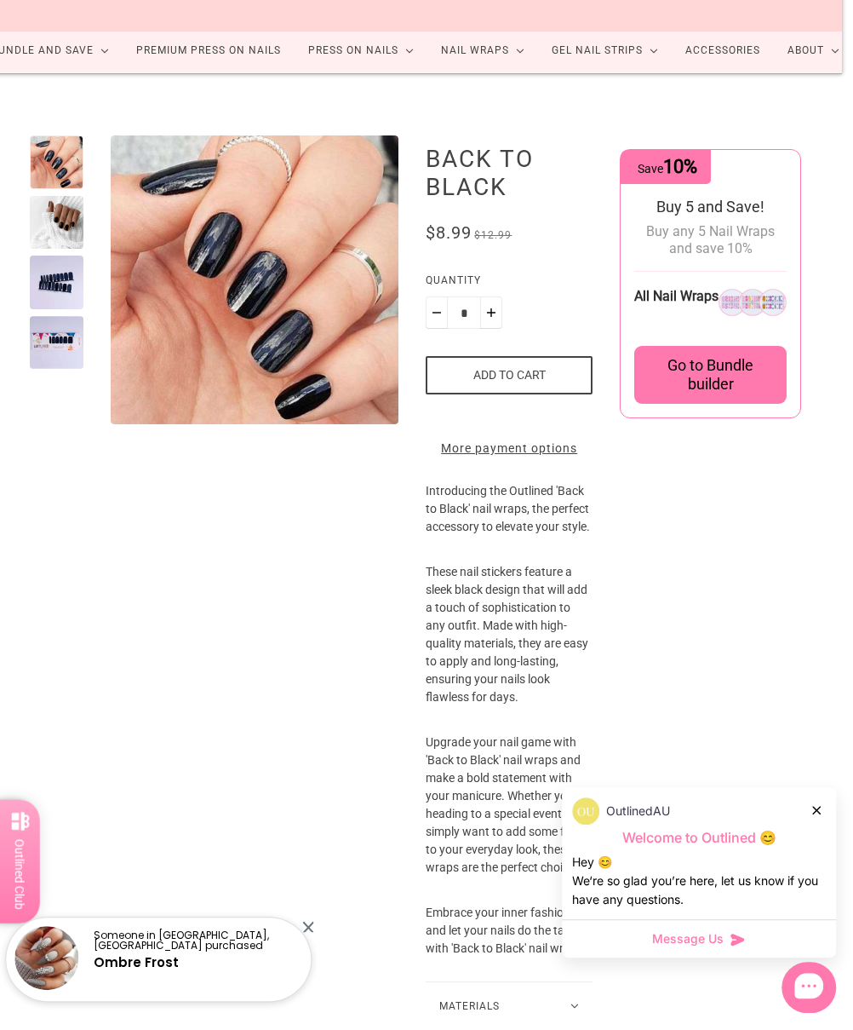
scroll to position [0, 26]
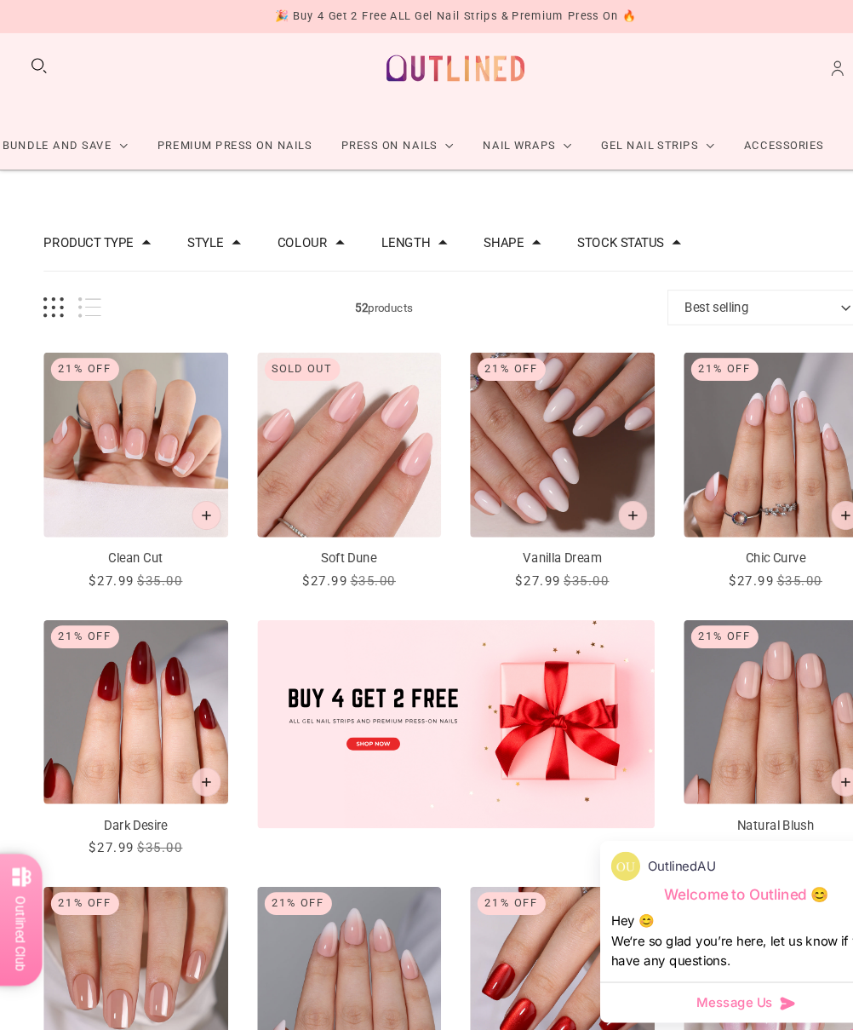
scroll to position [25, 0]
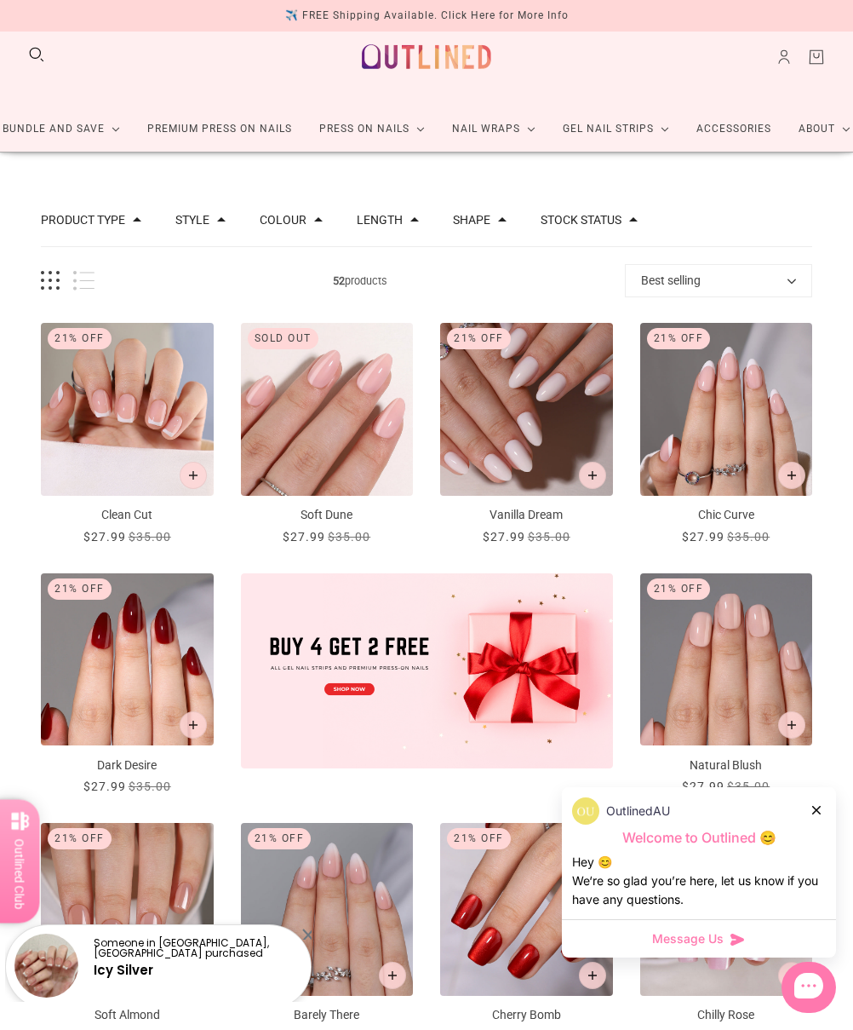
click at [122, 666] on img "Dark Desire" at bounding box center [127, 659] width 173 height 173
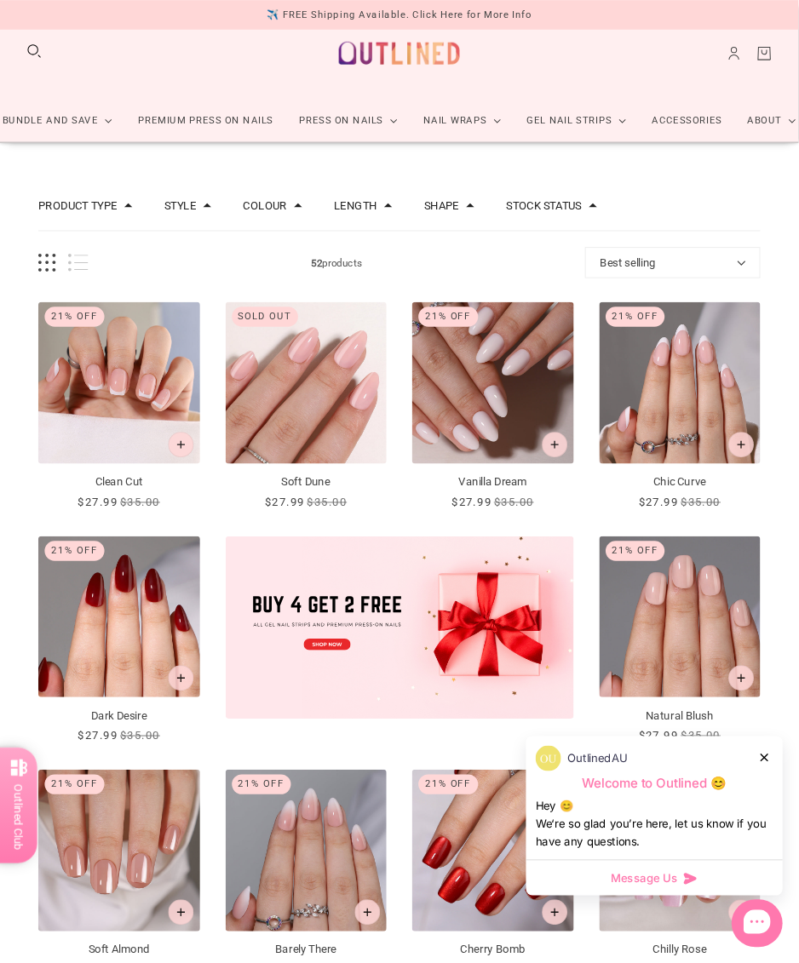
scroll to position [89, 0]
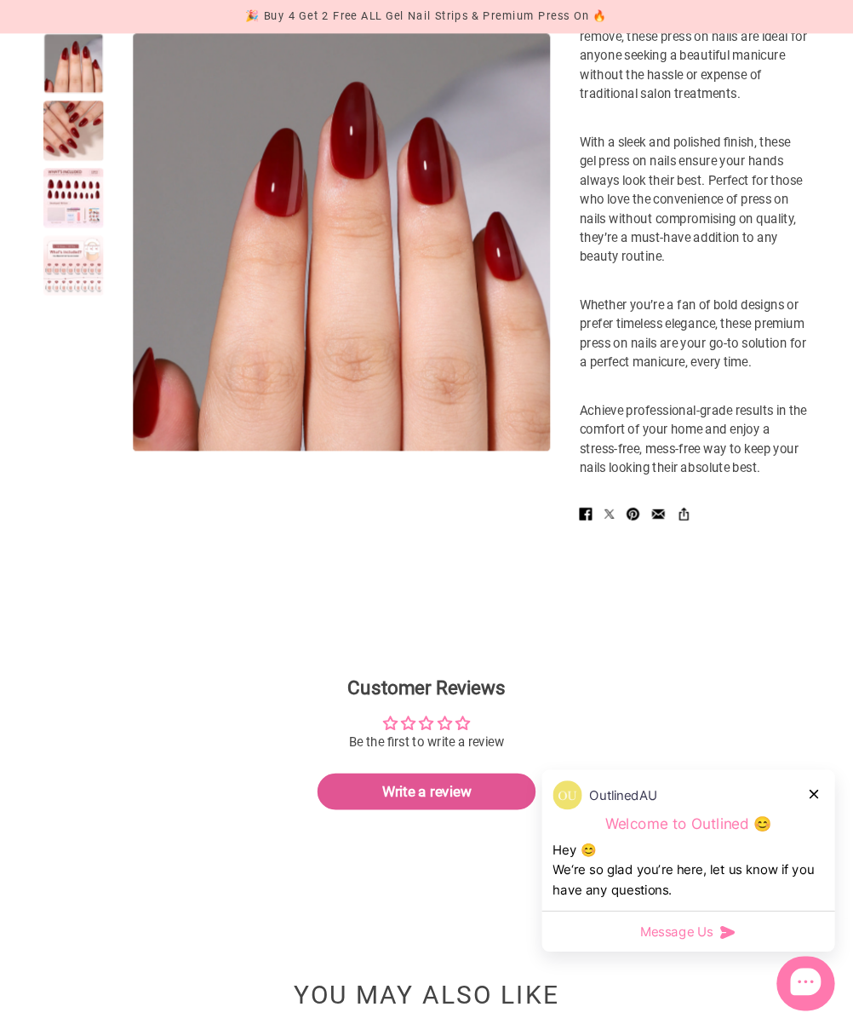
scroll to position [875, 0]
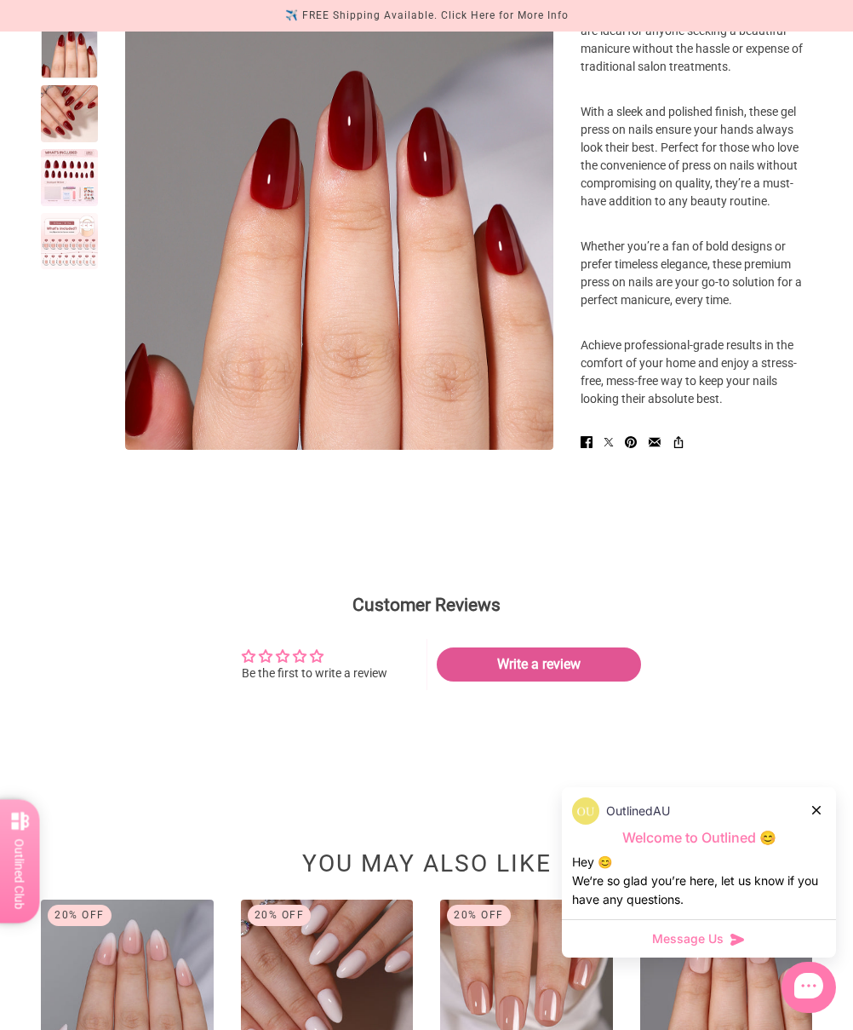
click at [798, 818] on div at bounding box center [818, 810] width 10 height 18
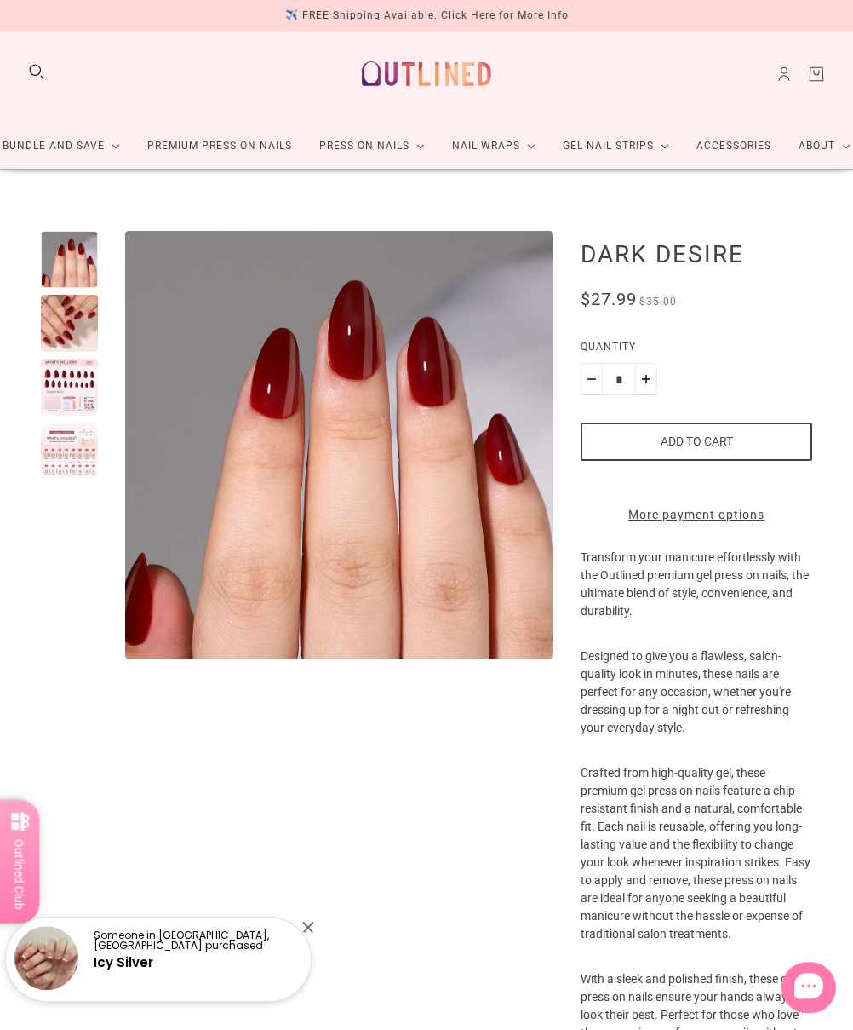
scroll to position [0, 0]
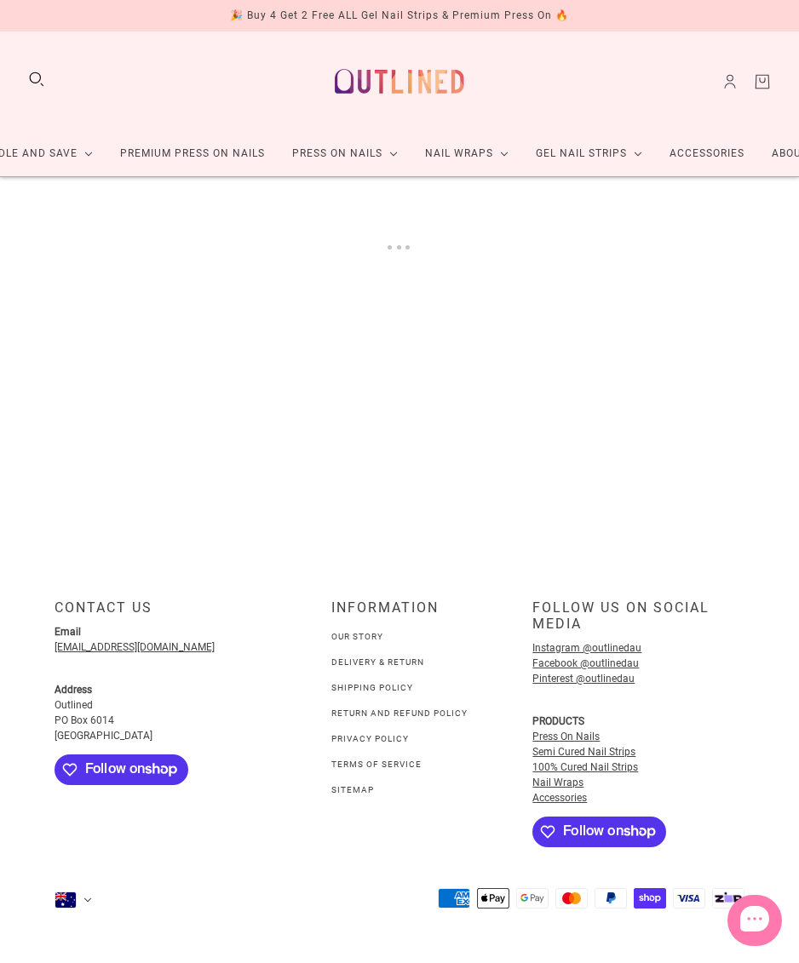
scroll to position [14, 12]
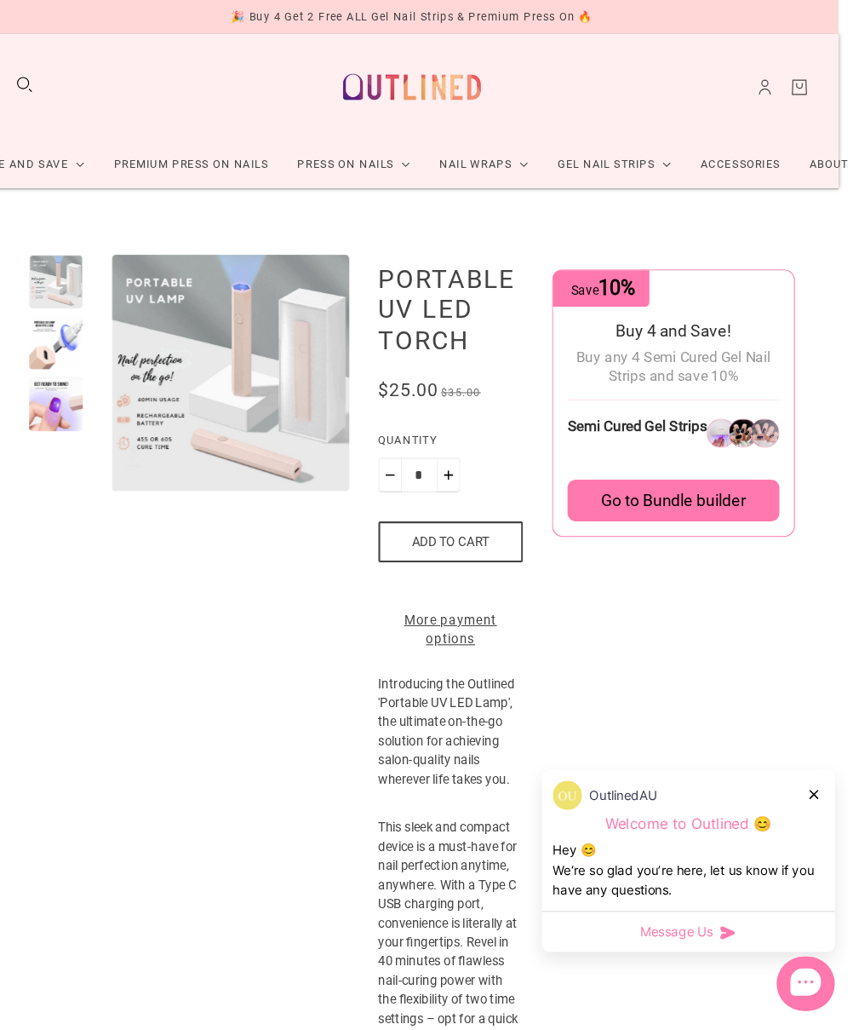
scroll to position [7, 0]
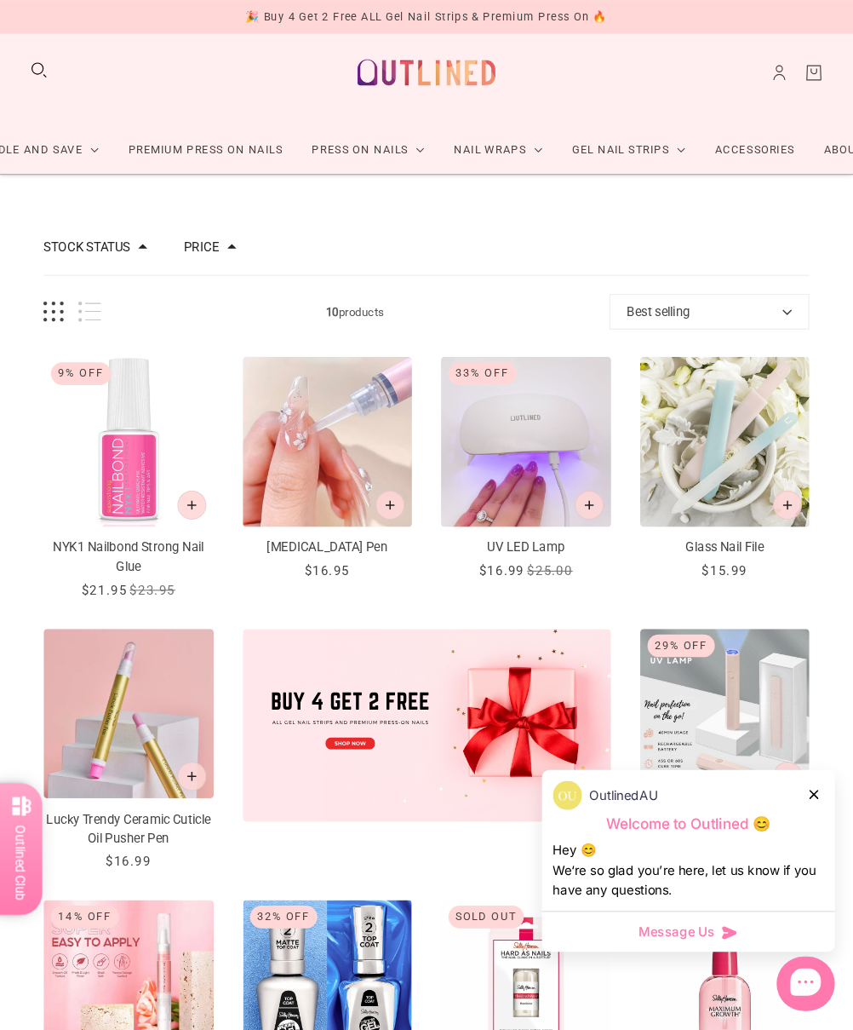
scroll to position [20, 0]
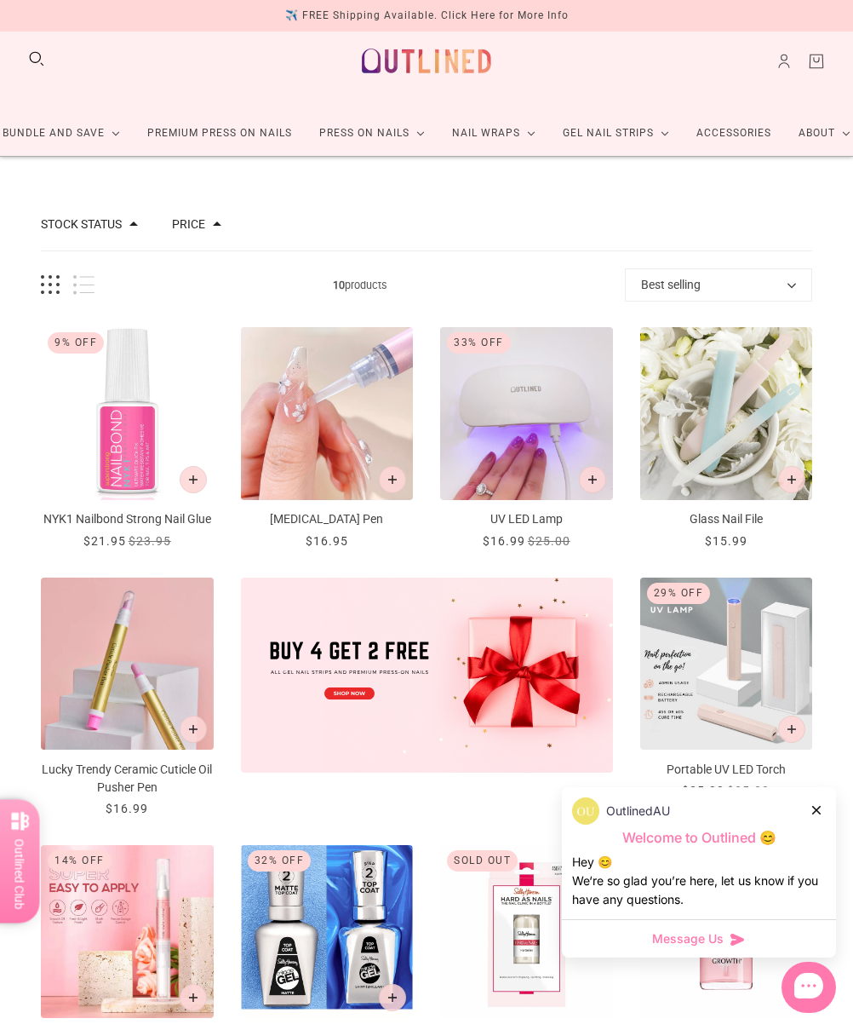
click at [539, 416] on img "UV LED Lamp" at bounding box center [526, 413] width 173 height 173
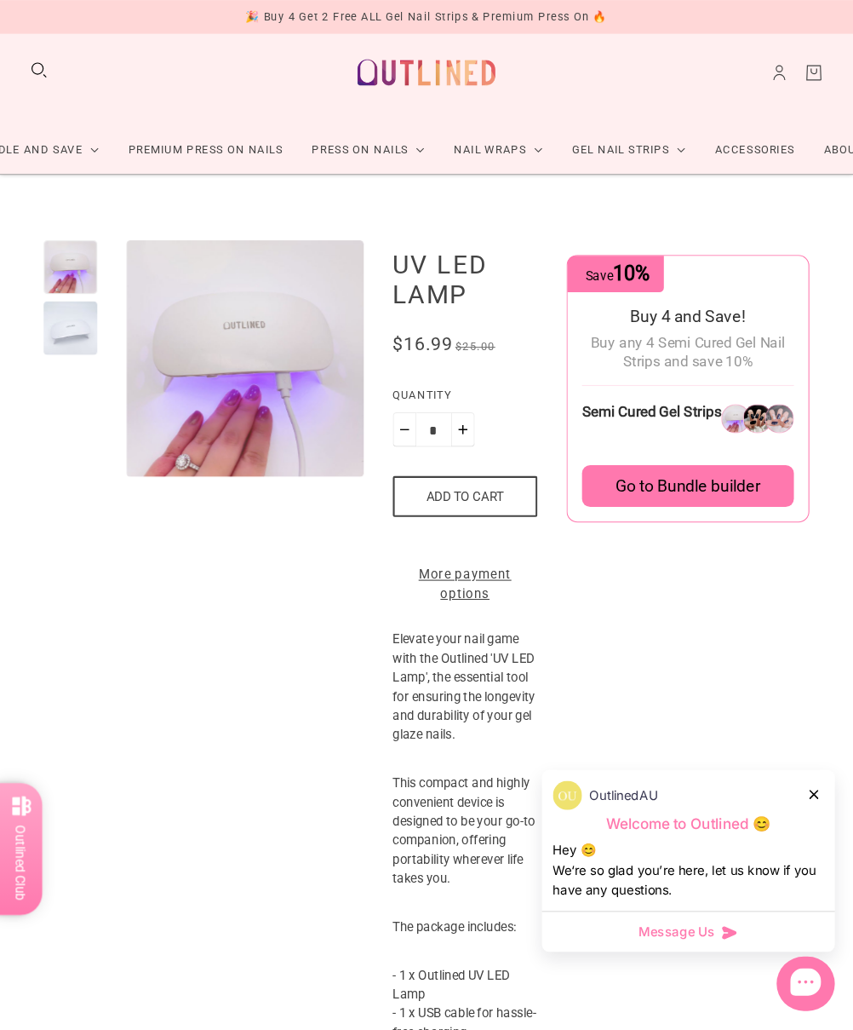
scroll to position [20, 0]
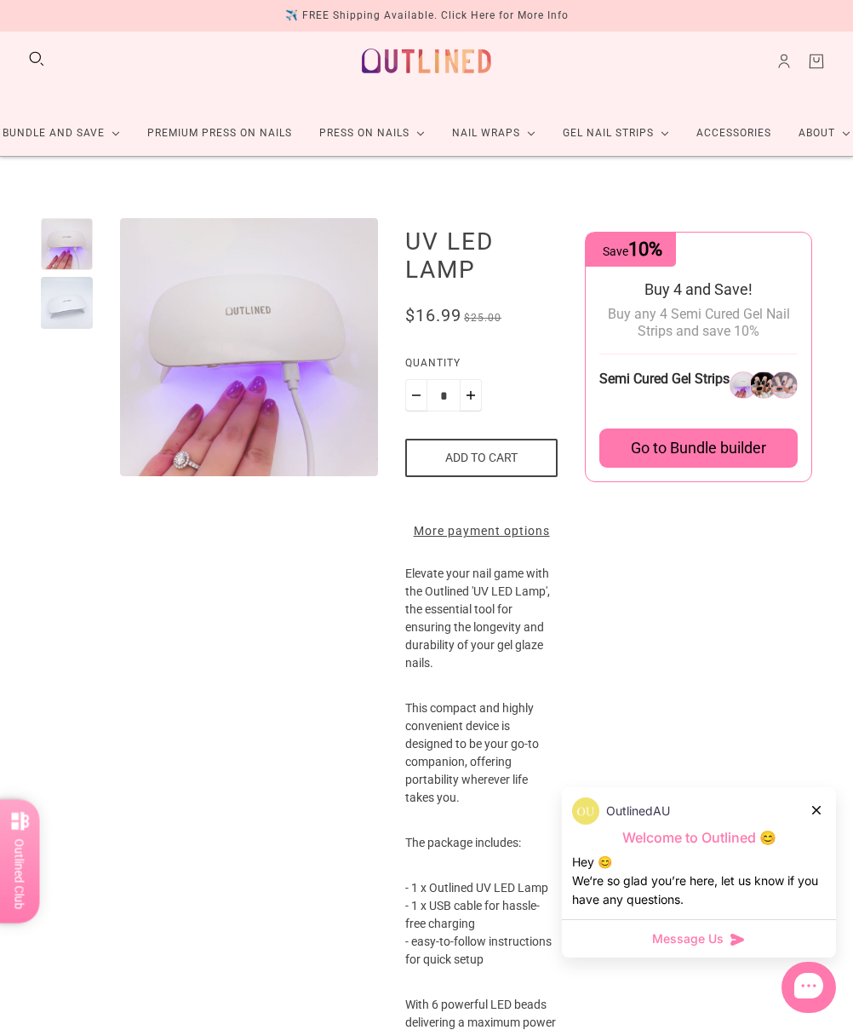
click at [798, 803] on div at bounding box center [818, 810] width 10 height 18
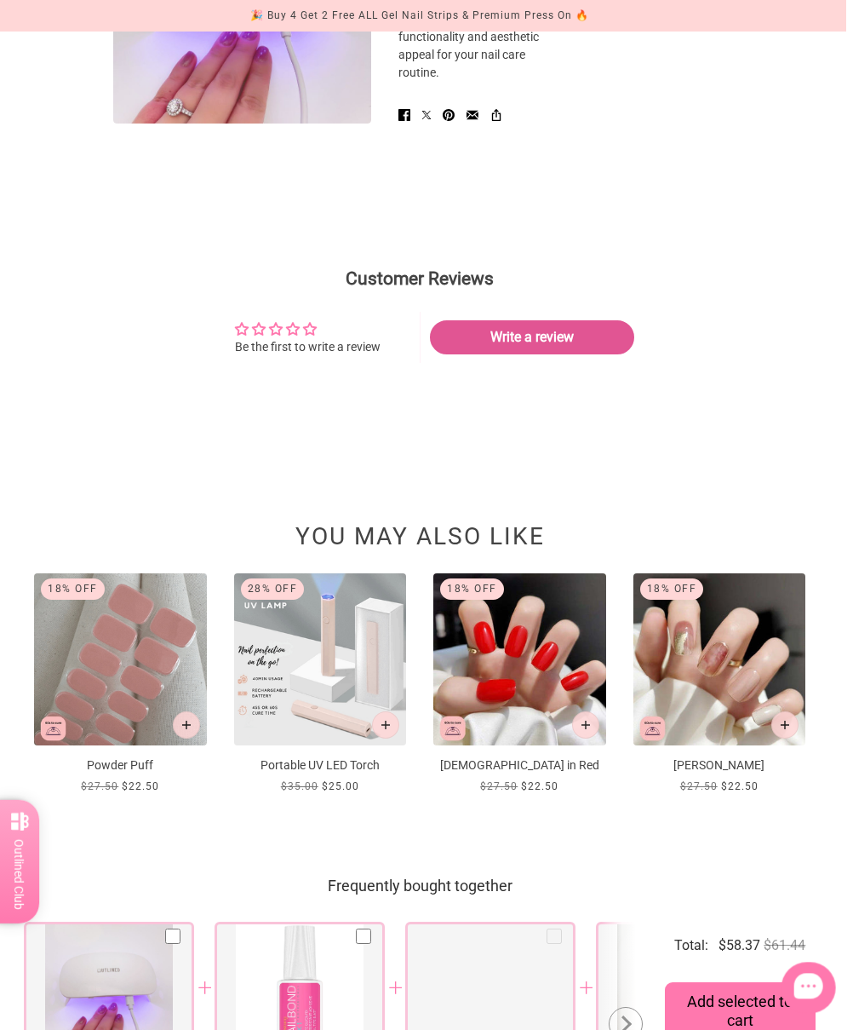
scroll to position [1301, 8]
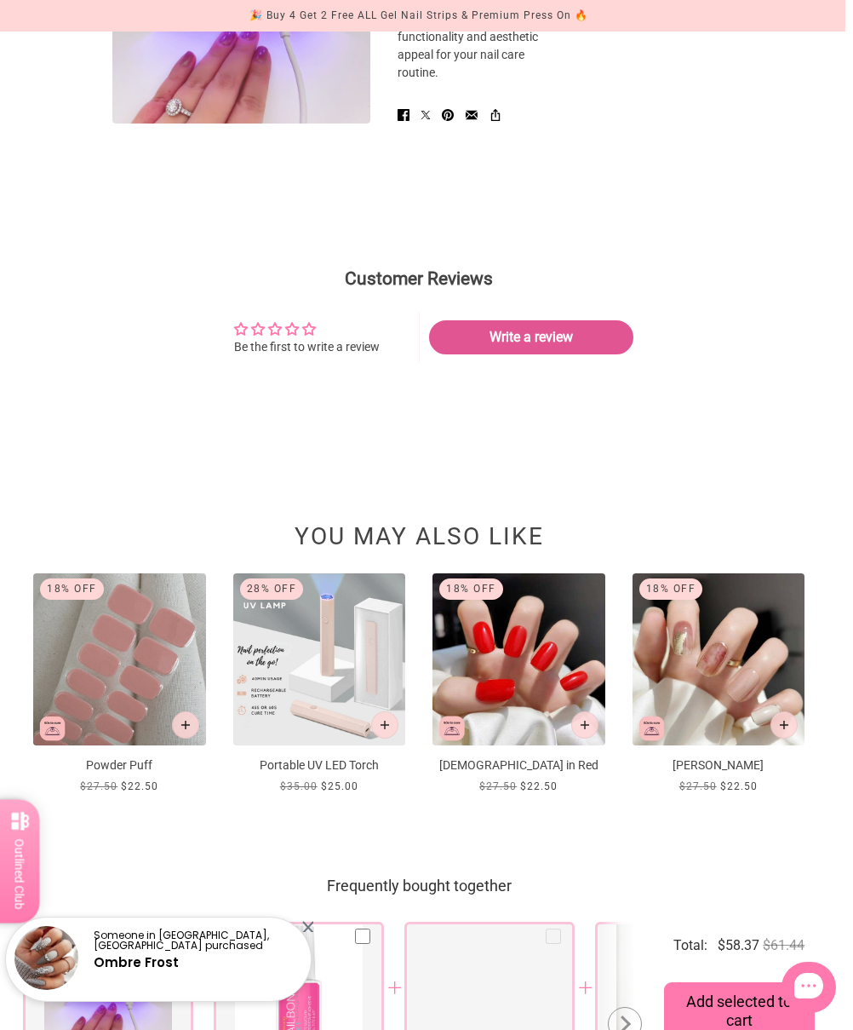
click at [121, 746] on img at bounding box center [119, 659] width 173 height 173
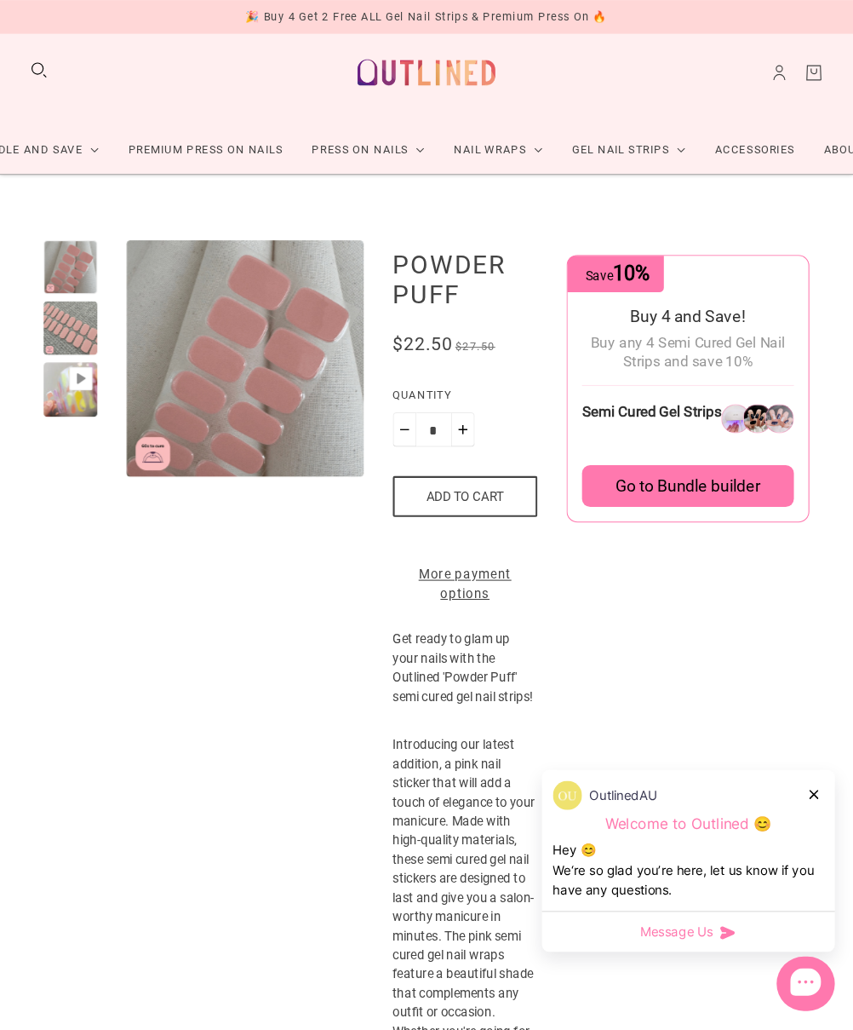
scroll to position [20, 0]
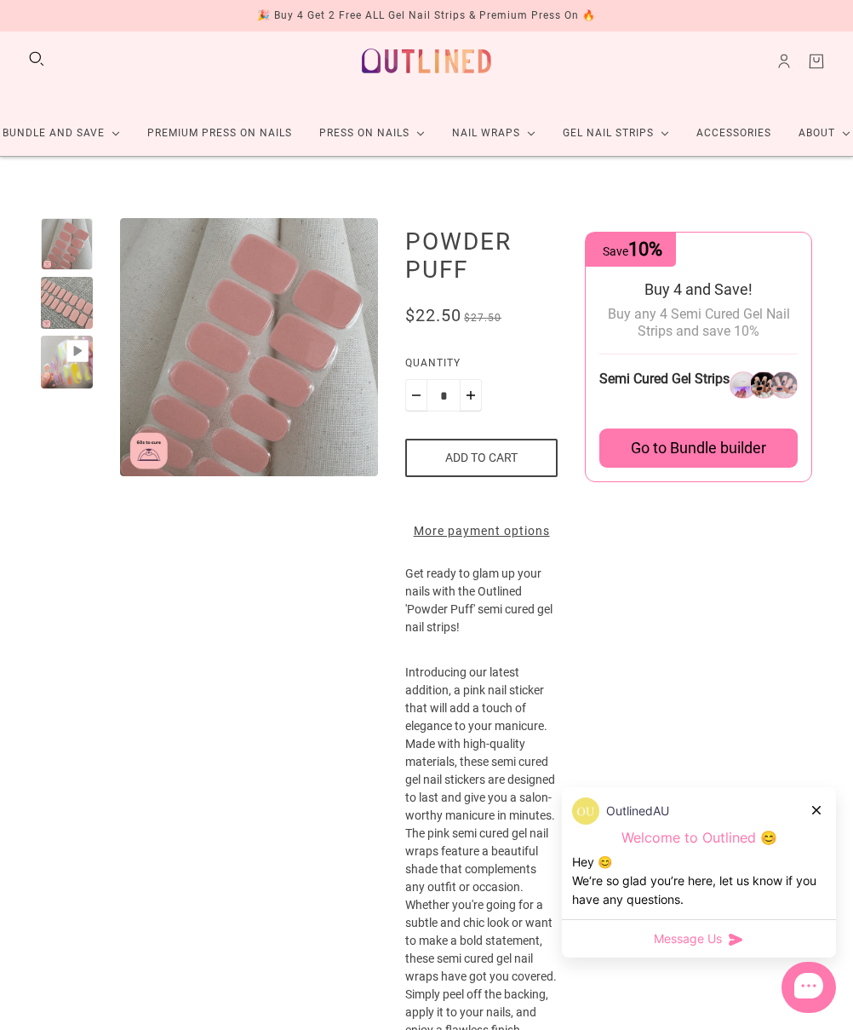
click at [74, 379] on div at bounding box center [67, 362] width 52 height 52
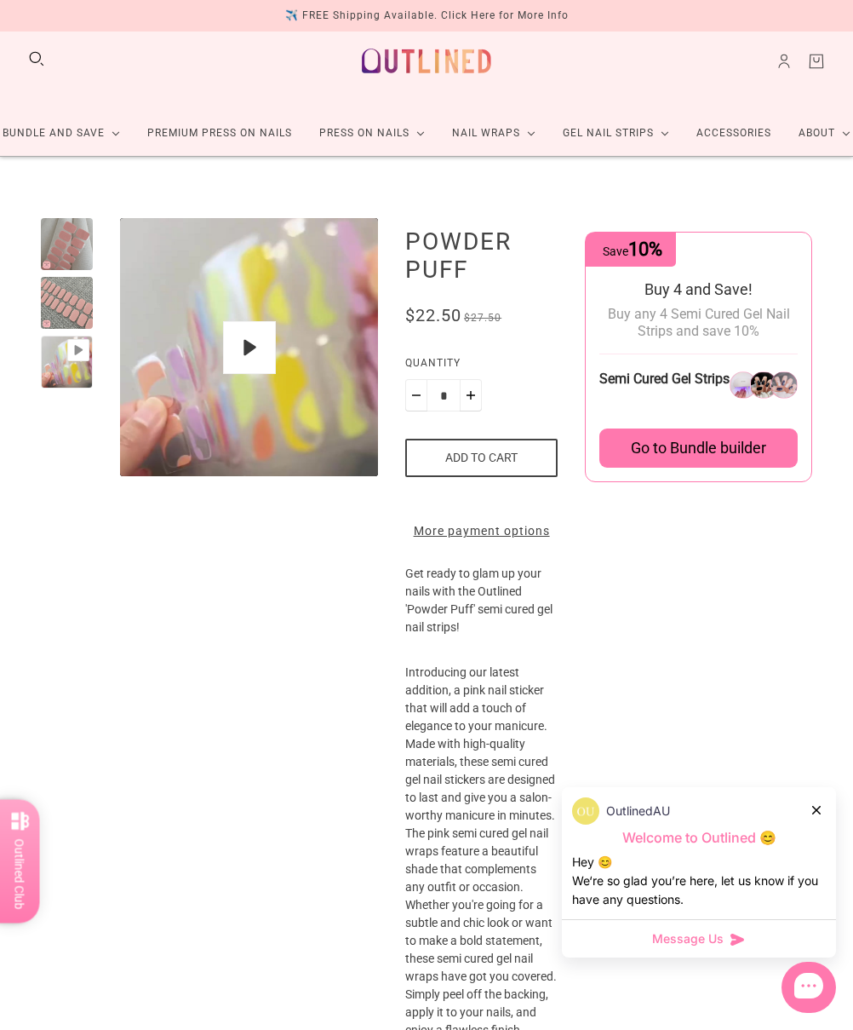
click at [254, 343] on button "Play" at bounding box center [249, 347] width 53 height 53
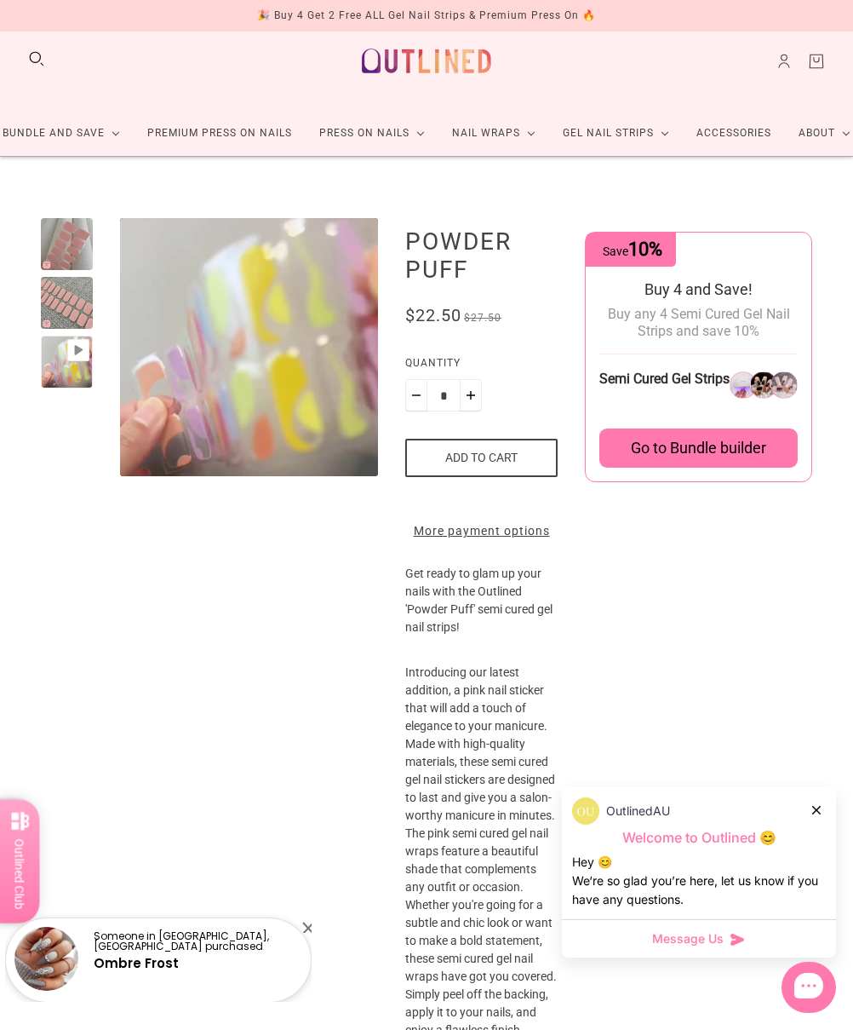
type input "*"
click at [798, 811] on icon at bounding box center [817, 810] width 9 height 9
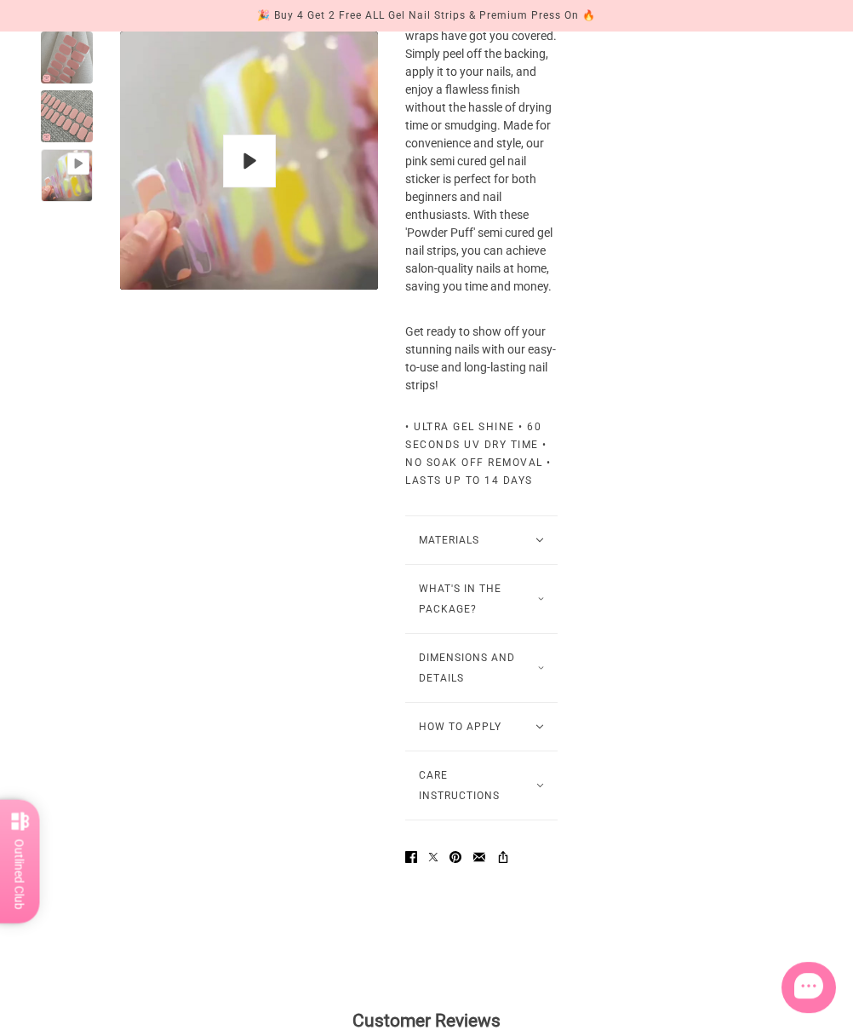
click at [494, 750] on button "How to Apply" at bounding box center [481, 727] width 152 height 48
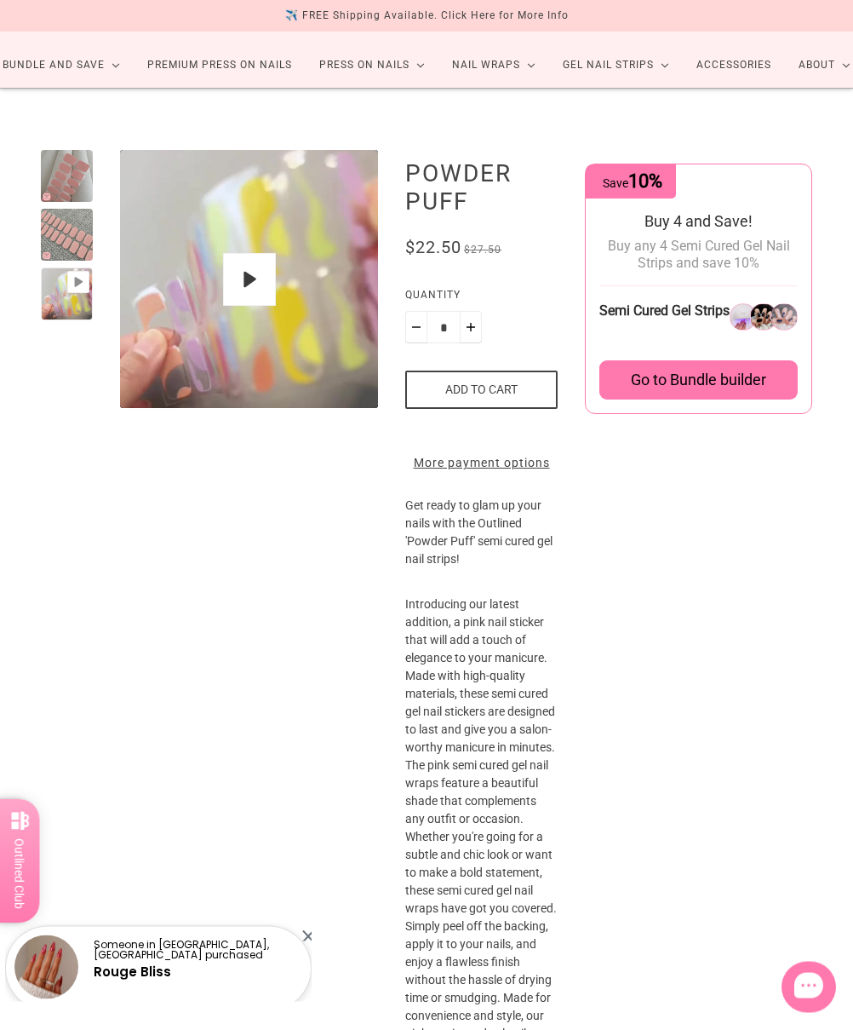
scroll to position [64, 0]
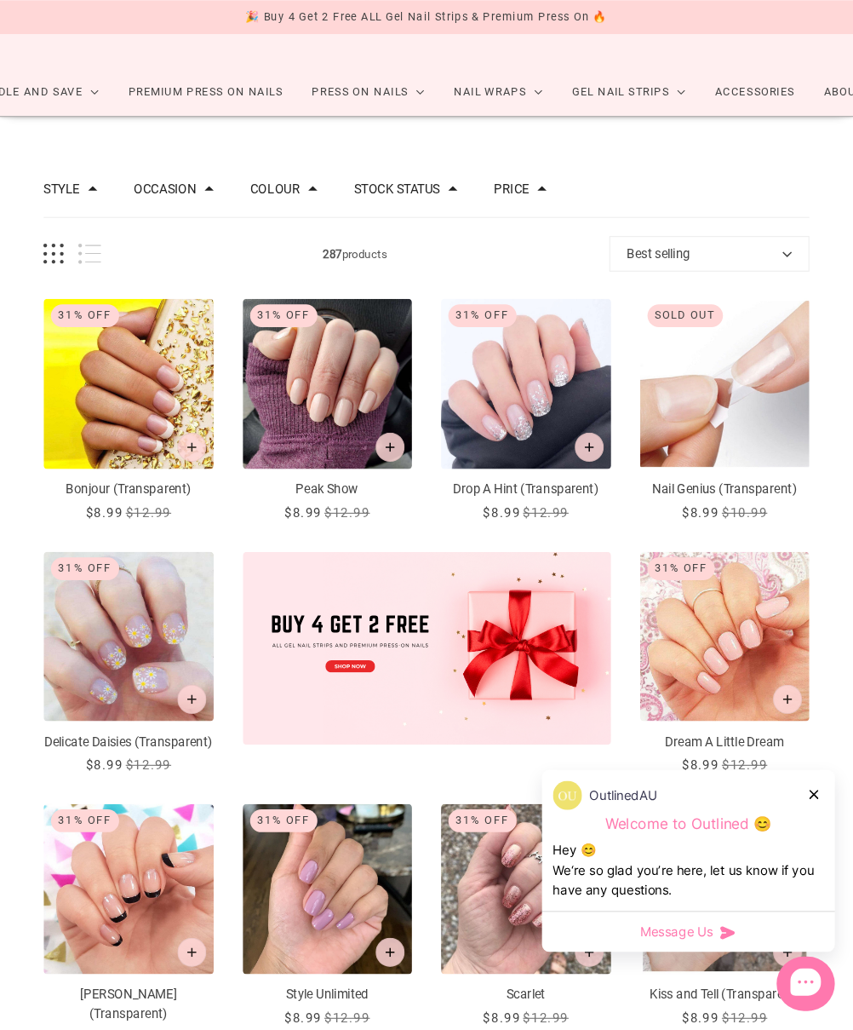
scroll to position [75, 0]
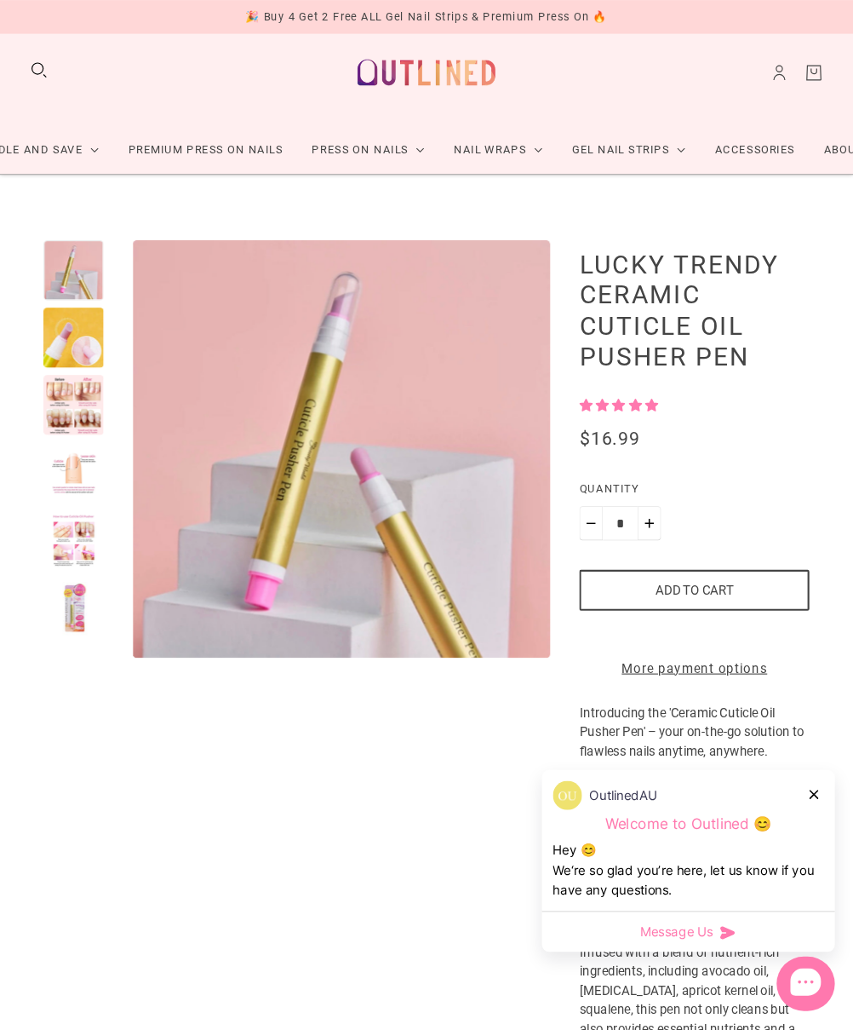
scroll to position [20, 0]
